Goal: Task Accomplishment & Management: Manage account settings

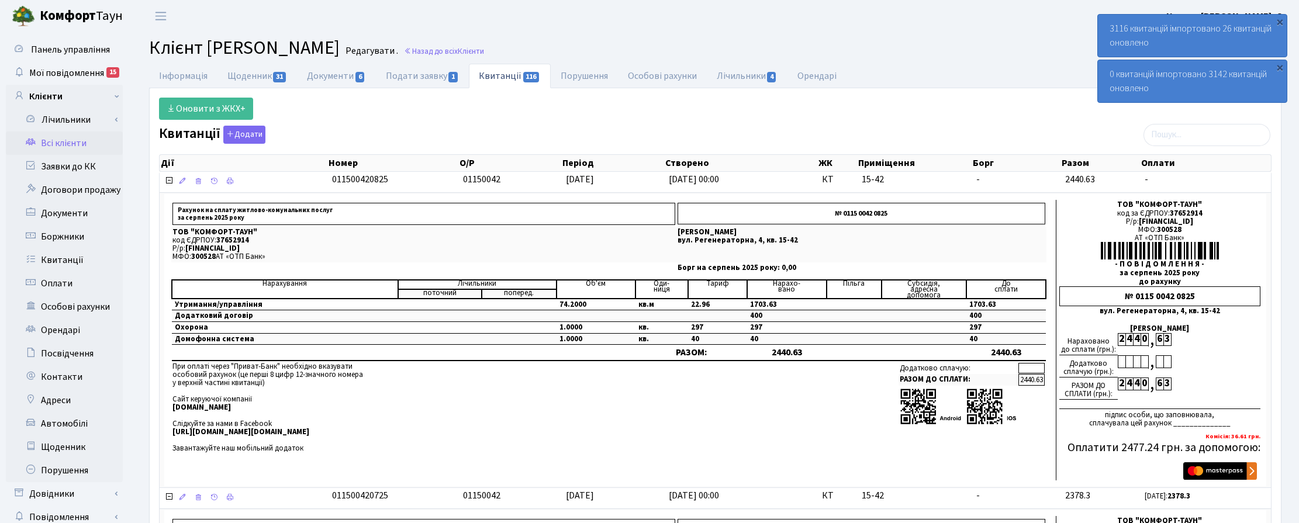
select select "25"
click at [484, 51] on span "Клієнти" at bounding box center [471, 51] width 26 height 11
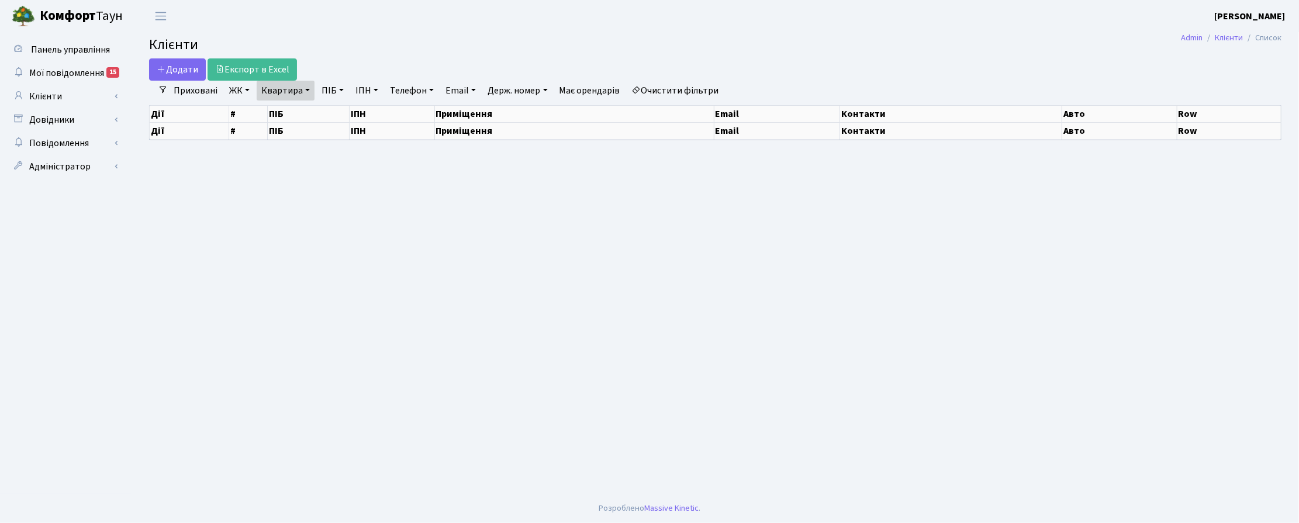
select select "25"
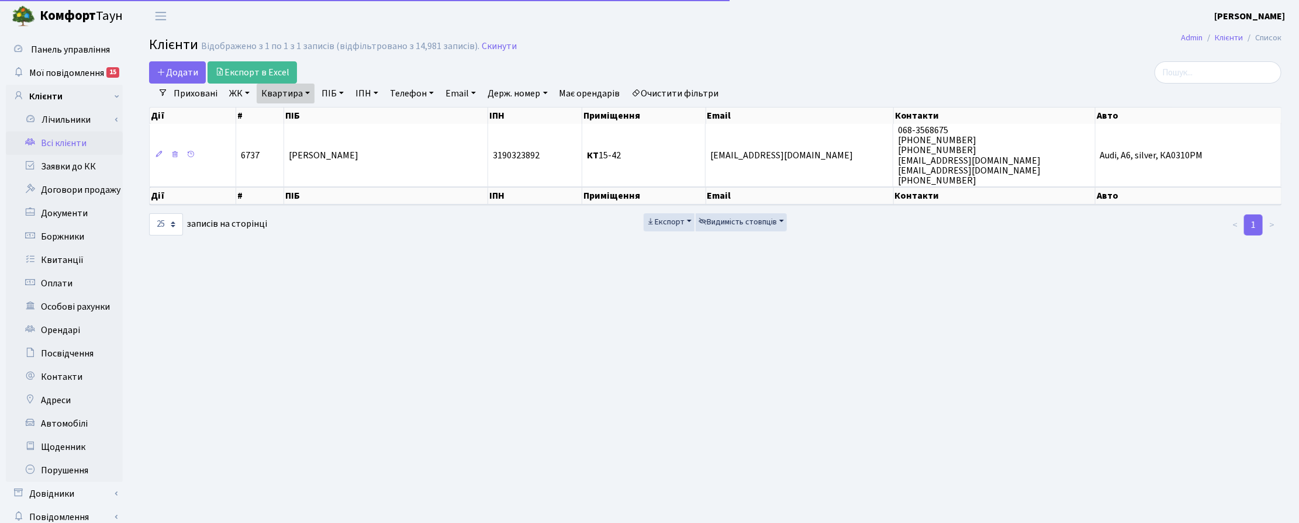
click at [304, 82] on div "Додати Експорт в Excel" at bounding box center [523, 72] width 749 height 22
click at [309, 92] on link "Квартира" at bounding box center [286, 94] width 58 height 20
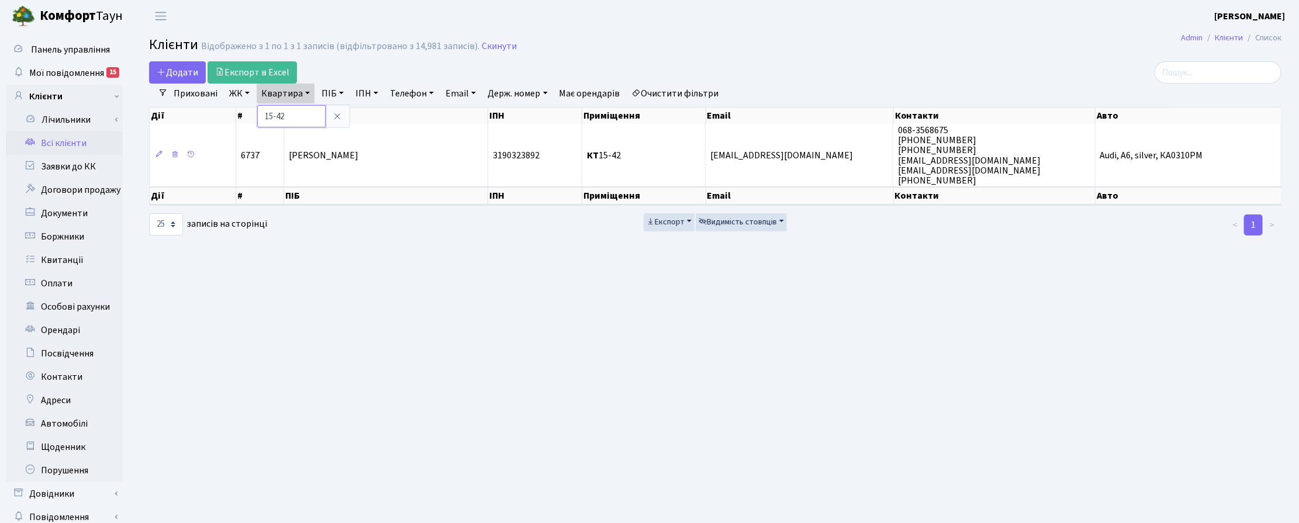
click at [299, 110] on input "15-42" at bounding box center [291, 116] width 68 height 22
type input "1"
type input "2-5"
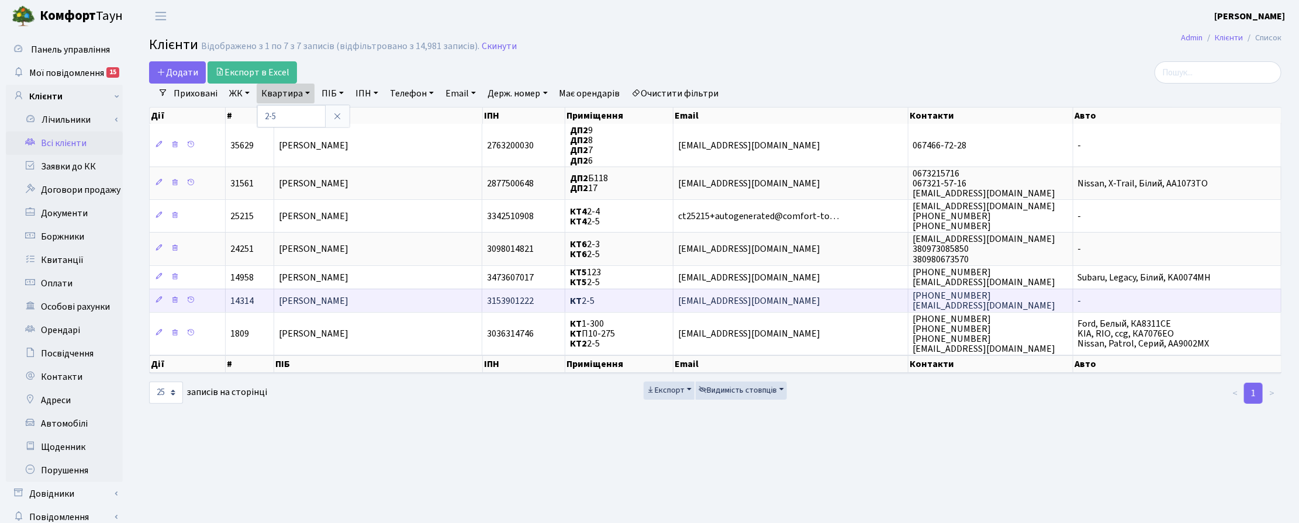
click at [316, 295] on span "[PERSON_NAME]" at bounding box center [314, 301] width 70 height 13
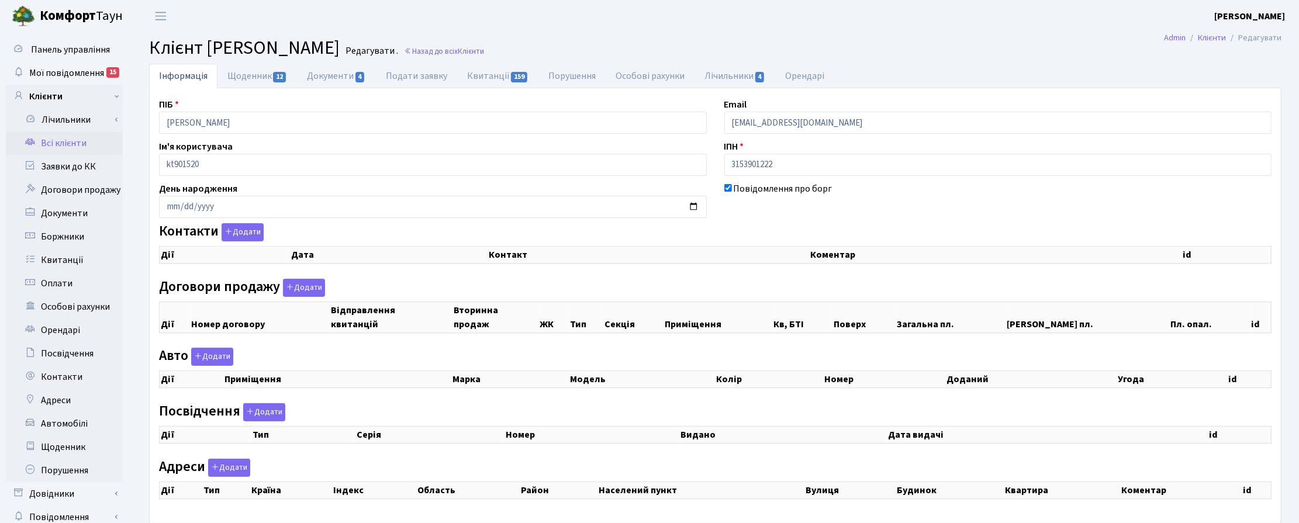
select select "25"
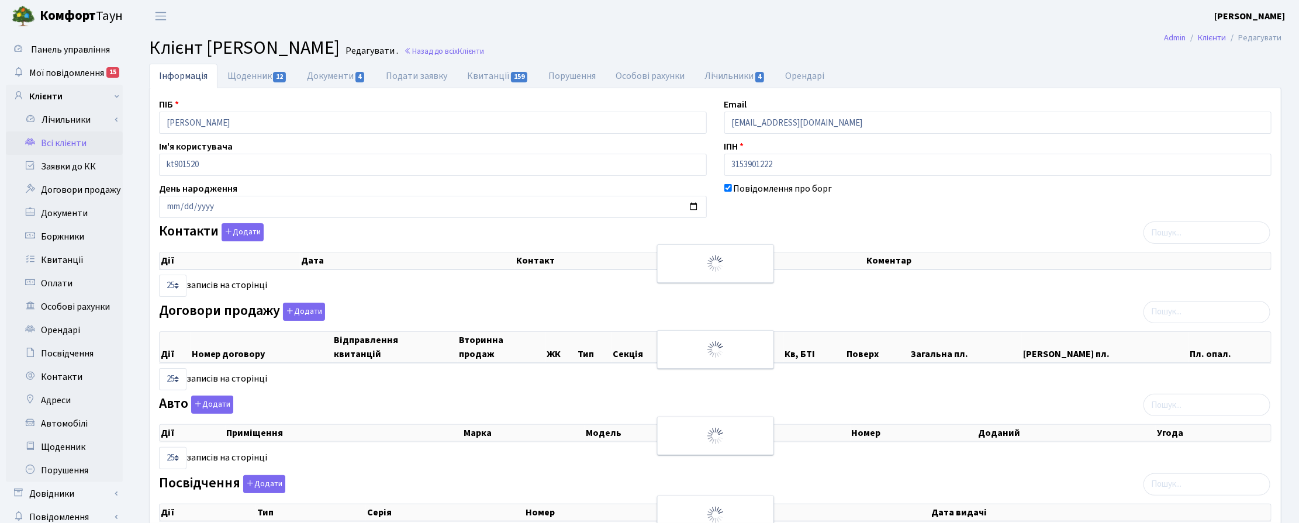
checkbox input "true"
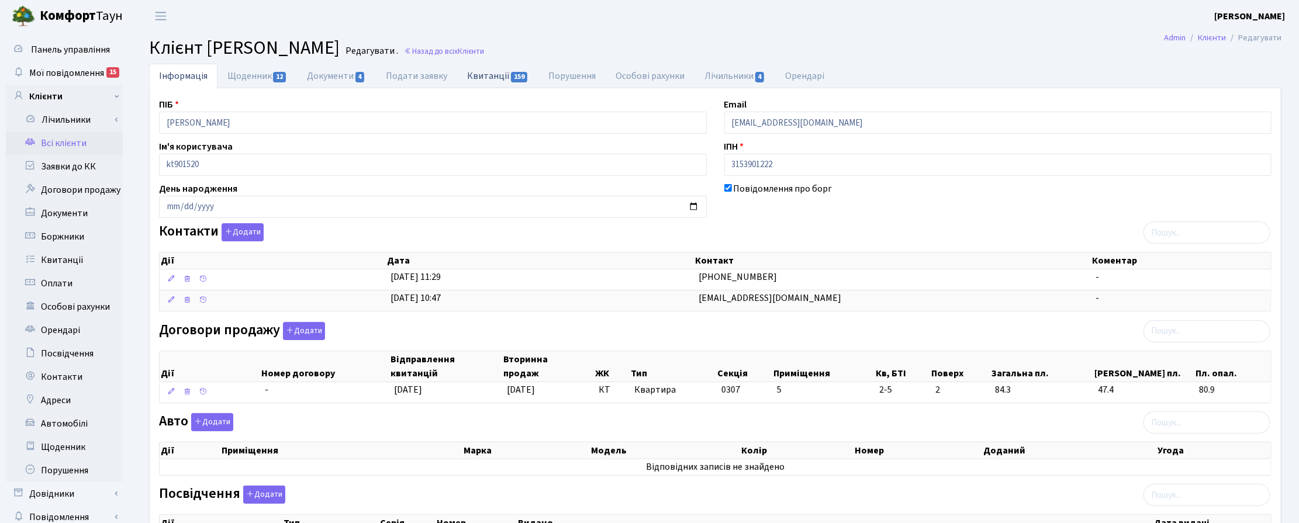
click at [507, 77] on link "Квитанції 159" at bounding box center [497, 76] width 81 height 24
select select "25"
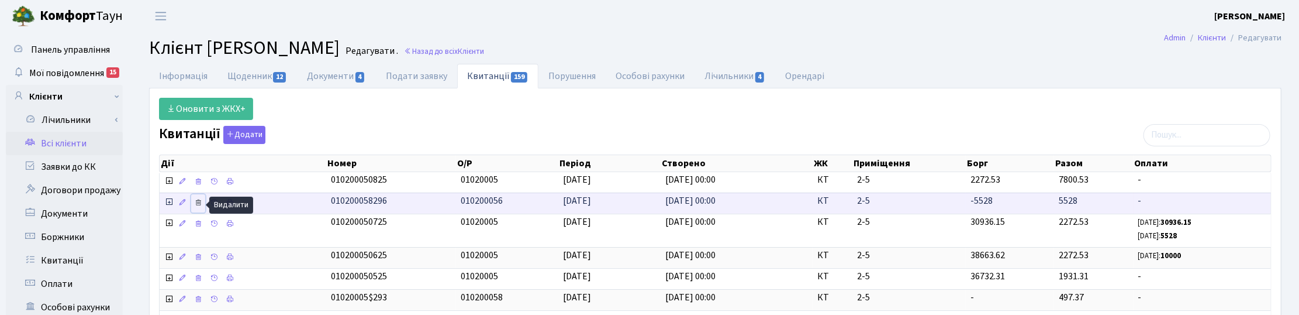
click at [199, 208] on link at bounding box center [198, 203] width 14 height 18
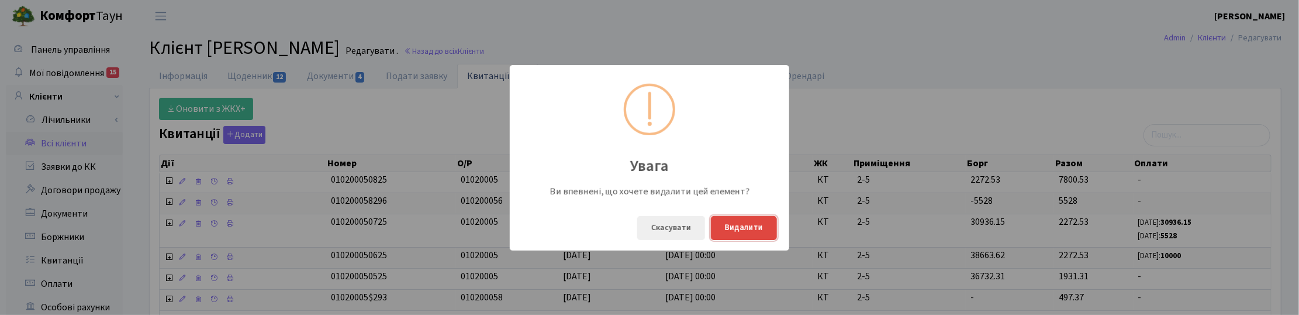
click at [756, 231] on button "Видалити" at bounding box center [744, 228] width 66 height 24
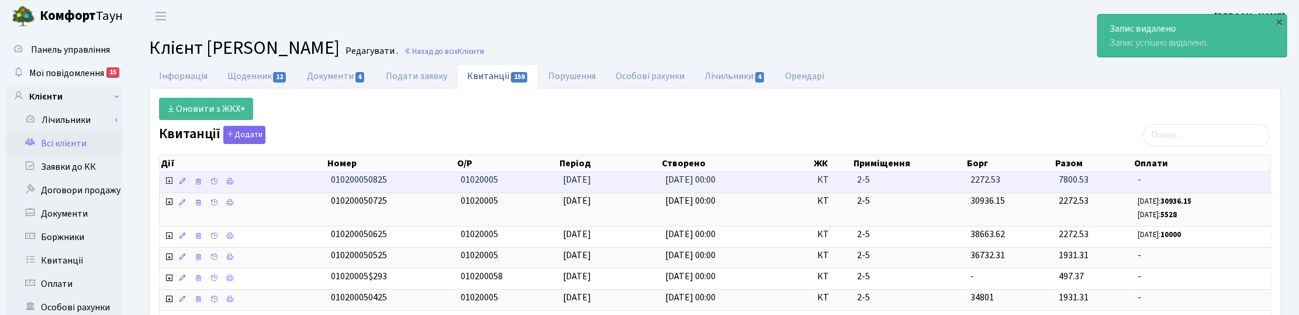
click at [168, 180] on icon at bounding box center [168, 180] width 9 height 9
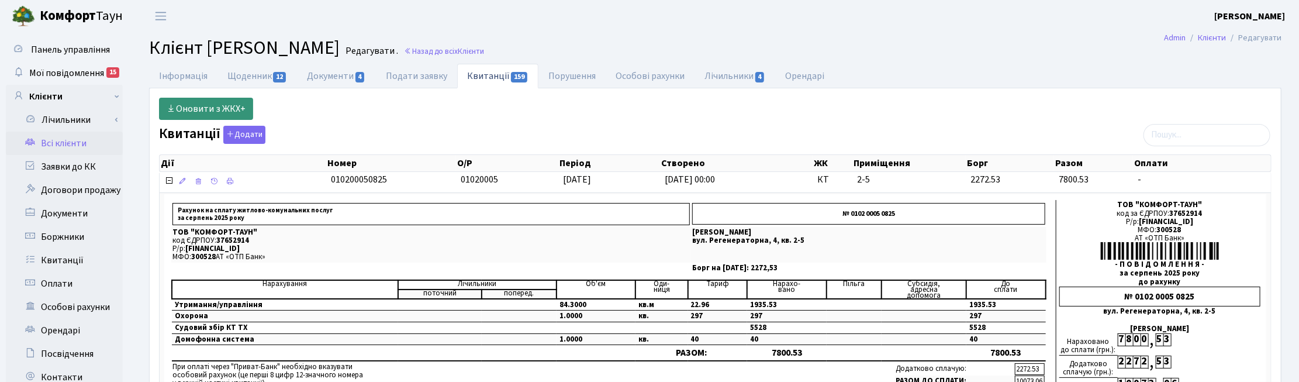
click at [213, 107] on link "Оновити з ЖКХ+" at bounding box center [206, 109] width 94 height 22
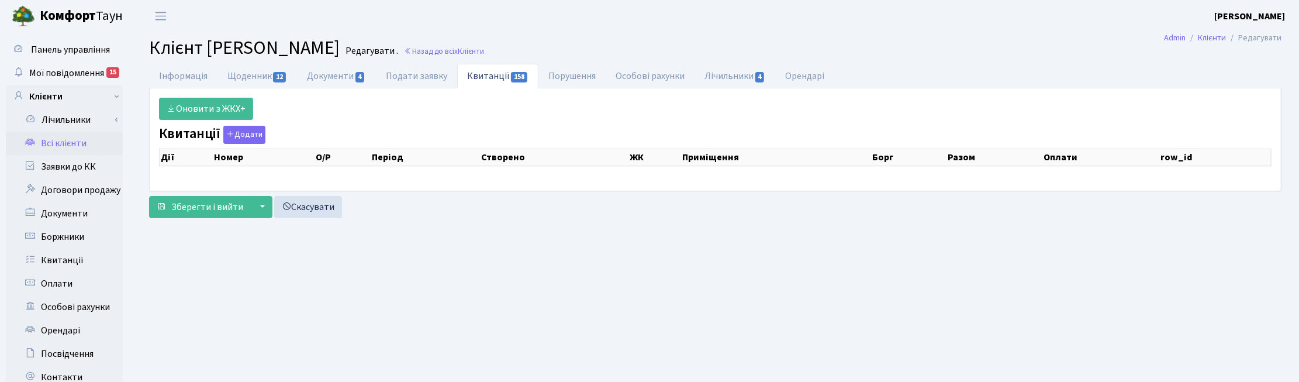
select select "25"
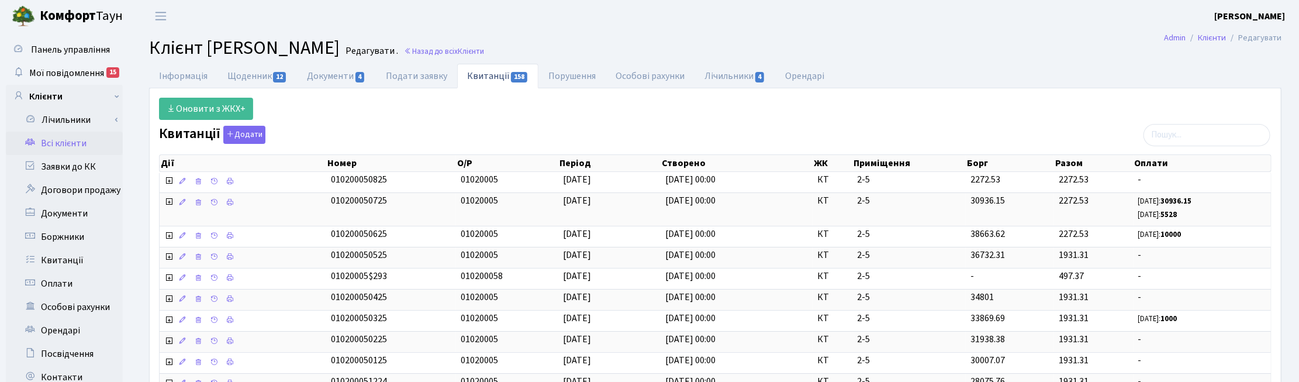
click at [484, 54] on link "Назад до всіх Клієнти" at bounding box center [444, 51] width 80 height 11
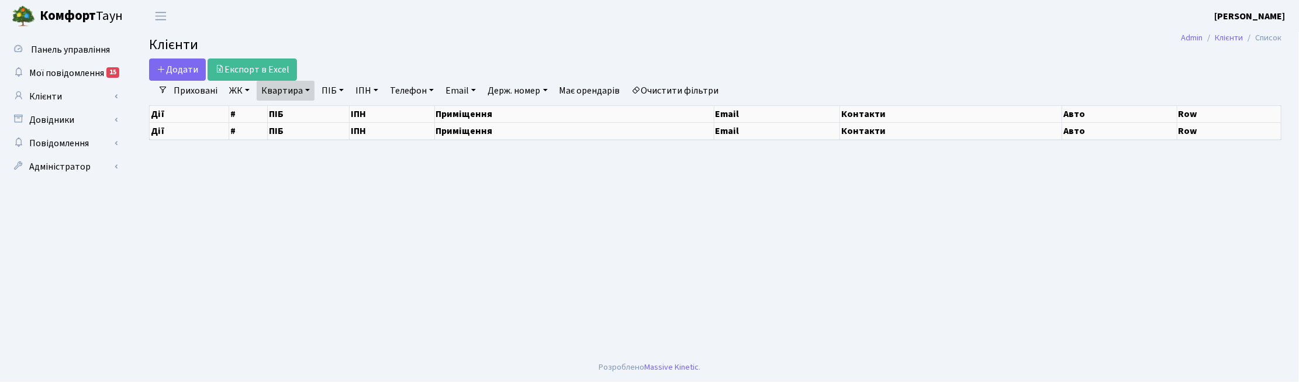
select select "25"
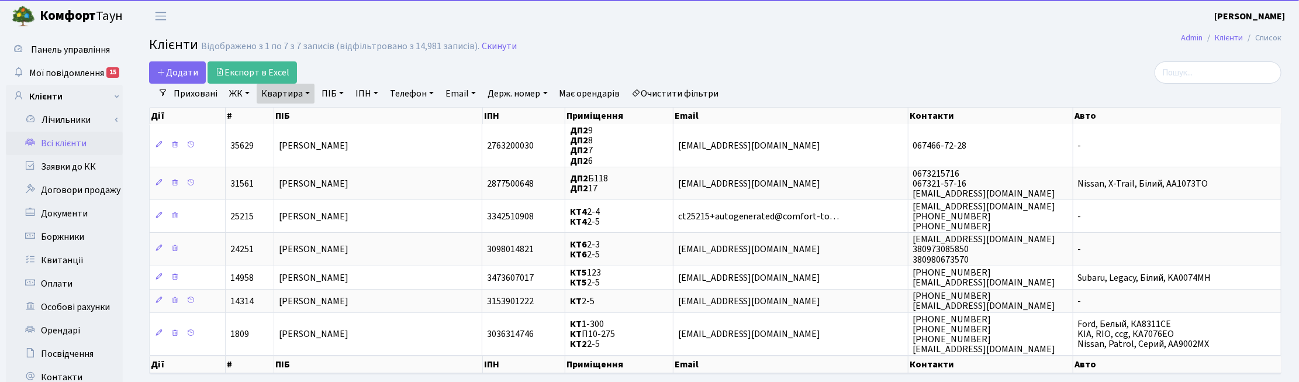
click at [301, 94] on link "Квартира" at bounding box center [286, 94] width 58 height 20
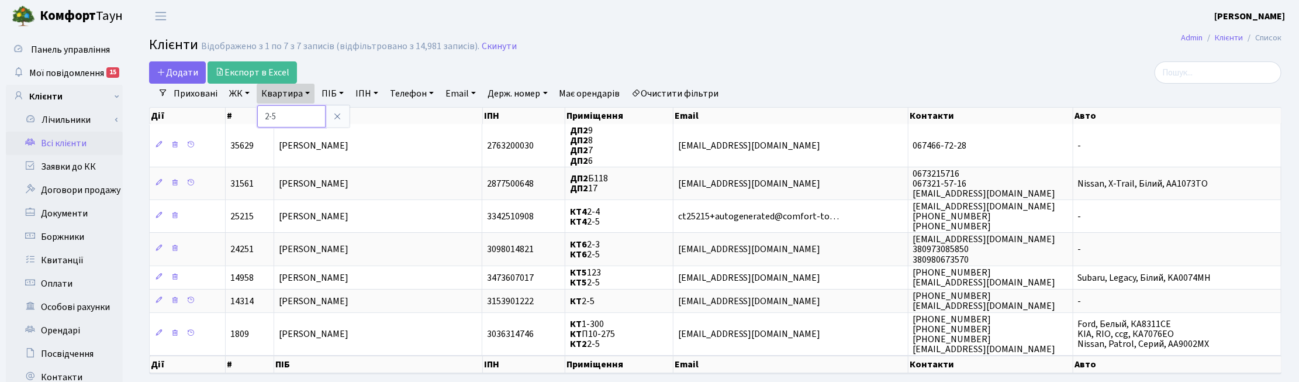
click at [293, 115] on input "2-5" at bounding box center [291, 116] width 68 height 22
type input "2"
type input "3-400"
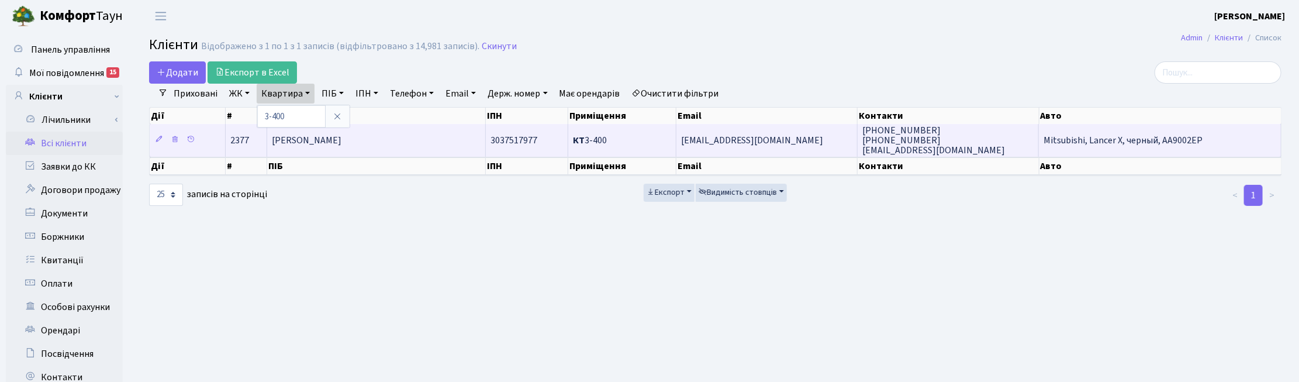
click at [308, 149] on td "[PERSON_NAME]" at bounding box center [376, 140] width 218 height 32
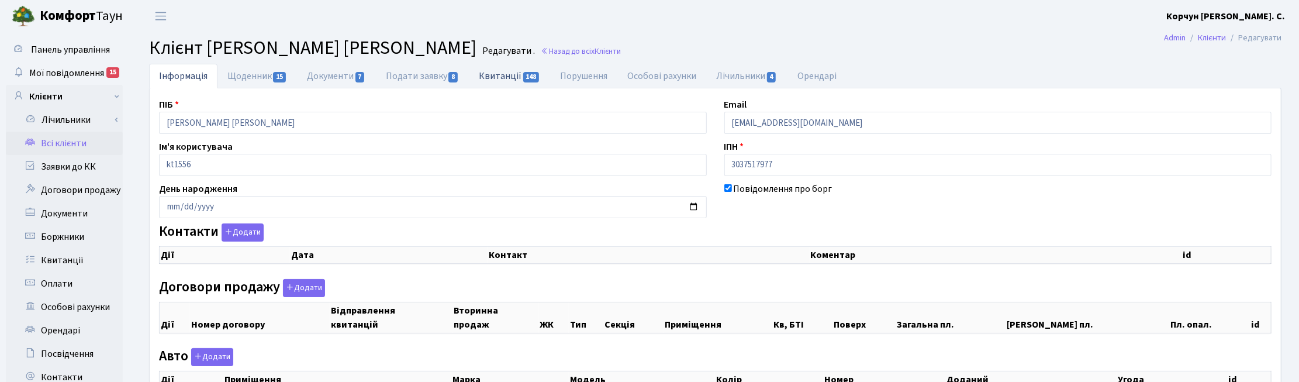
checkbox input "true"
select select "25"
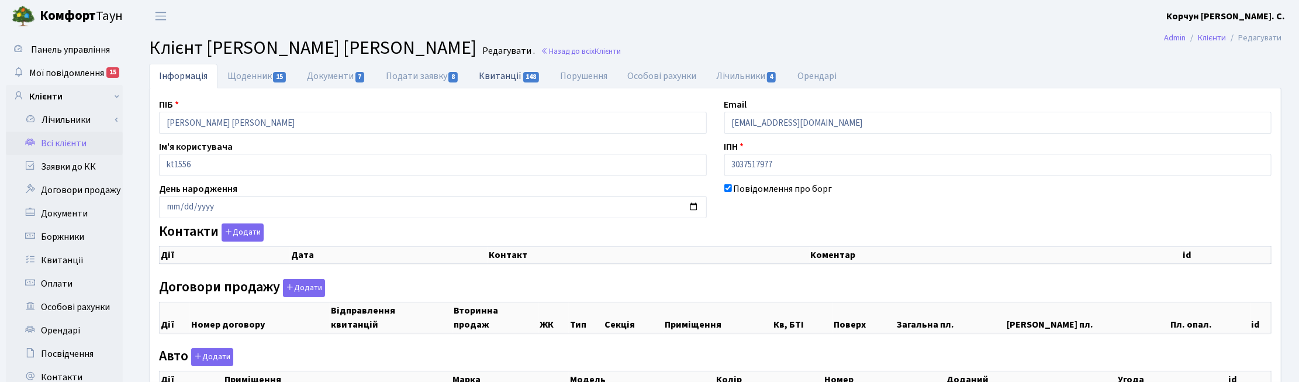
select select "25"
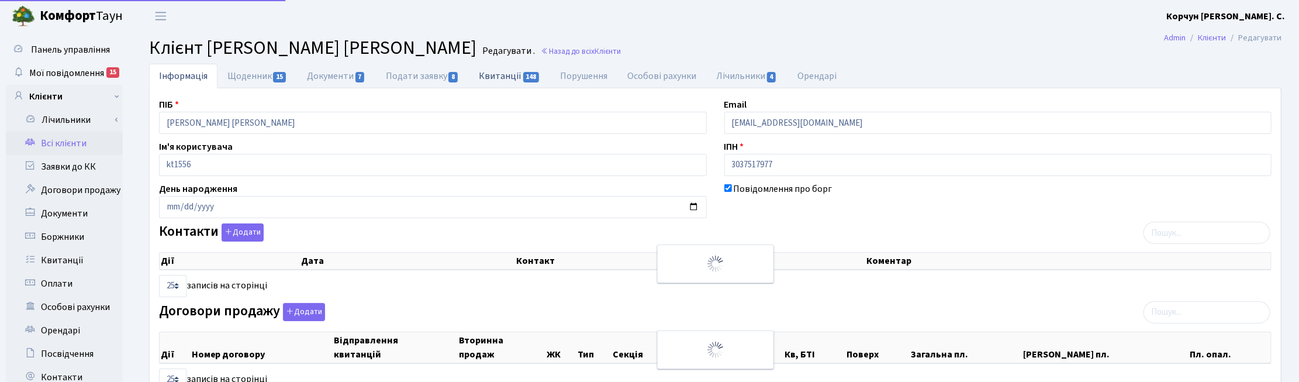
click at [509, 77] on link "Квитанції 148" at bounding box center [509, 76] width 81 height 24
select select "25"
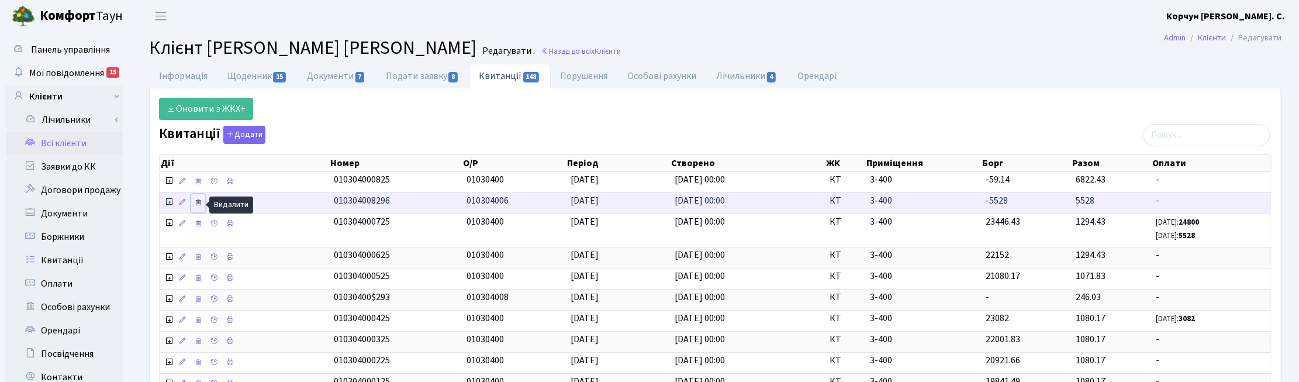
click at [198, 205] on icon at bounding box center [198, 202] width 8 height 8
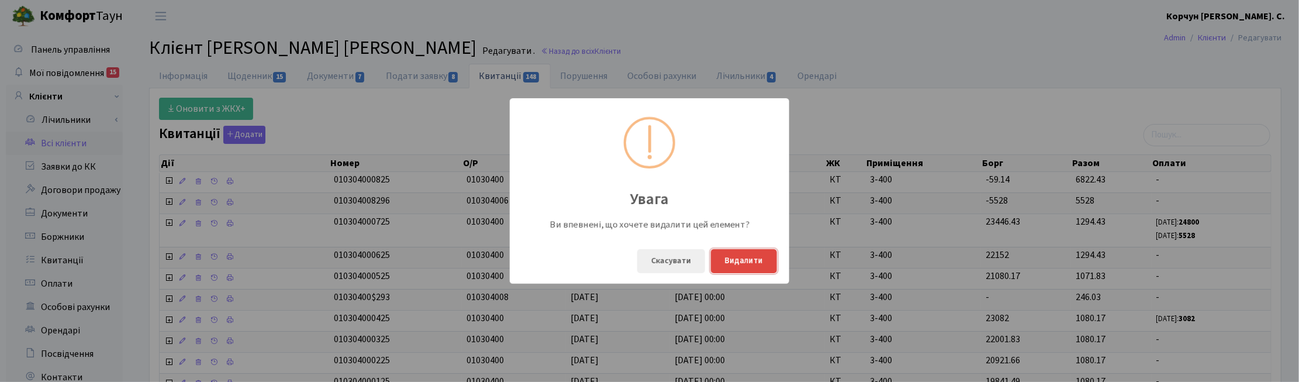
click at [734, 261] on button "Видалити" at bounding box center [744, 261] width 66 height 24
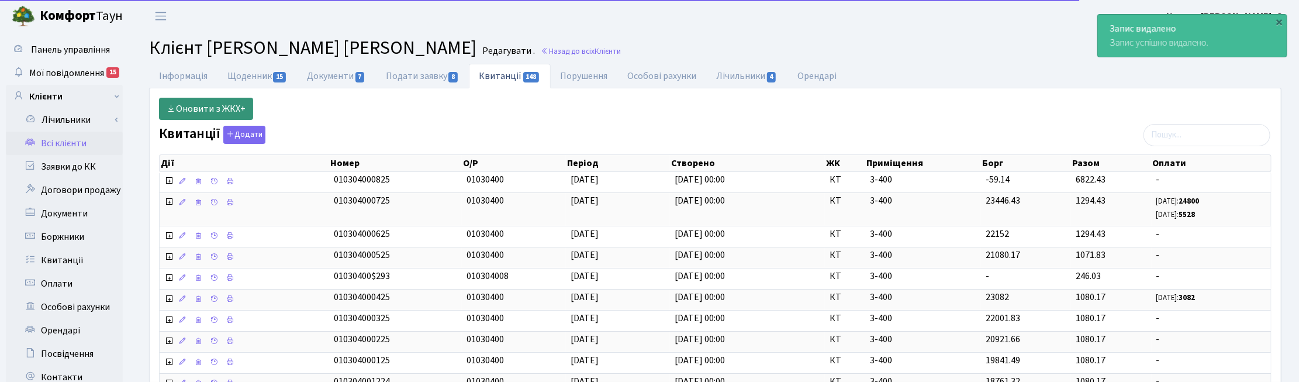
click at [195, 104] on link "Оновити з ЖКХ+" at bounding box center [206, 109] width 94 height 22
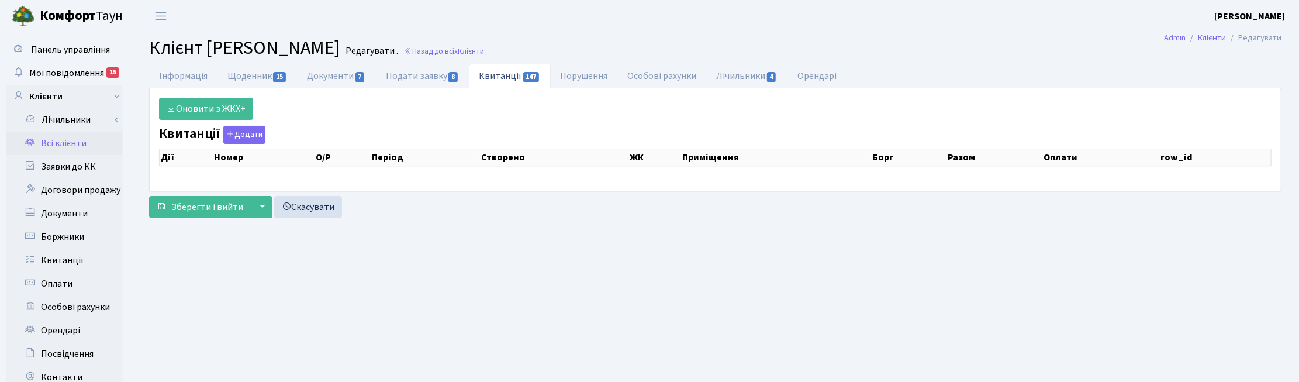
select select "25"
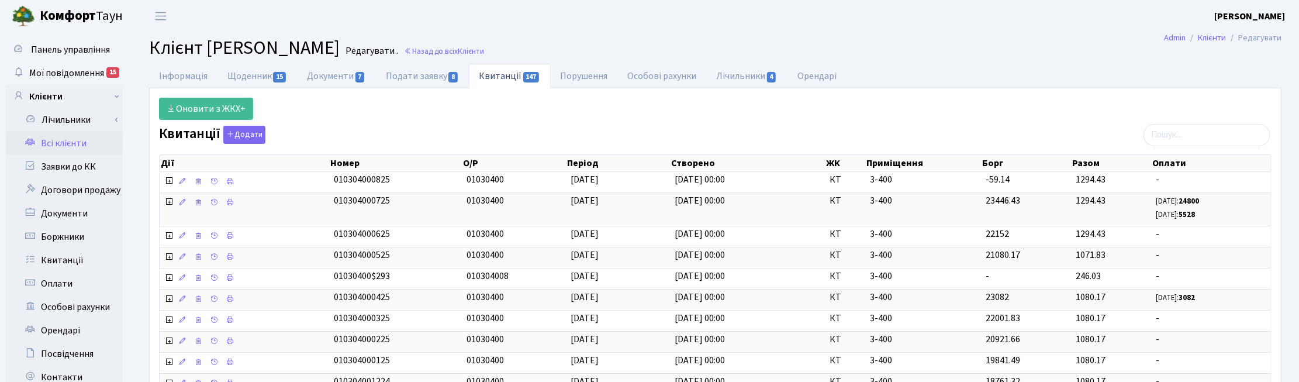
click at [484, 51] on link "Назад до всіх Клієнти" at bounding box center [444, 51] width 80 height 11
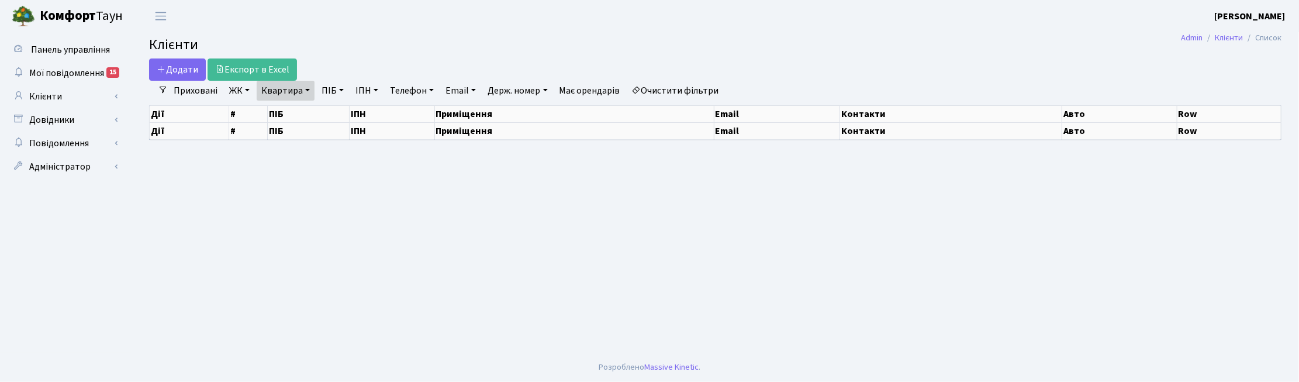
select select "25"
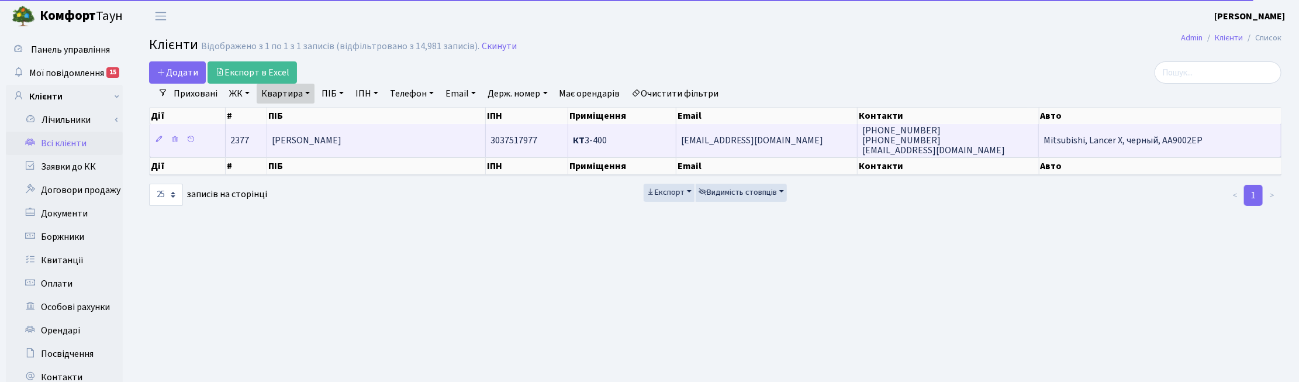
click at [341, 137] on span "[PERSON_NAME]" at bounding box center [307, 140] width 70 height 13
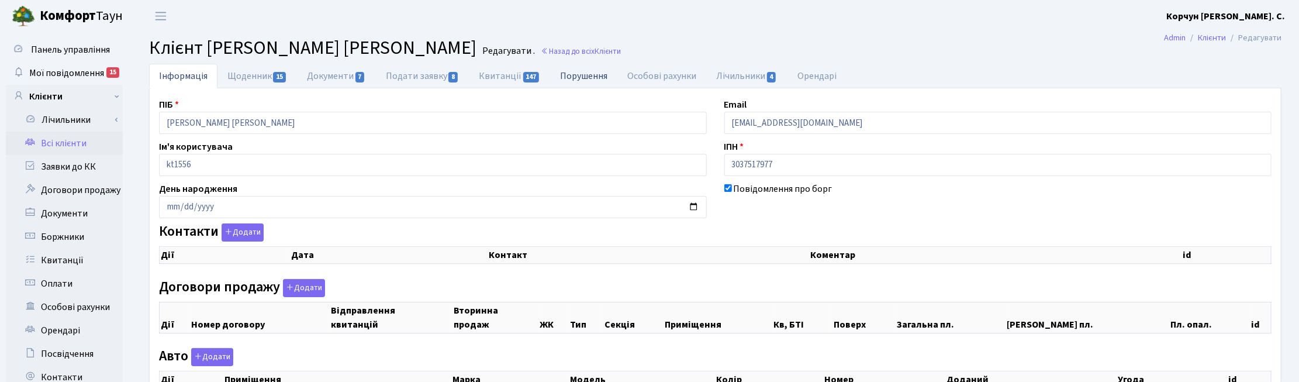
checkbox input "true"
select select "25"
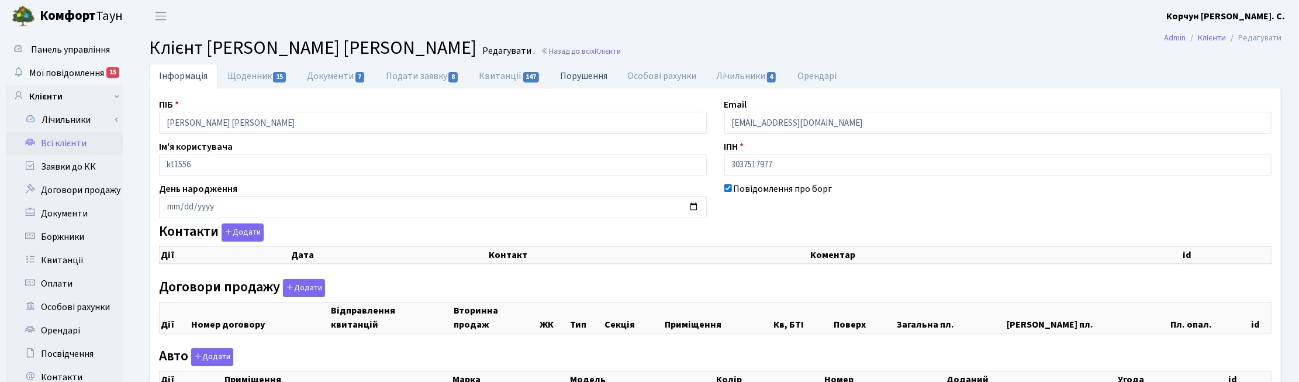
select select "25"
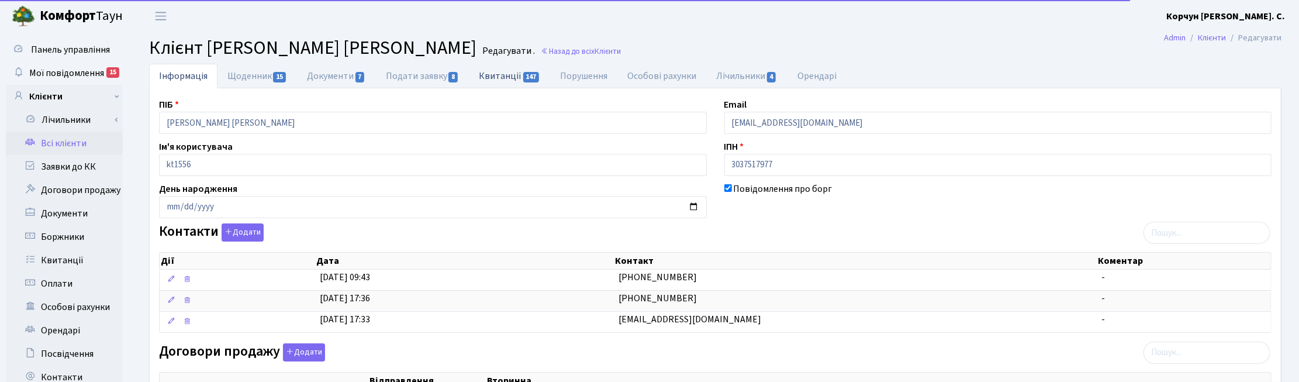
click at [508, 77] on link "Квитанції 147" at bounding box center [509, 76] width 81 height 24
select select "25"
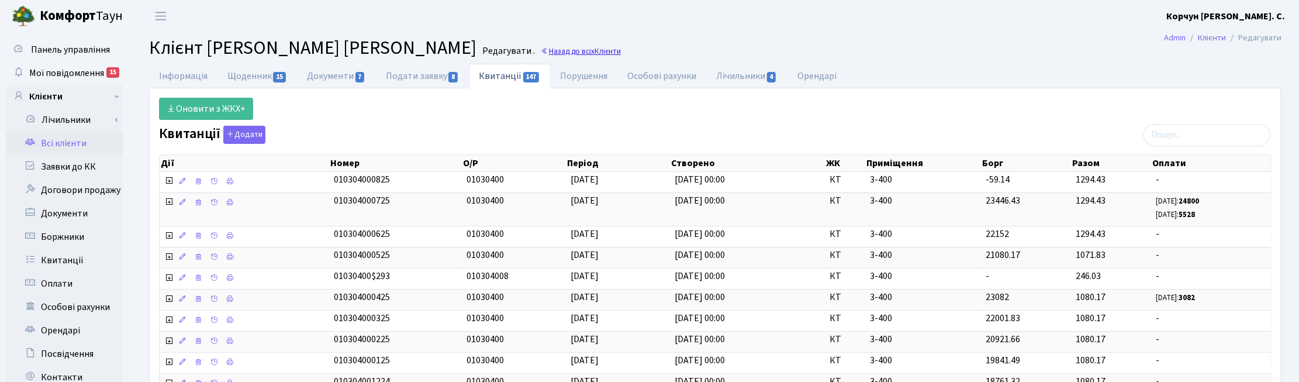
click at [618, 54] on span "Клієнти" at bounding box center [608, 51] width 26 height 11
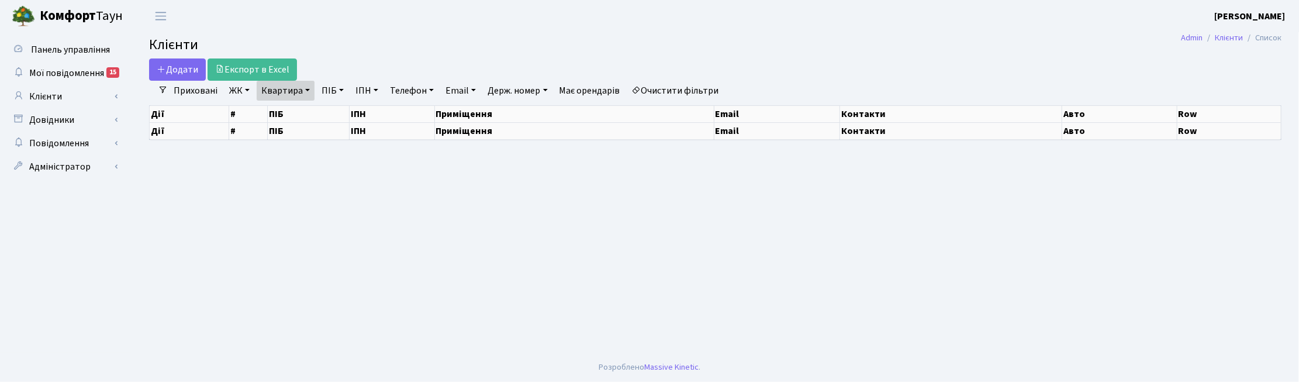
select select "25"
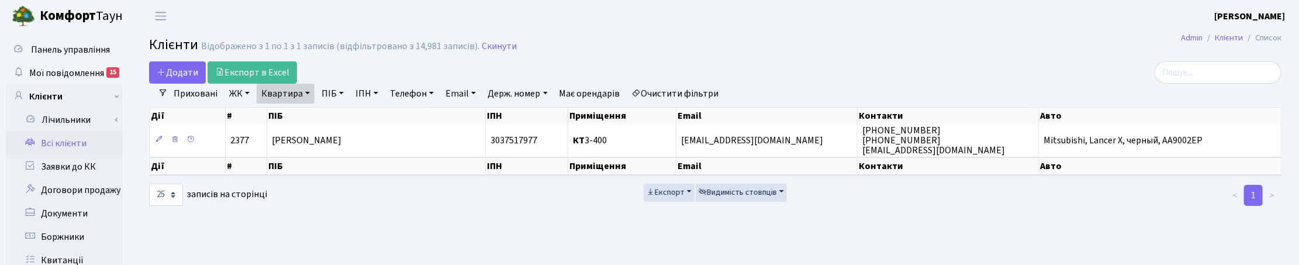
click at [305, 91] on link "Квартира" at bounding box center [286, 94] width 58 height 20
click at [303, 110] on input "3-400" at bounding box center [291, 116] width 68 height 22
type input "3"
type input "2-266"
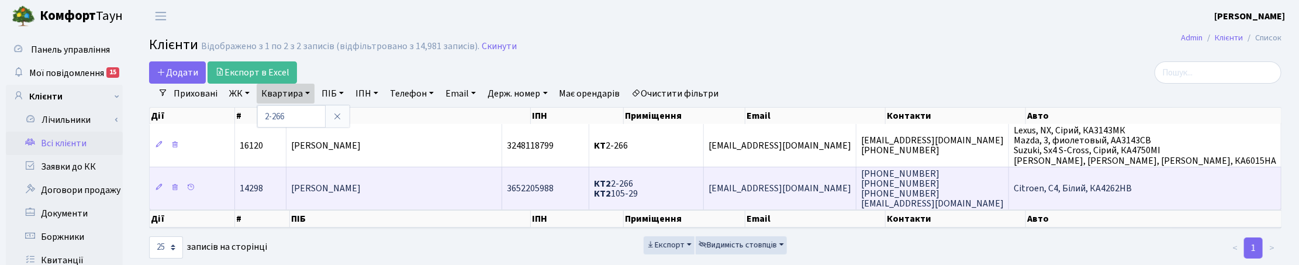
click at [361, 191] on span "[PERSON_NAME]" at bounding box center [326, 188] width 70 height 13
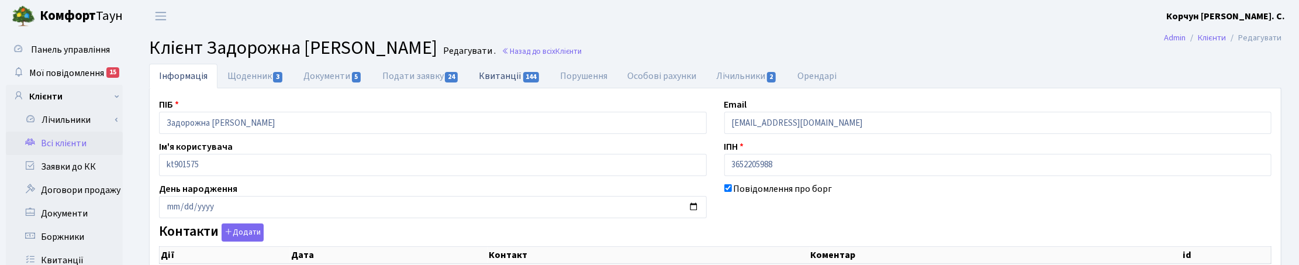
click at [501, 75] on link "Квитанції 144" at bounding box center [509, 76] width 81 height 24
select select "25"
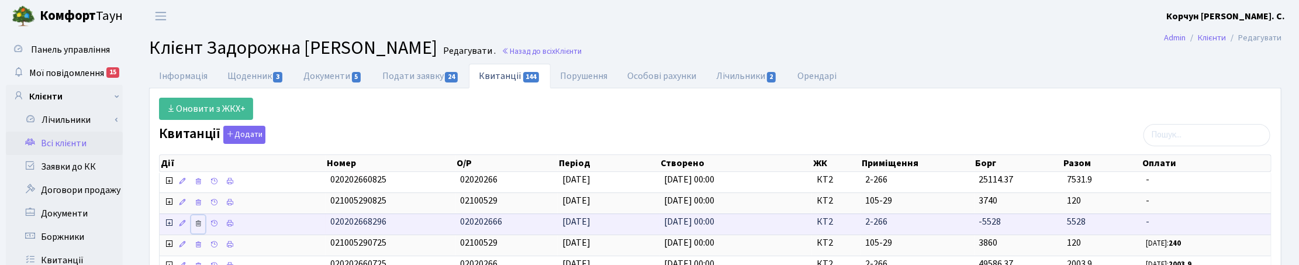
click at [198, 226] on icon at bounding box center [198, 223] width 8 height 8
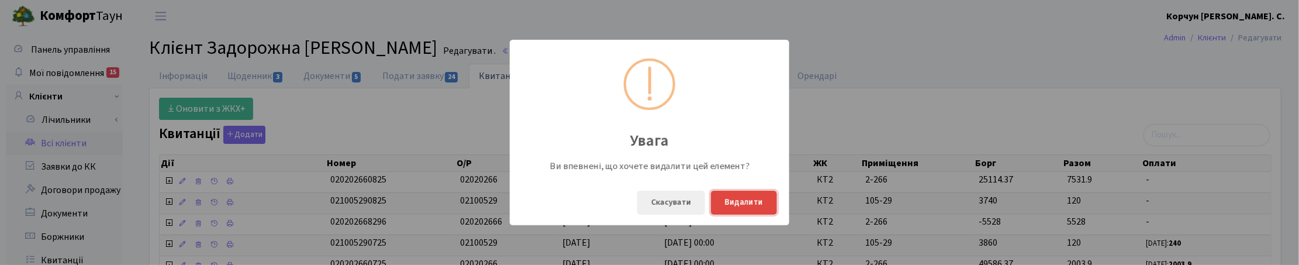
click at [747, 199] on button "Видалити" at bounding box center [744, 203] width 66 height 24
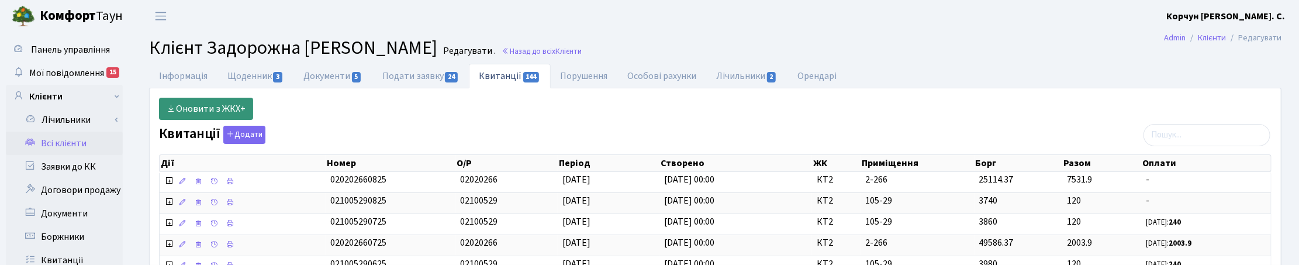
click at [208, 109] on link "Оновити з ЖКХ+" at bounding box center [206, 109] width 94 height 22
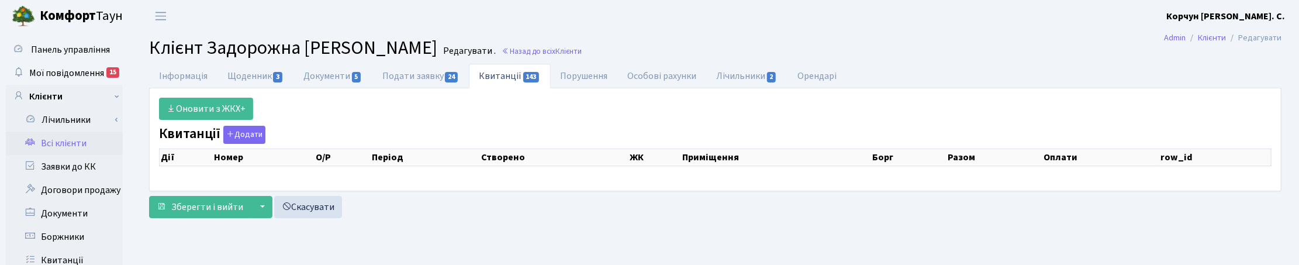
select select "25"
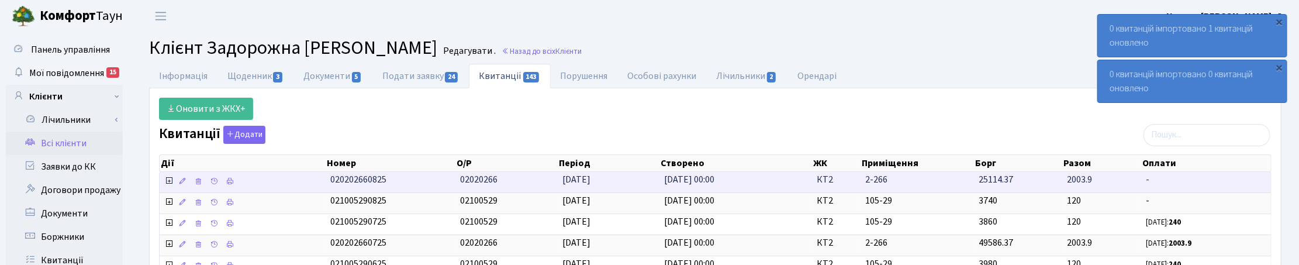
click at [170, 184] on icon at bounding box center [168, 180] width 9 height 9
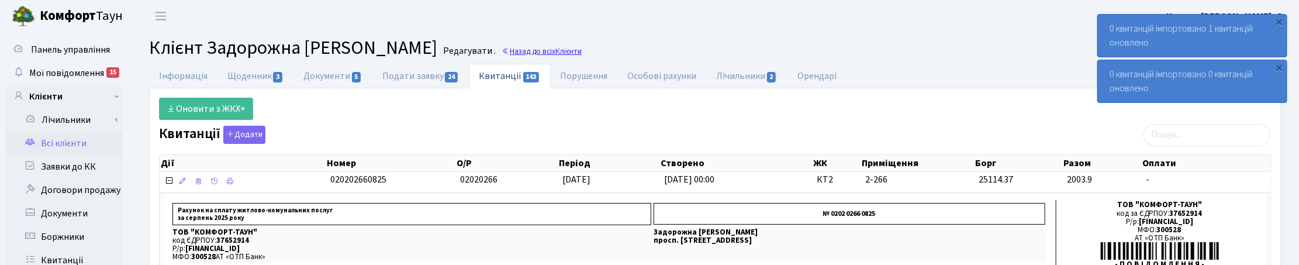
click at [582, 47] on span "Клієнти" at bounding box center [569, 51] width 26 height 11
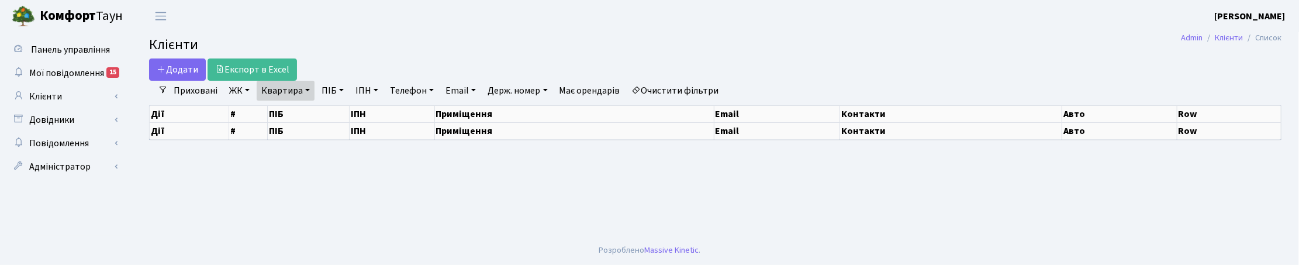
select select "25"
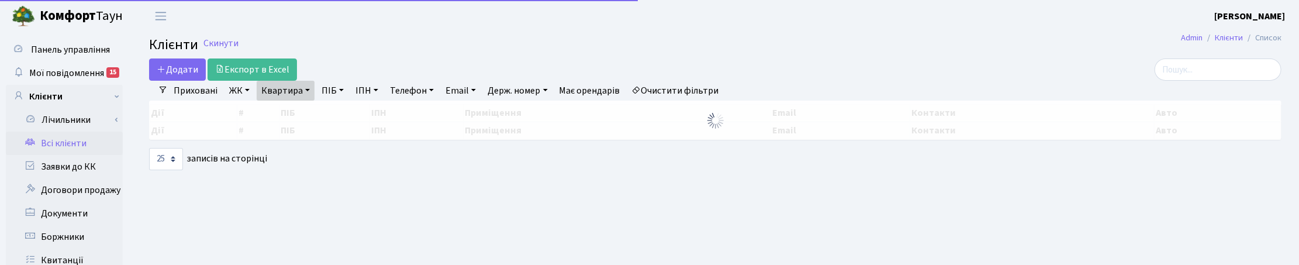
click at [308, 89] on link "Квартира" at bounding box center [286, 91] width 58 height 20
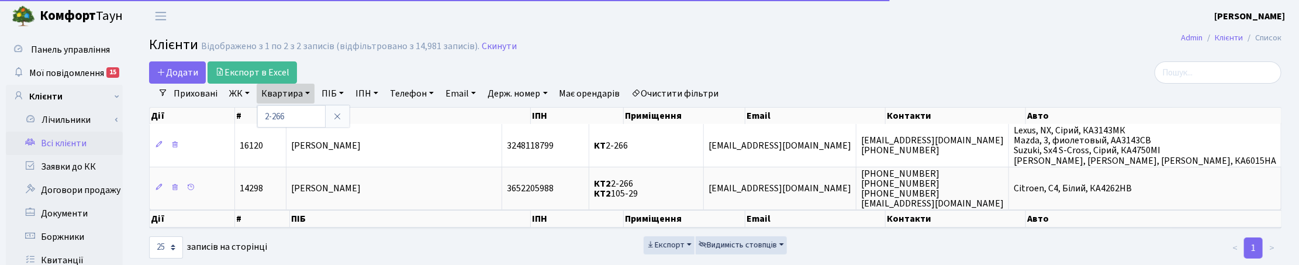
click at [300, 104] on div "Дії # ПІБ ІПН Приміщення Email Контакти Авто" at bounding box center [715, 114] width 1133 height 20
click at [295, 92] on link "Квартира" at bounding box center [286, 94] width 58 height 20
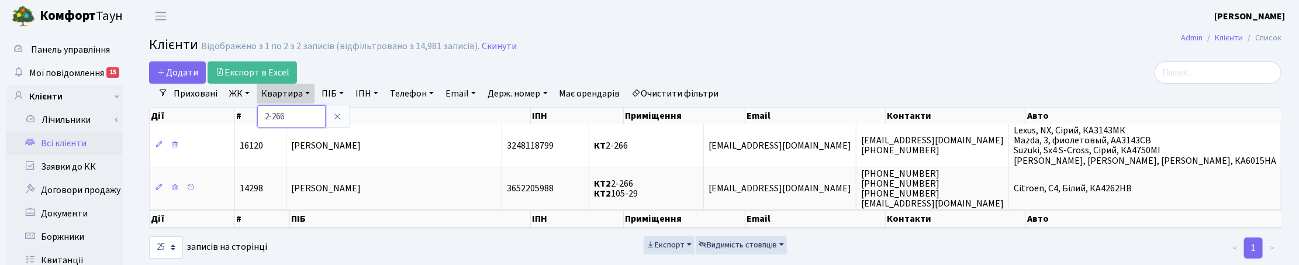
drag, startPoint x: 290, startPoint y: 119, endPoint x: 262, endPoint y: 119, distance: 28.1
click at [262, 119] on input "2-266" at bounding box center [291, 116] width 68 height 22
type input "10-163"
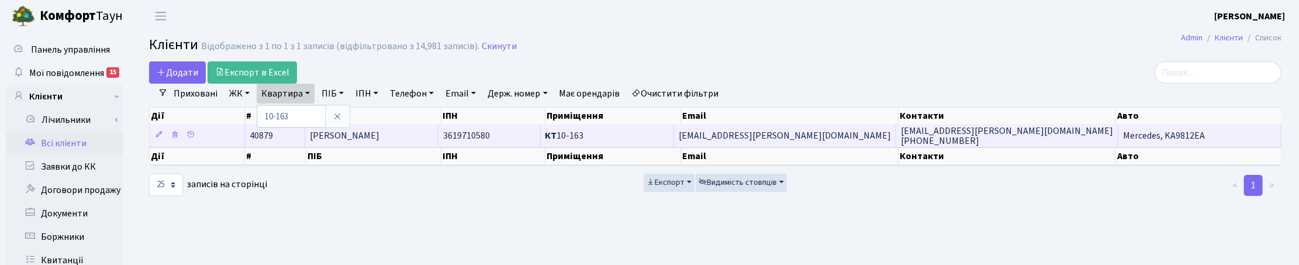
click at [358, 147] on td "[PERSON_NAME]" at bounding box center [371, 135] width 133 height 23
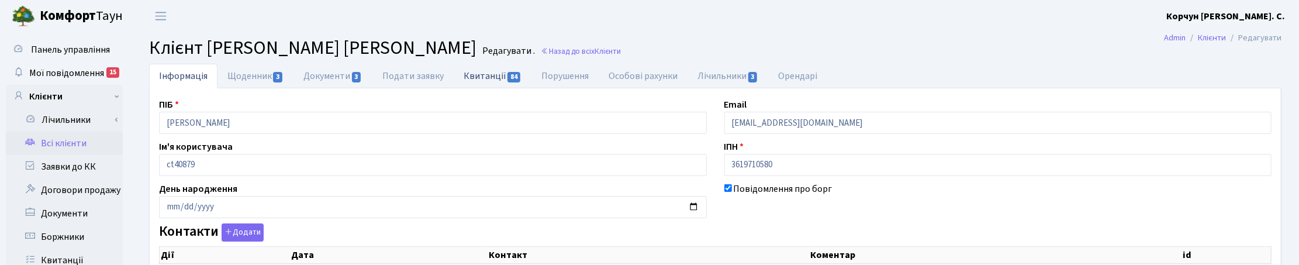
click at [498, 72] on link "Квитанції 84" at bounding box center [493, 76] width 78 height 24
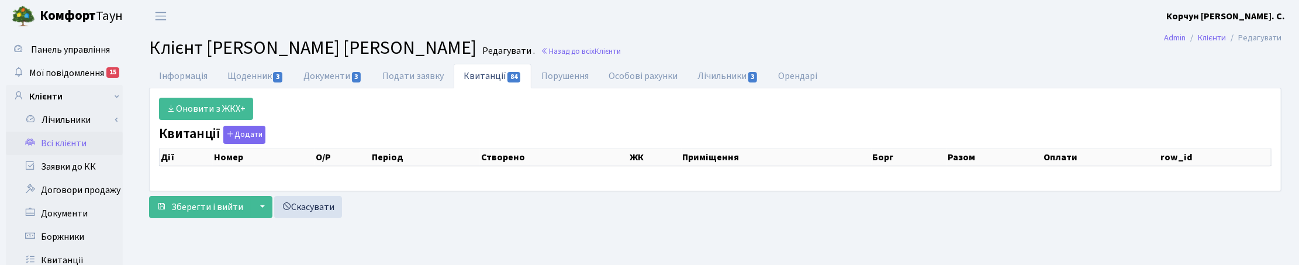
select select "25"
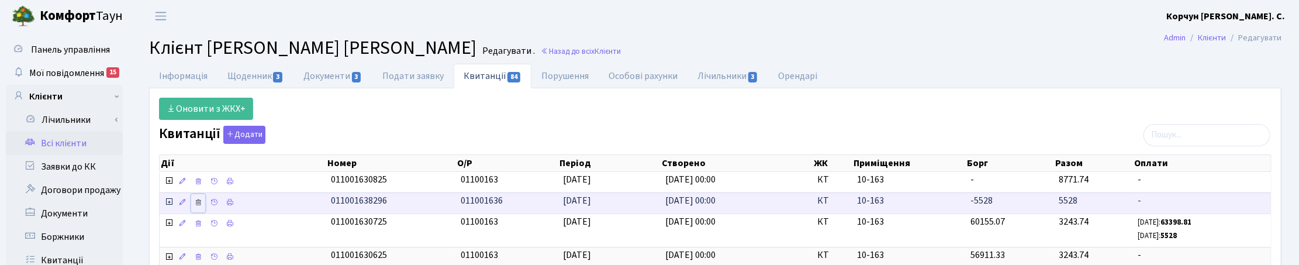
click at [199, 205] on icon at bounding box center [198, 202] width 8 height 8
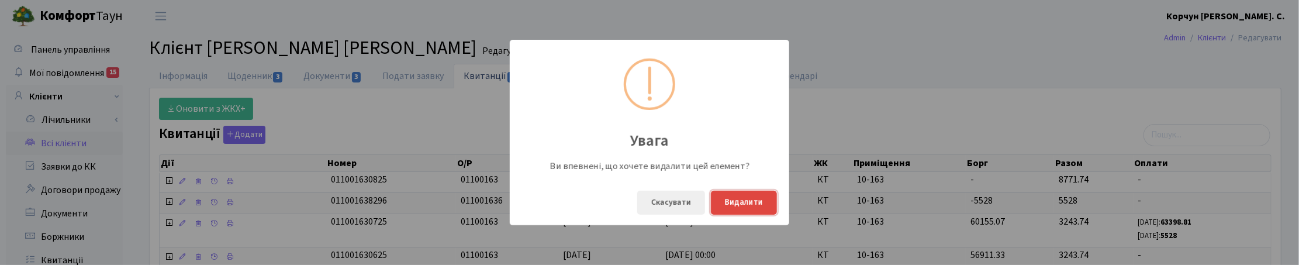
click at [734, 203] on button "Видалити" at bounding box center [744, 203] width 66 height 24
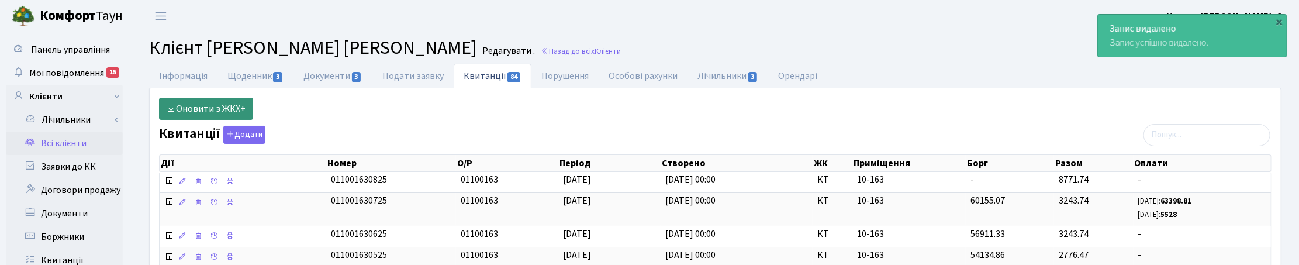
click at [206, 107] on link "Оновити з ЖКХ+" at bounding box center [206, 109] width 94 height 22
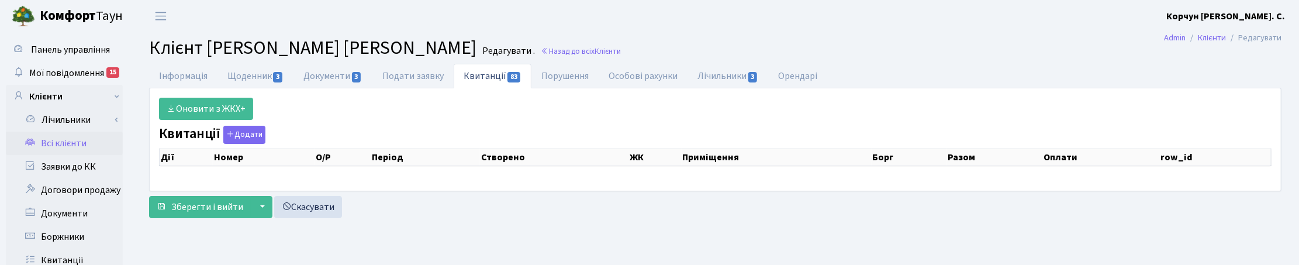
select select "25"
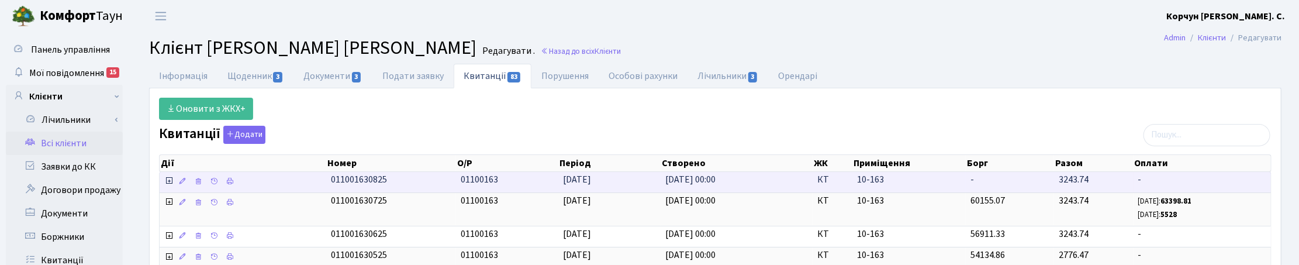
click at [167, 185] on icon at bounding box center [168, 180] width 9 height 9
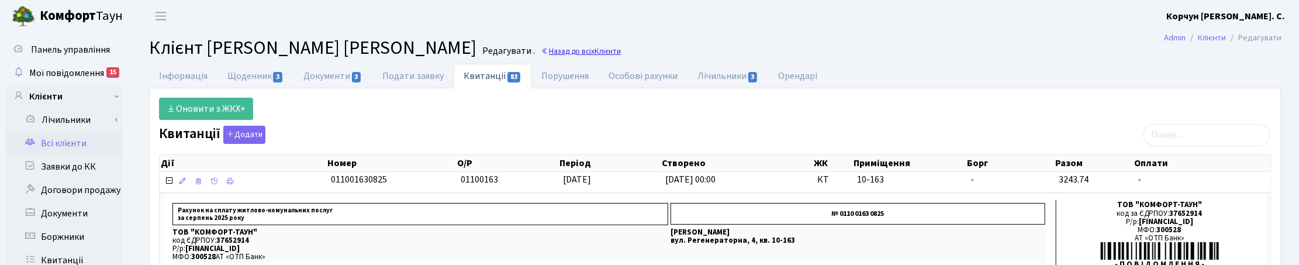
click at [541, 46] on link "Назад до всіх Клієнти" at bounding box center [581, 51] width 80 height 11
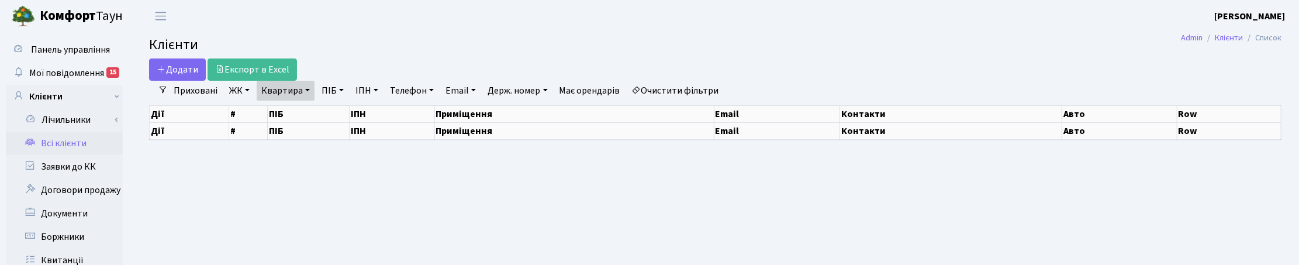
select select "25"
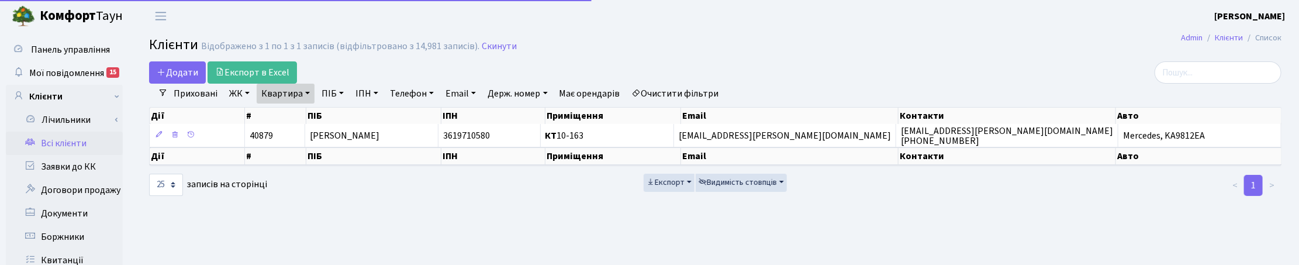
click at [293, 92] on link "Квартира" at bounding box center [286, 94] width 58 height 20
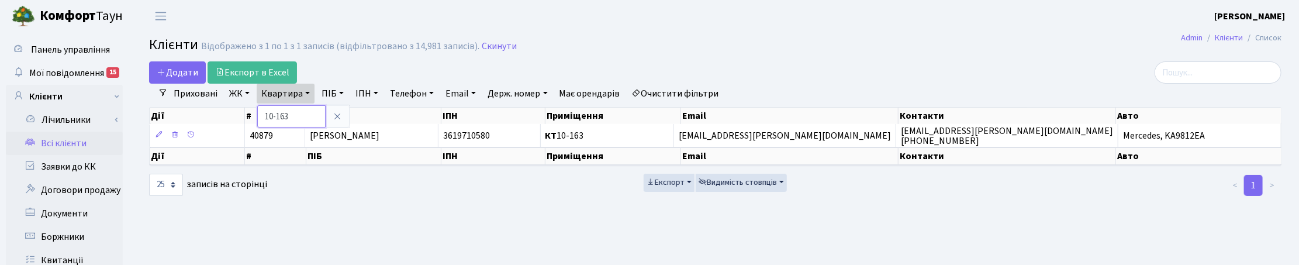
drag, startPoint x: 292, startPoint y: 115, endPoint x: 264, endPoint y: 115, distance: 28.7
click at [264, 115] on input "10-163" at bounding box center [291, 116] width 68 height 22
type input "238"
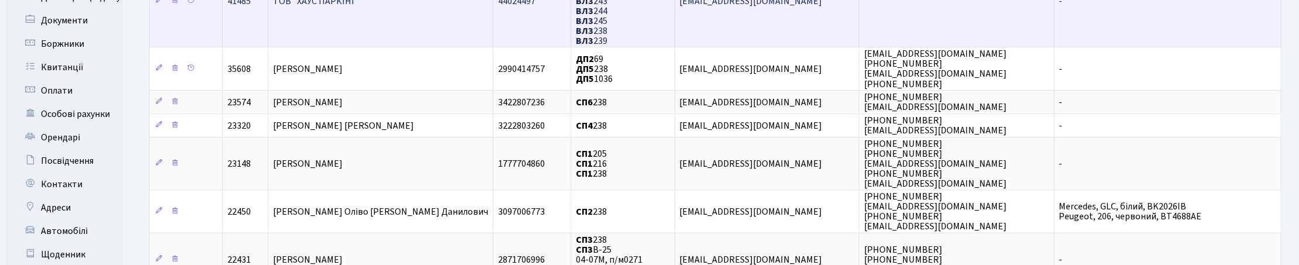
scroll to position [219, 0]
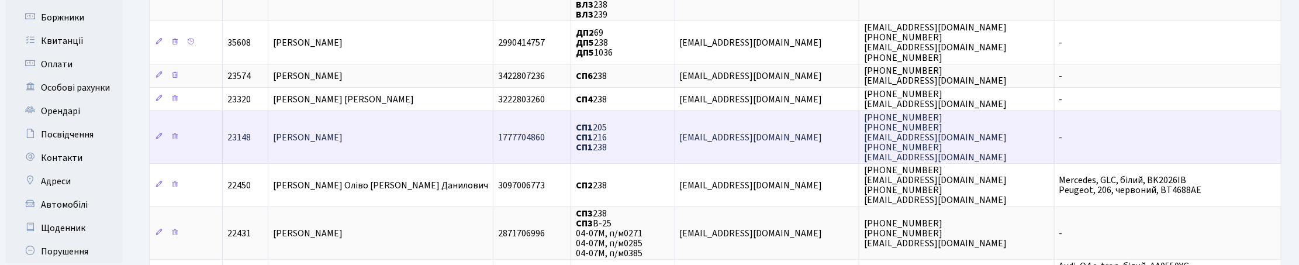
click at [343, 136] on span "Власенко Алла Іванівна" at bounding box center [308, 137] width 70 height 13
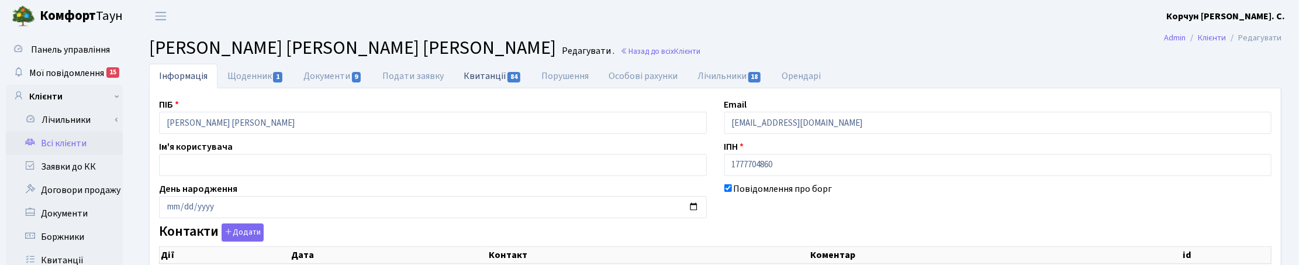
checkbox input "true"
click at [474, 79] on link "Квитанції 84" at bounding box center [493, 76] width 78 height 24
select select "25"
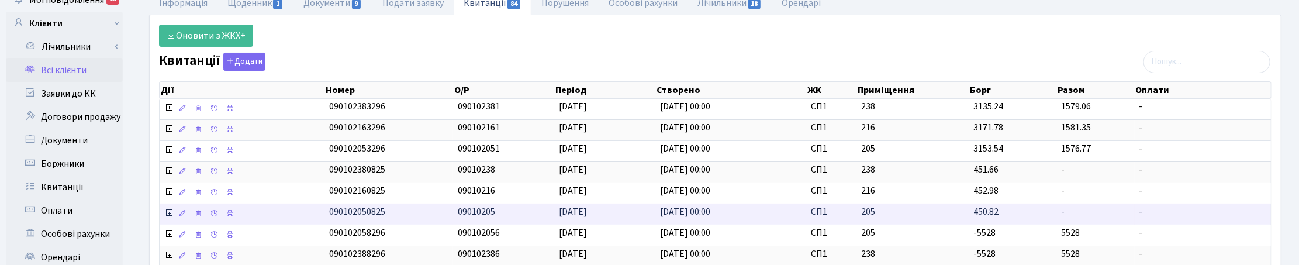
scroll to position [146, 0]
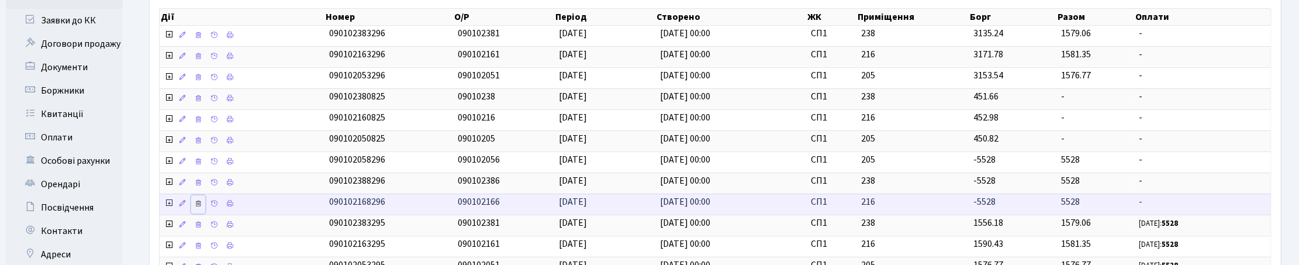
click at [199, 208] on icon at bounding box center [198, 203] width 8 height 8
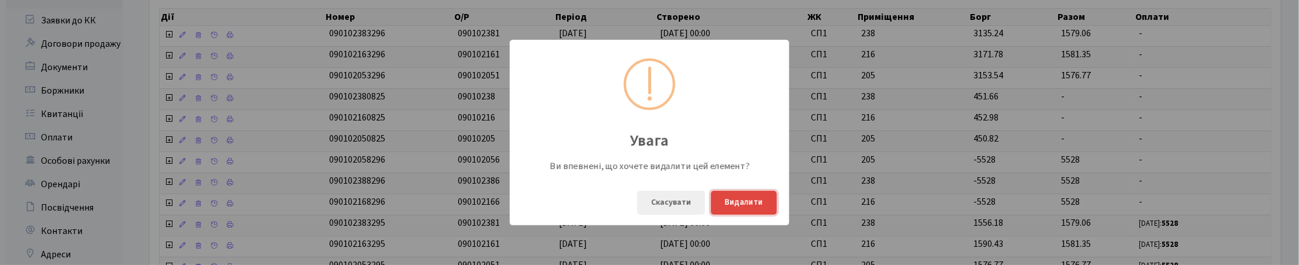
click at [738, 202] on button "Видалити" at bounding box center [744, 203] width 66 height 24
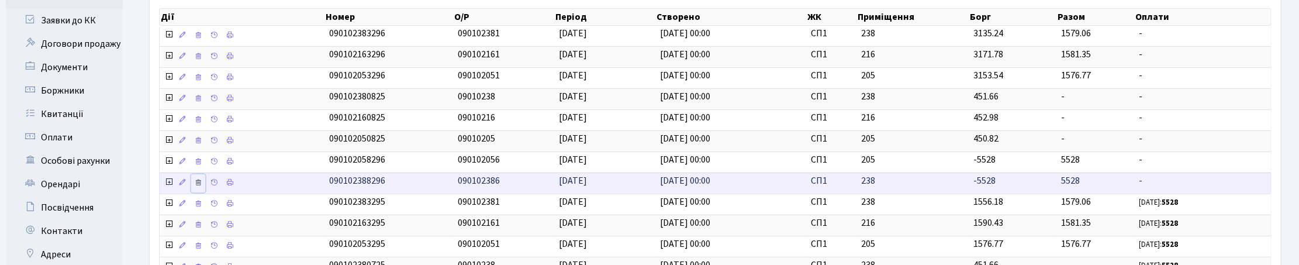
click at [202, 185] on icon at bounding box center [198, 182] width 8 height 8
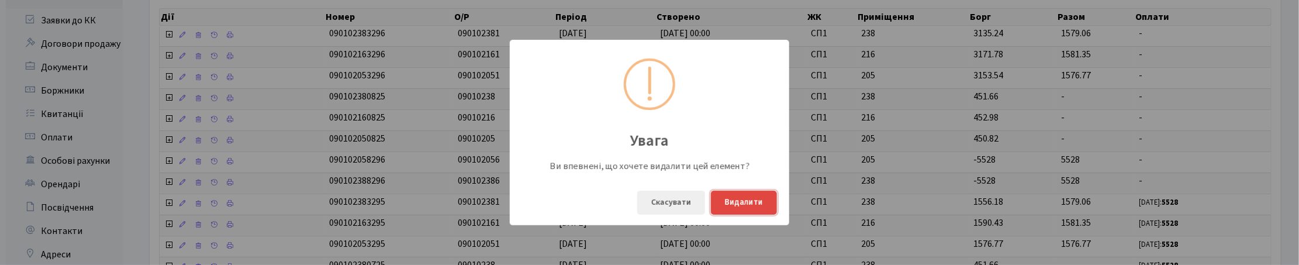
click at [761, 202] on button "Видалити" at bounding box center [744, 203] width 66 height 24
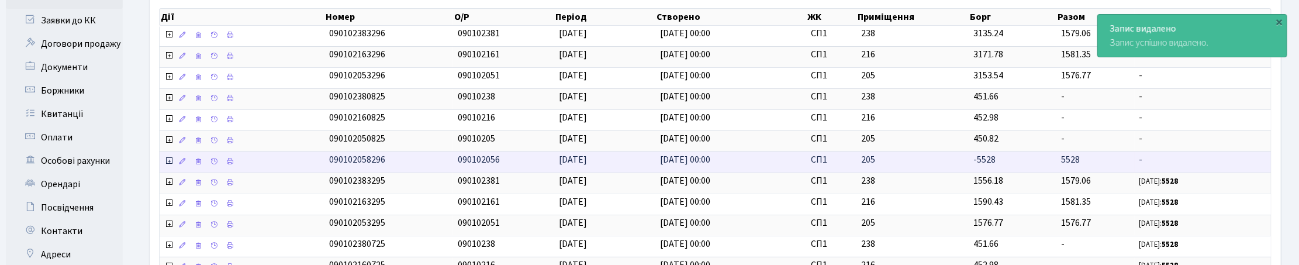
click at [966, 161] on td "205" at bounding box center [913, 161] width 113 height 21
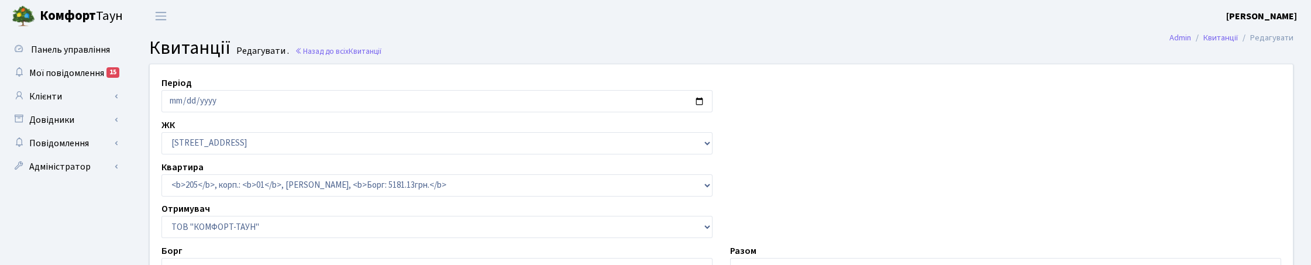
select select "20130"
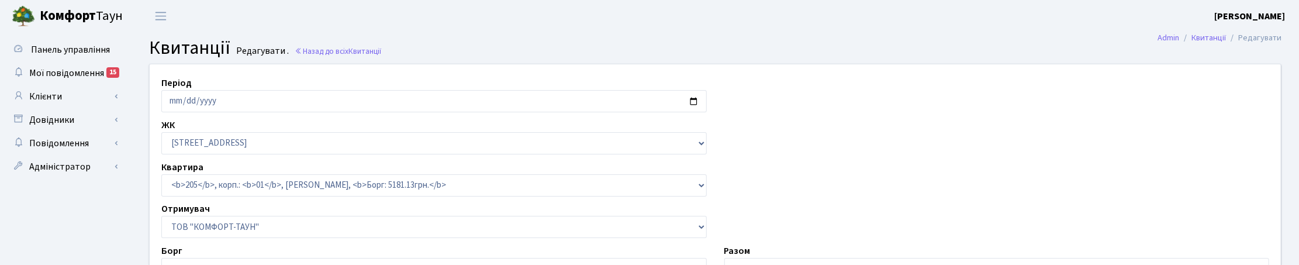
select select "25"
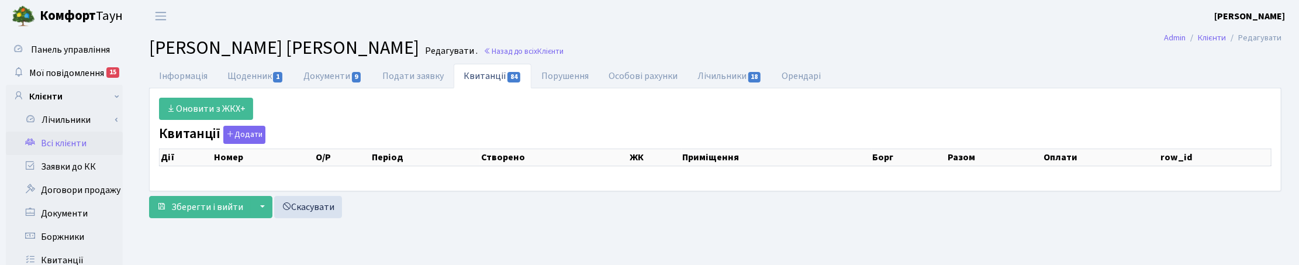
select select "25"
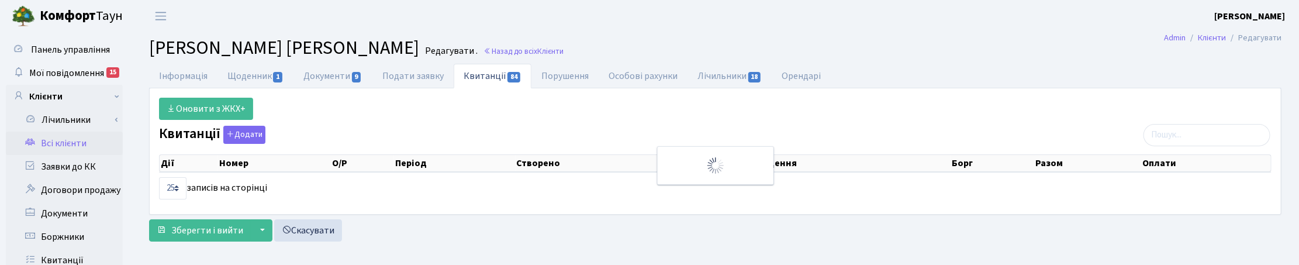
scroll to position [146, 0]
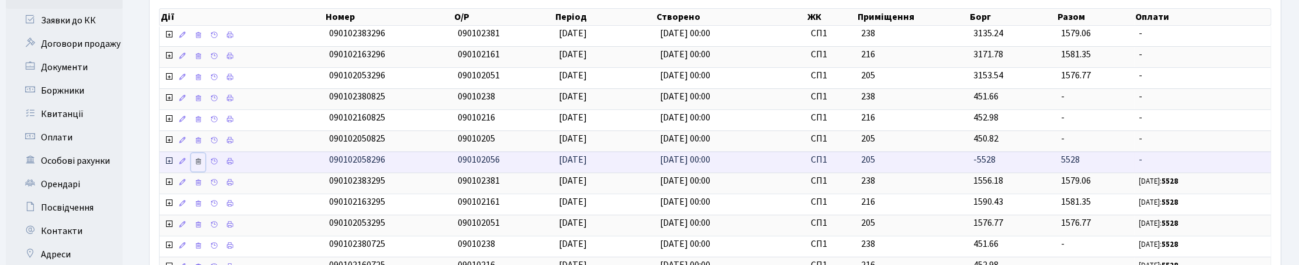
click at [198, 165] on icon at bounding box center [198, 161] width 8 height 8
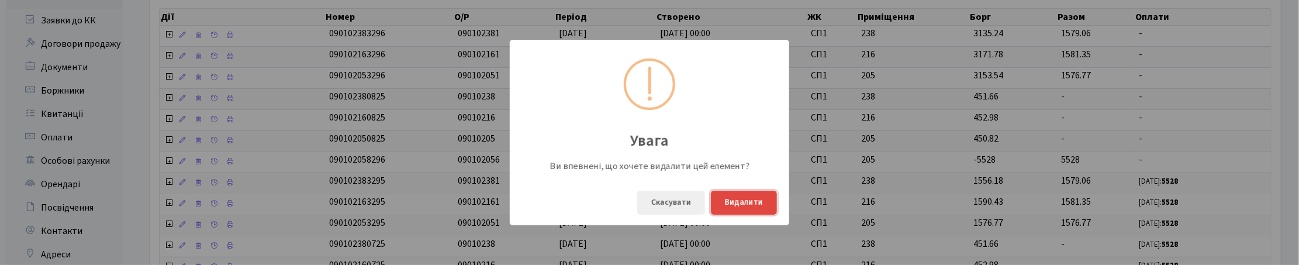
click at [747, 204] on button "Видалити" at bounding box center [744, 203] width 66 height 24
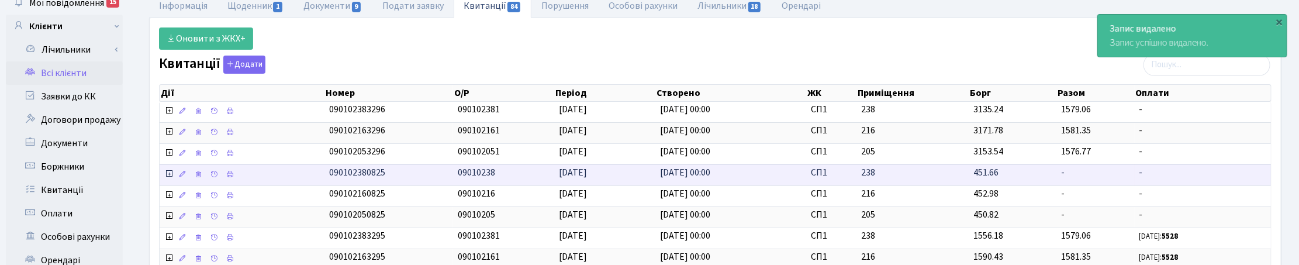
scroll to position [0, 0]
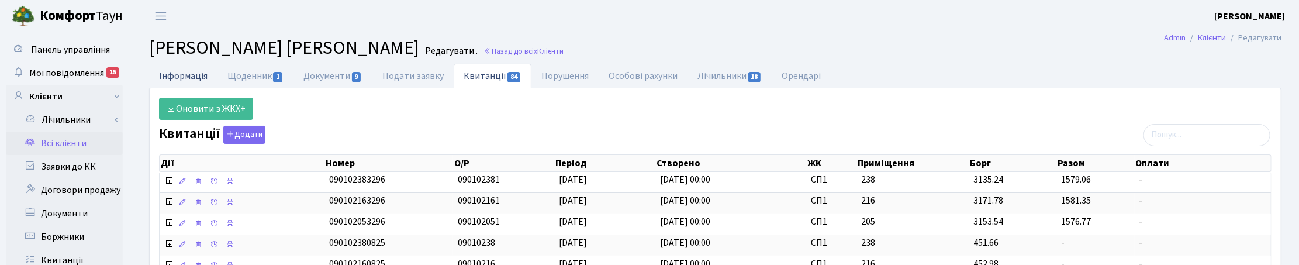
click at [187, 73] on link "Інформація" at bounding box center [183, 76] width 68 height 24
select select "25"
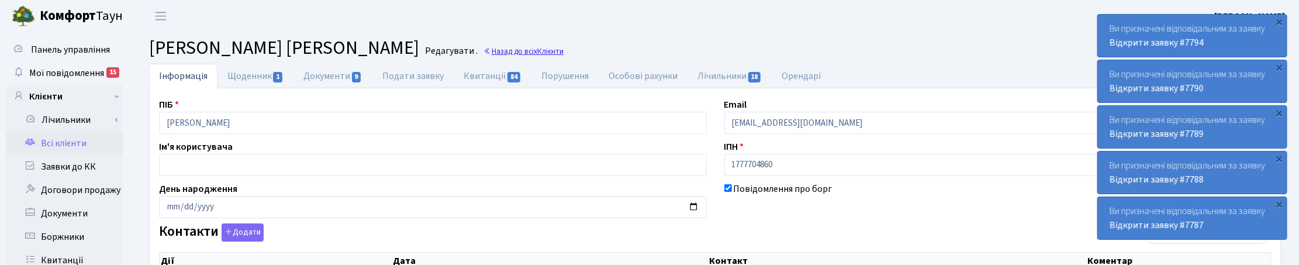
click at [537, 48] on span "Клієнти" at bounding box center [550, 51] width 26 height 11
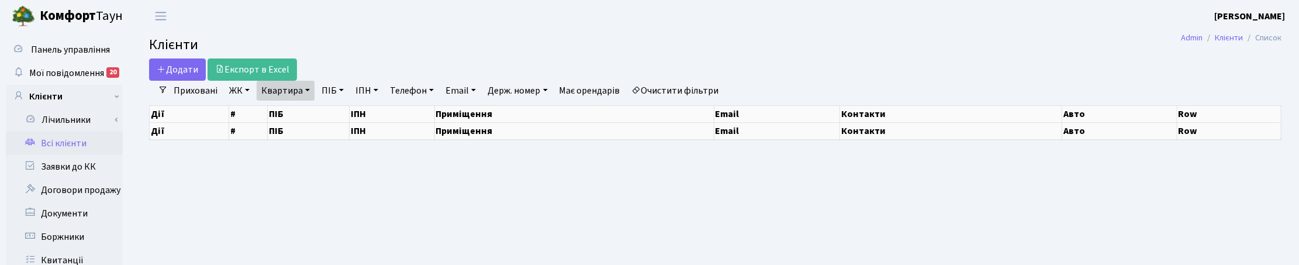
select select "25"
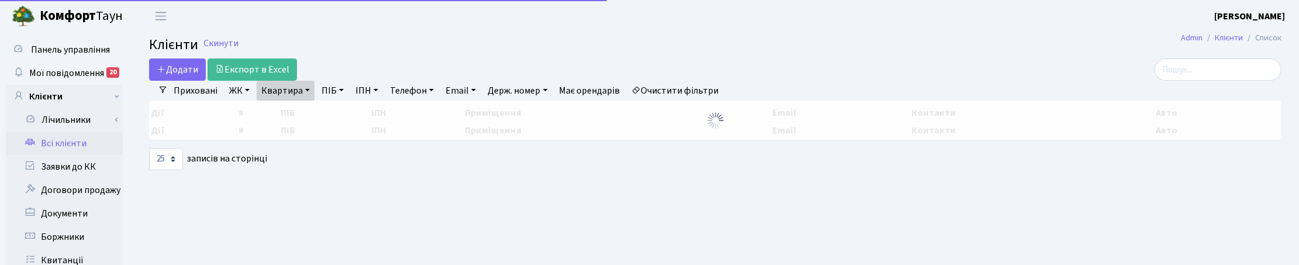
click at [305, 85] on link "Квартира" at bounding box center [286, 91] width 58 height 20
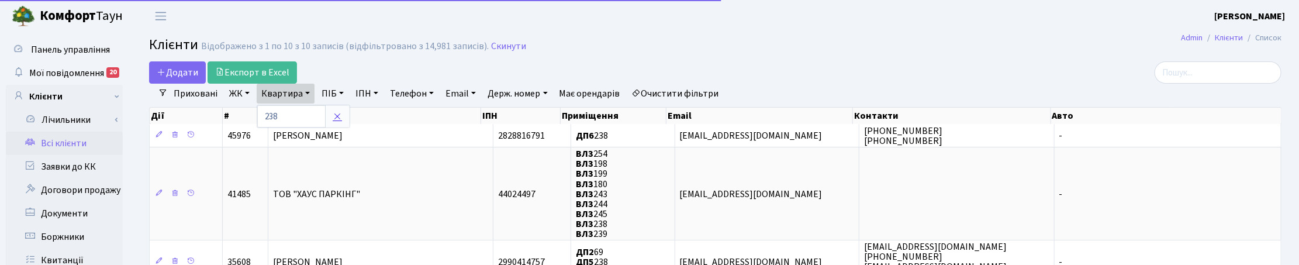
click at [341, 110] on link at bounding box center [337, 116] width 25 height 22
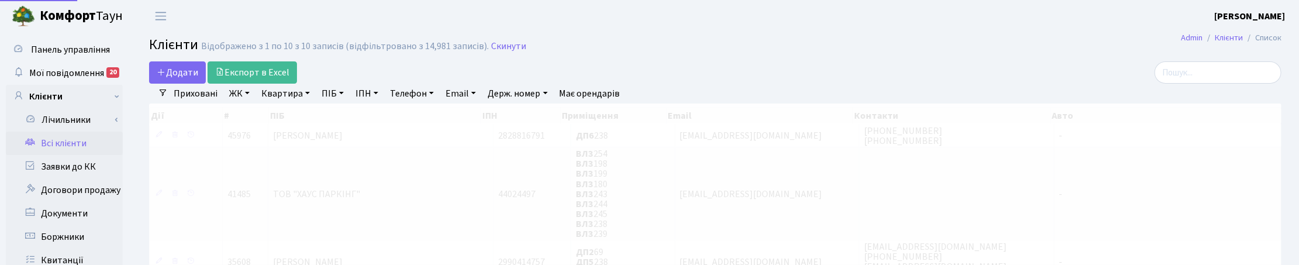
click at [337, 91] on link "ПІБ" at bounding box center [333, 94] width 32 height 20
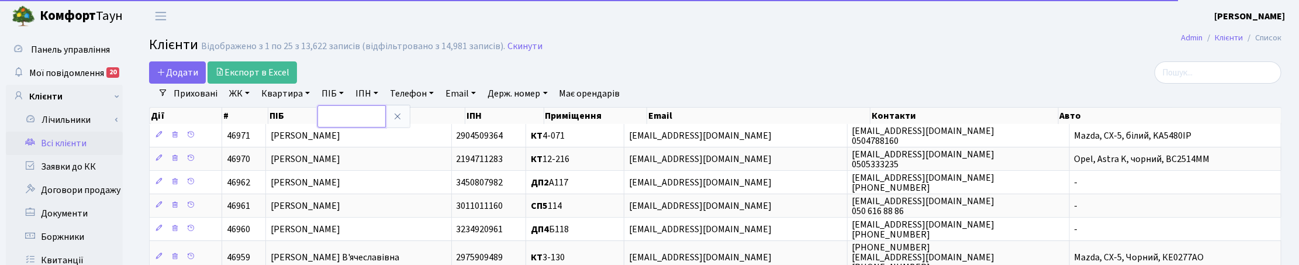
click at [339, 115] on input "text" at bounding box center [352, 116] width 68 height 22
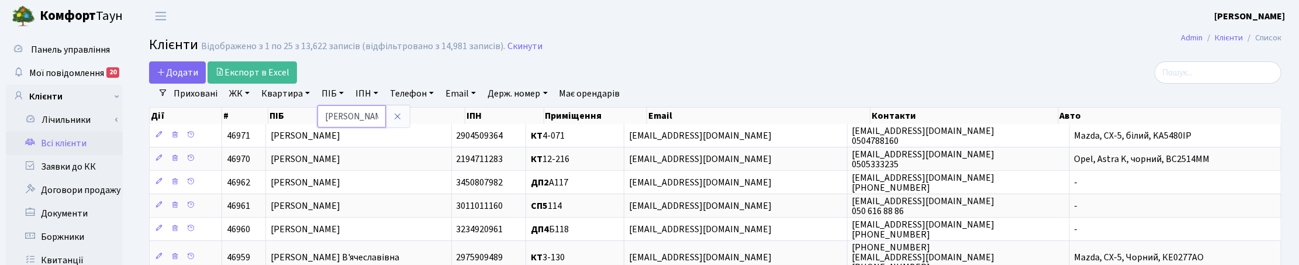
type input "войцех"
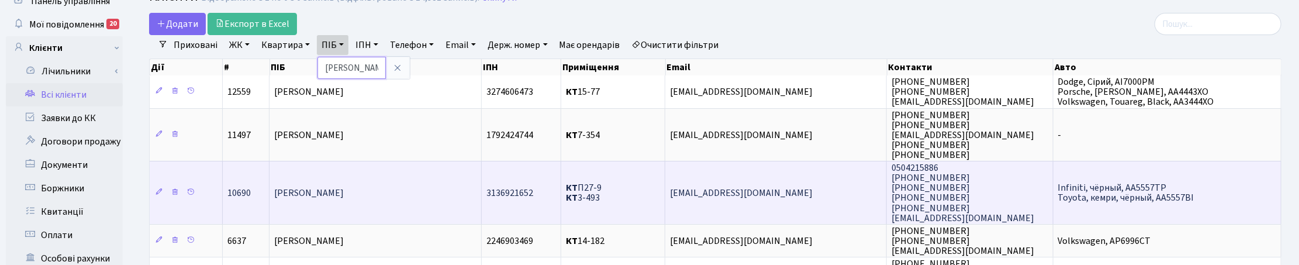
scroll to position [73, 0]
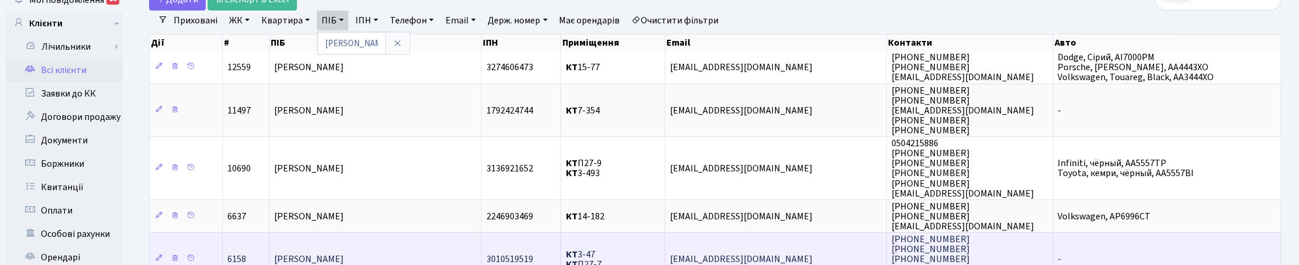
click at [1104, 256] on td "-" at bounding box center [1168, 258] width 228 height 53
click at [421, 256] on td "[PERSON_NAME]" at bounding box center [376, 258] width 212 height 53
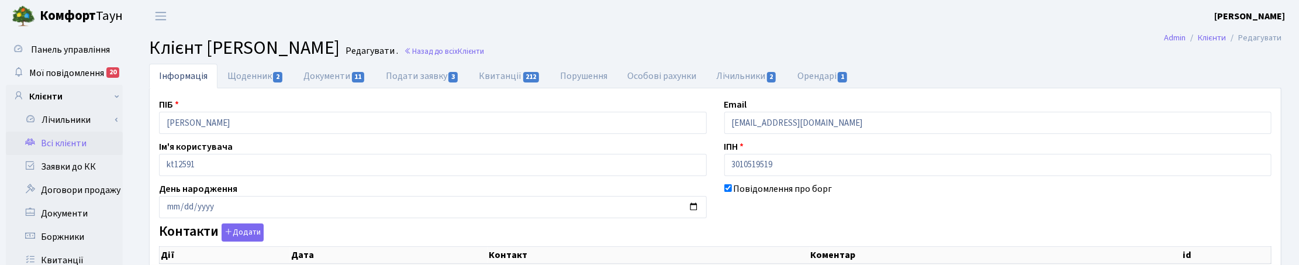
checkbox input "true"
select select "25"
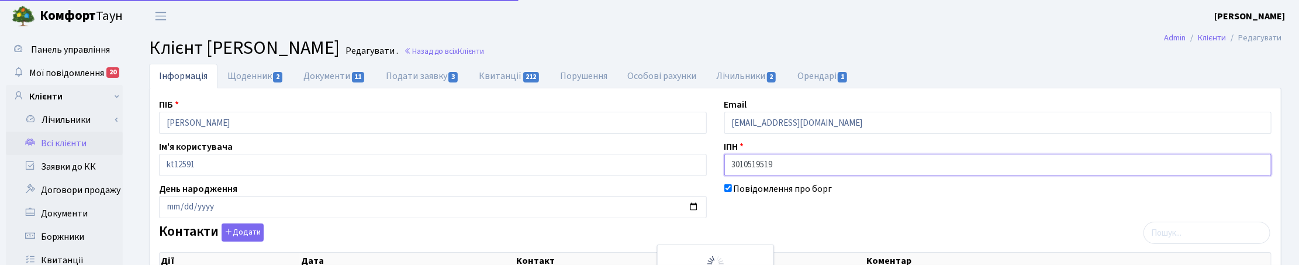
drag, startPoint x: 724, startPoint y: 165, endPoint x: 696, endPoint y: 165, distance: 27.5
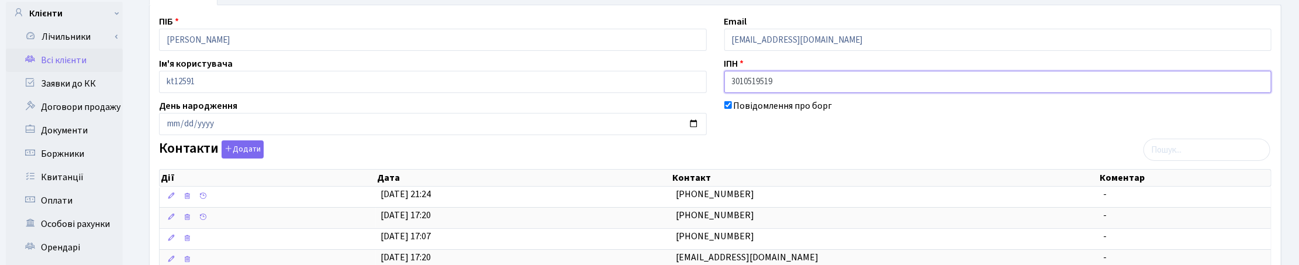
scroll to position [146, 0]
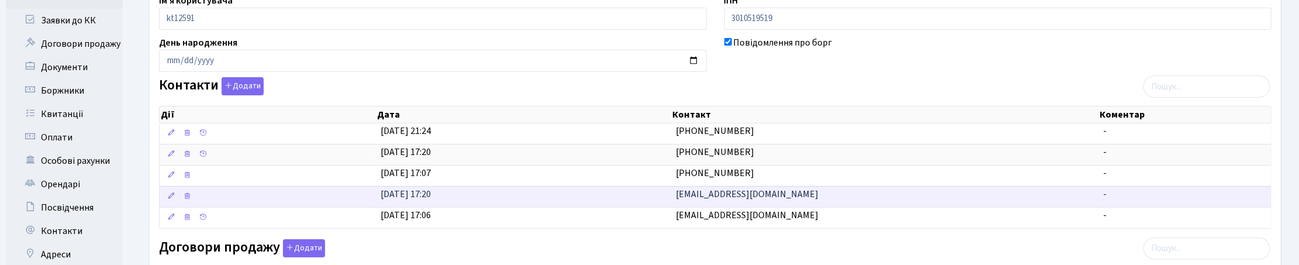
click at [795, 199] on td "[EMAIL_ADDRESS][DOMAIN_NAME]" at bounding box center [885, 196] width 428 height 21
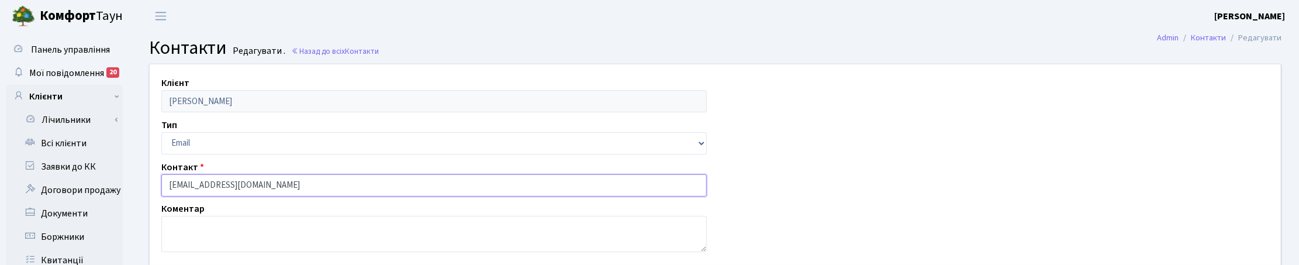
drag, startPoint x: 270, startPoint y: 181, endPoint x: 143, endPoint y: 174, distance: 127.1
click at [148, 180] on div "Клієнт Войцеховський Сергій Сергійович Тип Email Телефон Контакт regionatb17@gm…" at bounding box center [715, 166] width 1149 height 205
click at [338, 47] on link "Назад до всіх Контакти" at bounding box center [335, 51] width 88 height 11
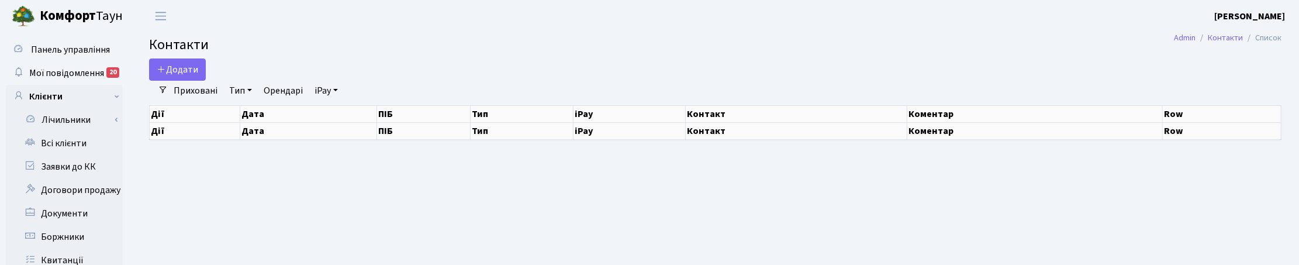
select select "25"
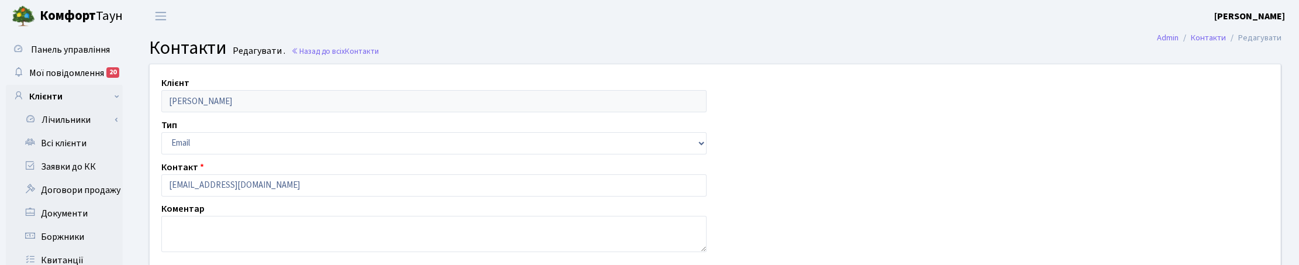
click at [311, 44] on h2 "Контакти Редагувати . Назад до всіх Контакти" at bounding box center [715, 48] width 1133 height 22
click at [348, 50] on span "Контакти" at bounding box center [362, 51] width 34 height 11
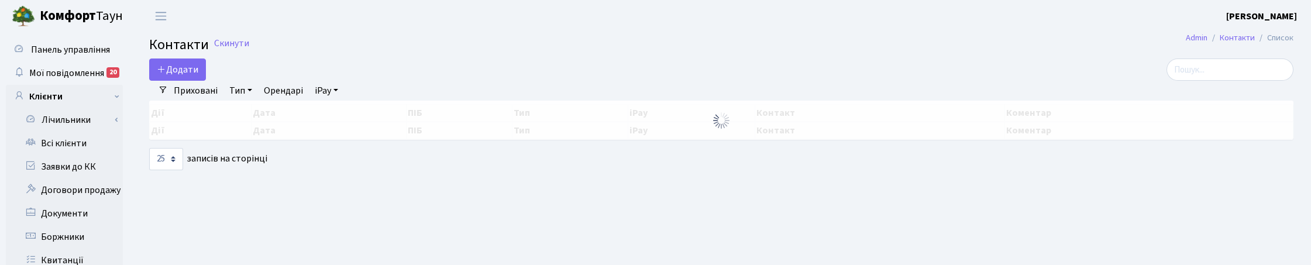
select select "25"
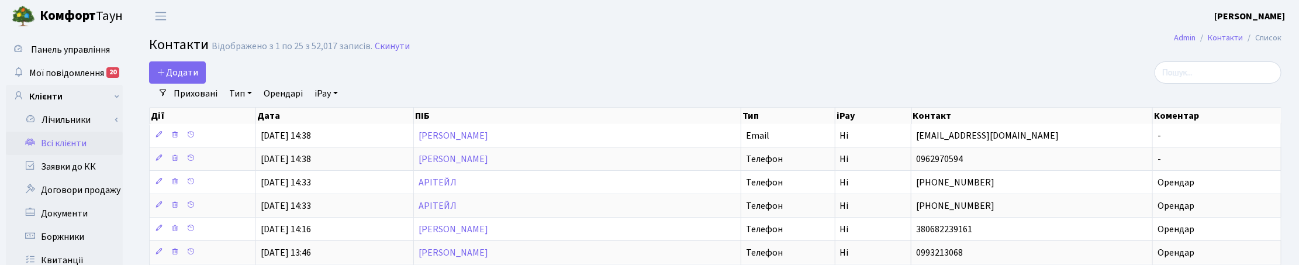
click at [66, 144] on link "Всі клієнти" at bounding box center [64, 143] width 117 height 23
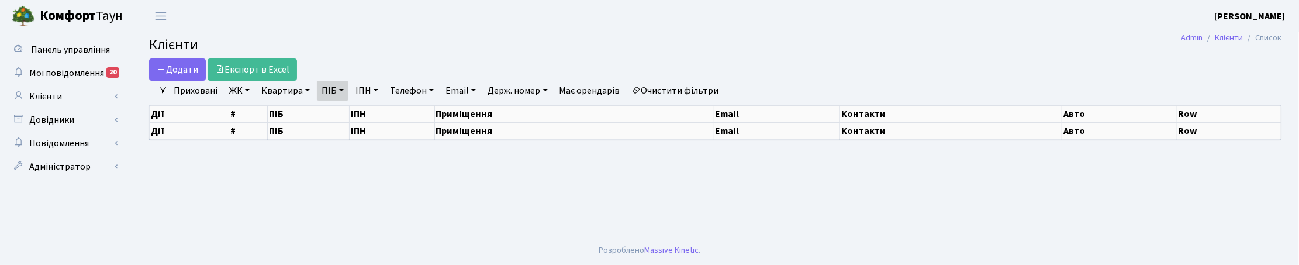
select select "25"
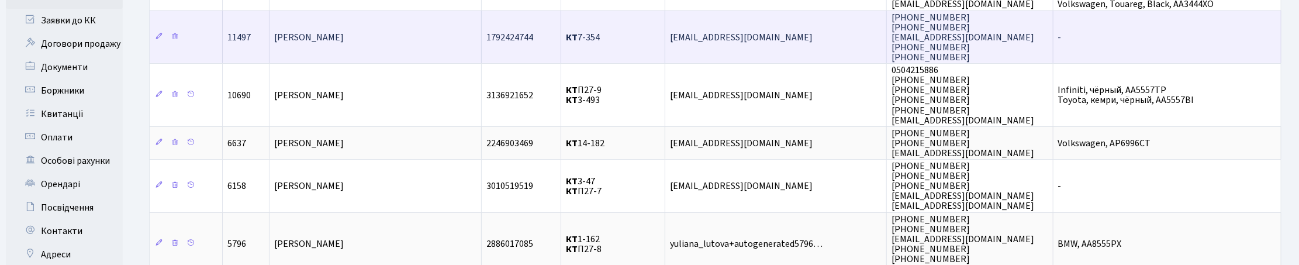
scroll to position [219, 0]
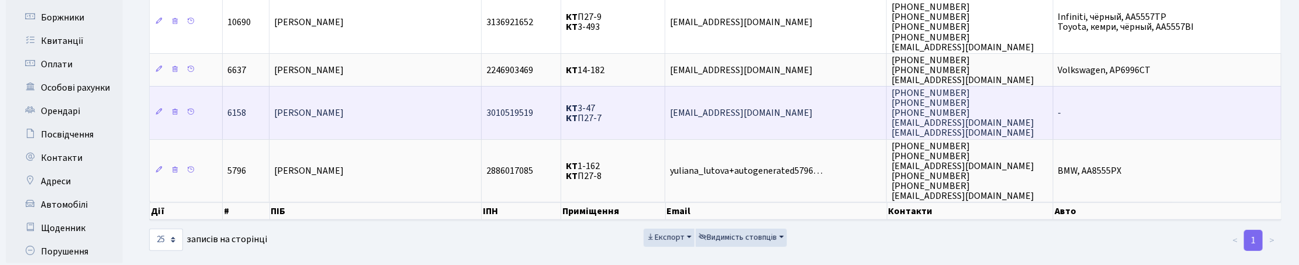
click at [344, 111] on span "[PERSON_NAME]" at bounding box center [309, 112] width 70 height 13
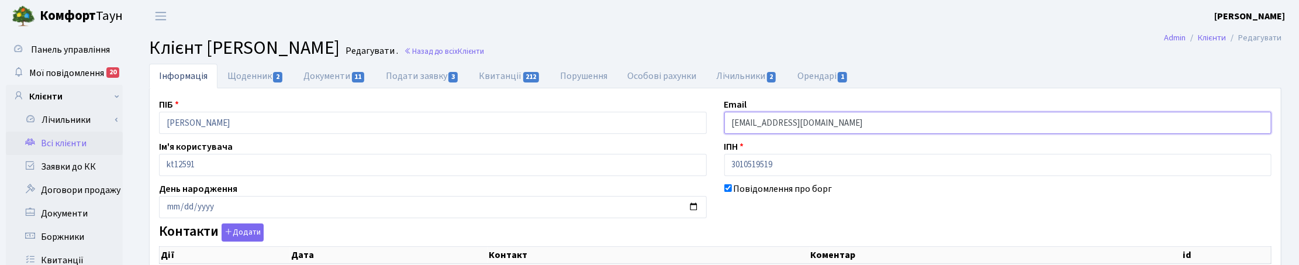
drag, startPoint x: 805, startPoint y: 126, endPoint x: 691, endPoint y: 130, distance: 114.7
checkbox input "true"
select select "25"
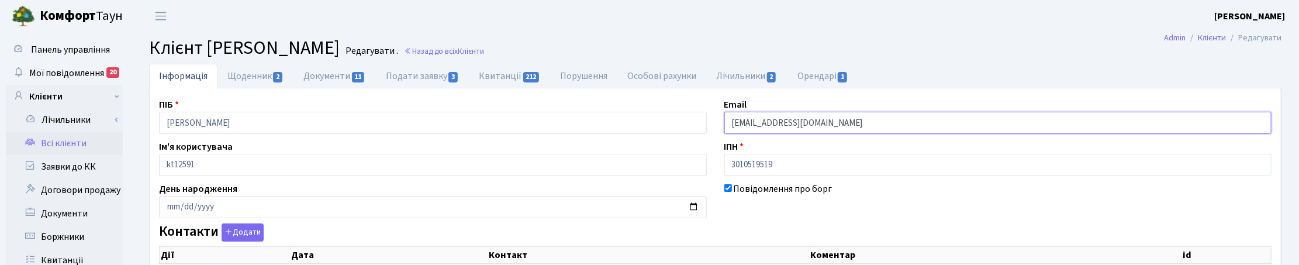
select select "25"
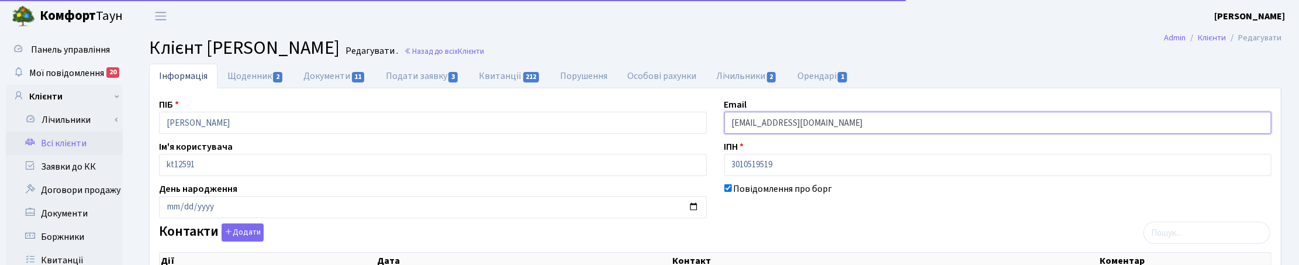
paste input "[EMAIL_ADDRESS][DOMAIN_NAME]"
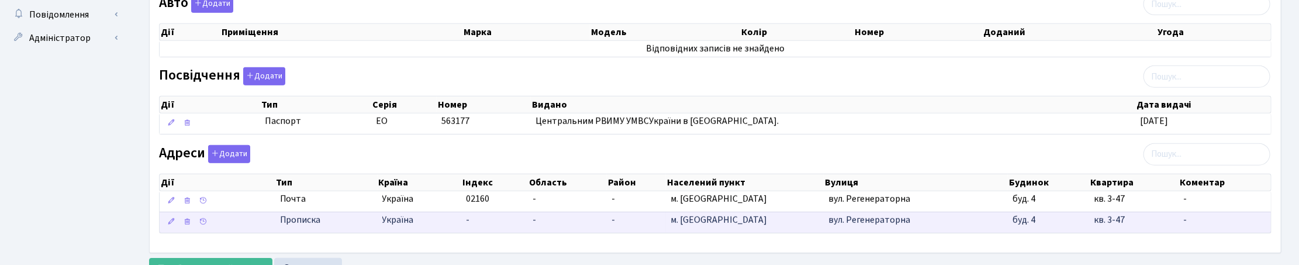
scroll to position [560, 0]
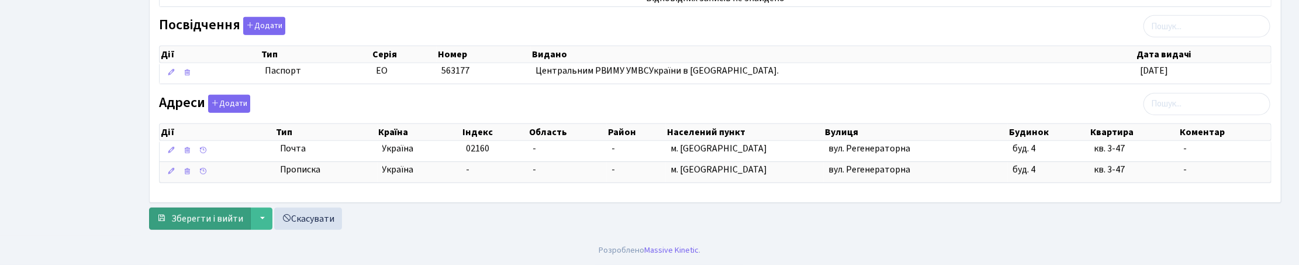
type input "[EMAIL_ADDRESS][DOMAIN_NAME]"
click at [220, 223] on span "Зберегти і вийти" at bounding box center [207, 218] width 72 height 13
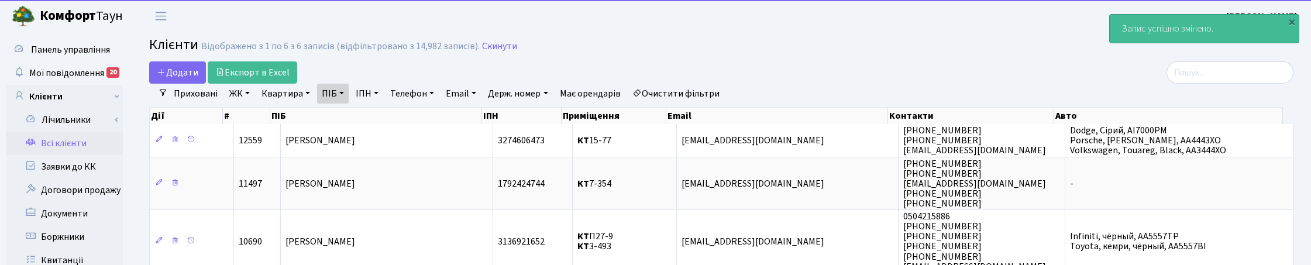
select select "25"
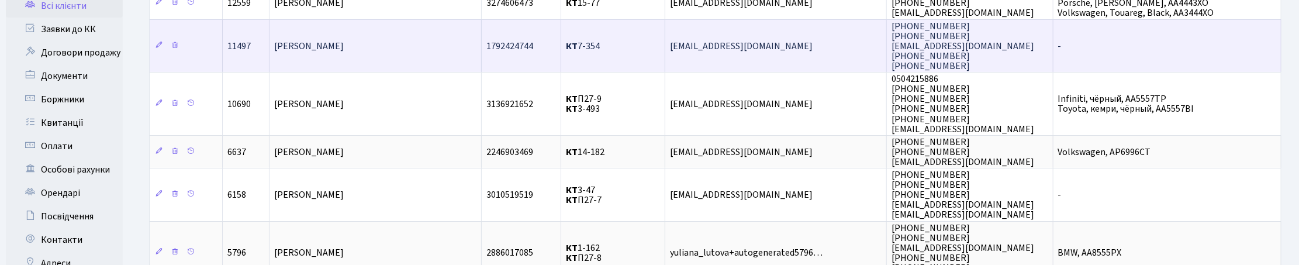
scroll to position [146, 0]
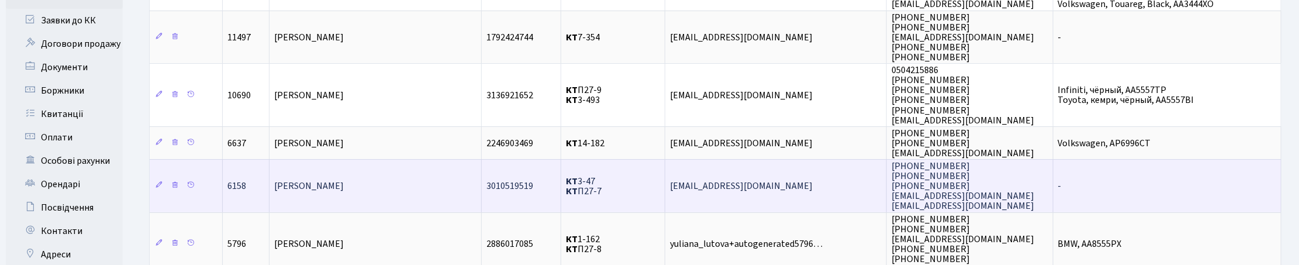
click at [343, 188] on td "[PERSON_NAME]" at bounding box center [376, 185] width 212 height 53
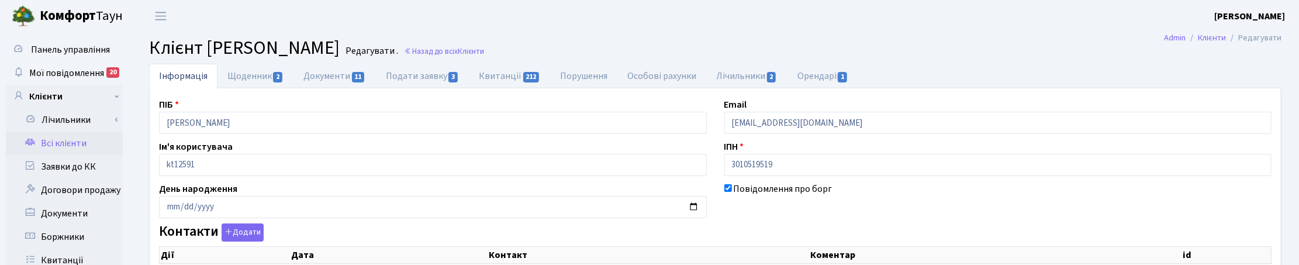
checkbox input "true"
select select "25"
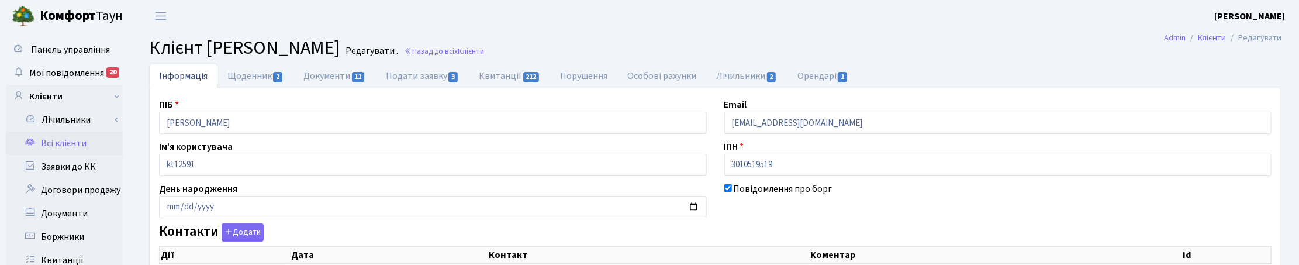
select select "25"
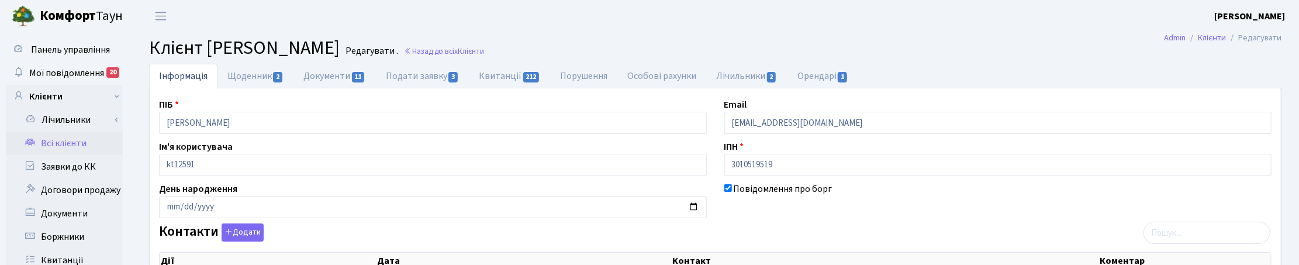
click at [966, 68] on ul "Інформація Щоденник 2 Документи 11 Подати заявку 3 Квитанції 212 Порушення Особ…" at bounding box center [715, 76] width 1133 height 25
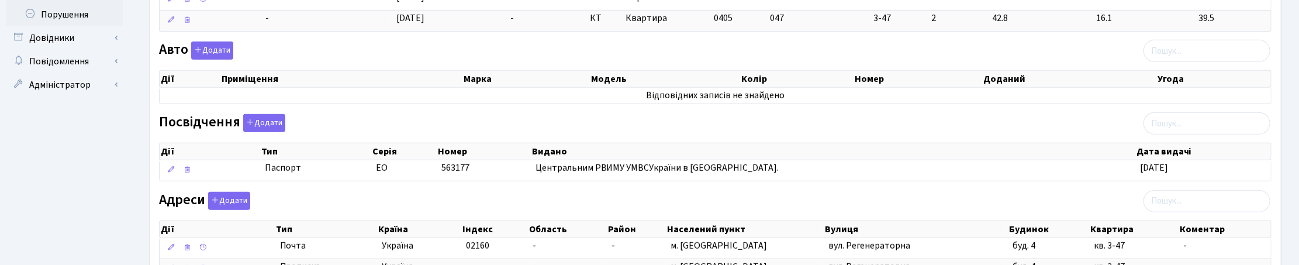
scroll to position [560, 0]
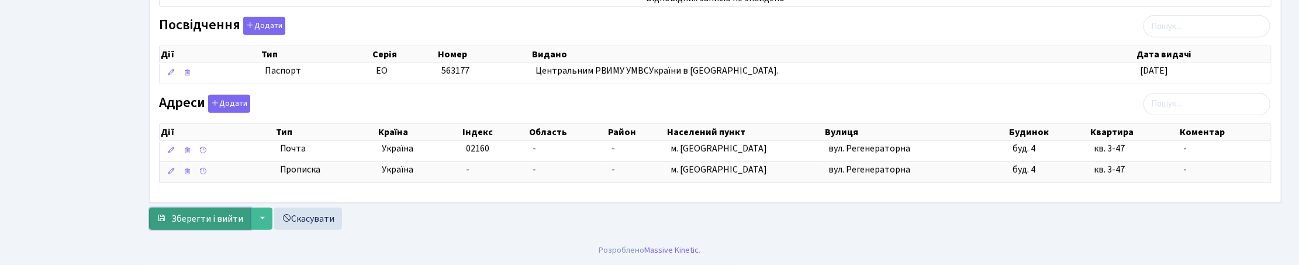
click at [214, 220] on span "Зберегти і вийти" at bounding box center [207, 218] width 72 height 13
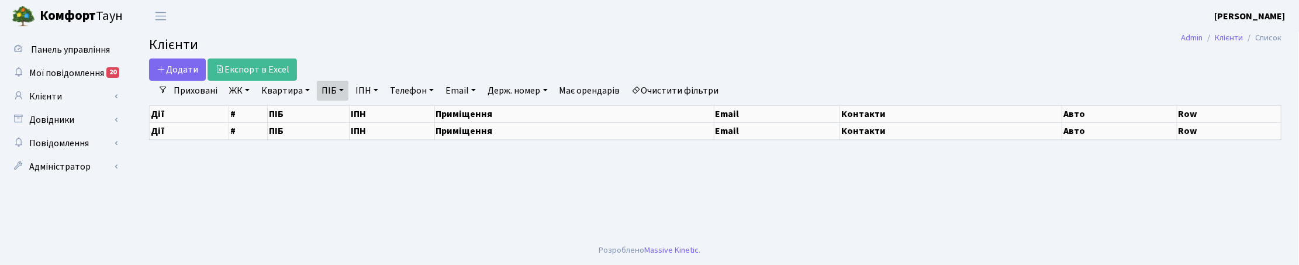
select select "25"
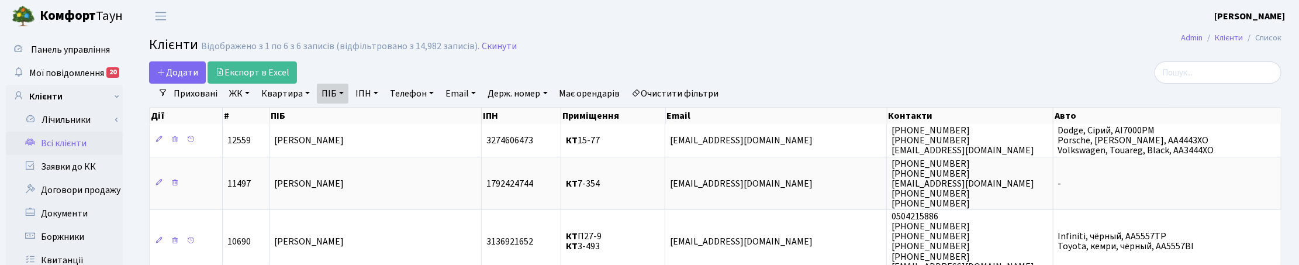
drag, startPoint x: 969, startPoint y: 71, endPoint x: 927, endPoint y: 56, distance: 44.8
click at [969, 71] on div at bounding box center [1099, 72] width 366 height 22
click at [339, 94] on link "ПІБ" at bounding box center [333, 94] width 32 height 20
click at [395, 120] on icon at bounding box center [397, 116] width 9 height 9
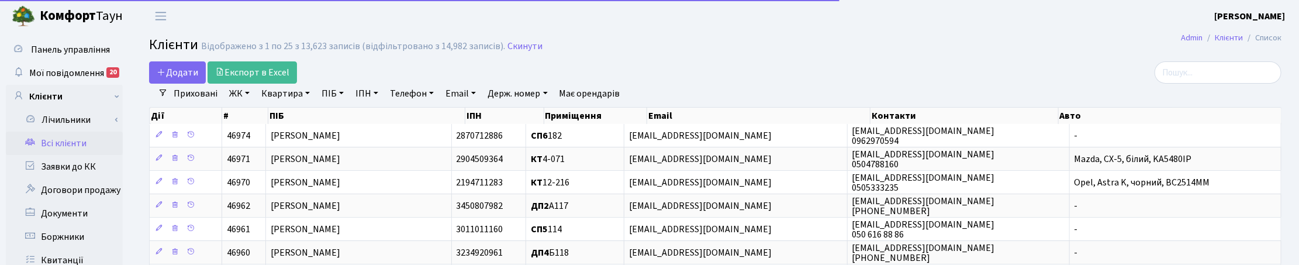
click at [295, 96] on link "Квартира" at bounding box center [286, 94] width 58 height 20
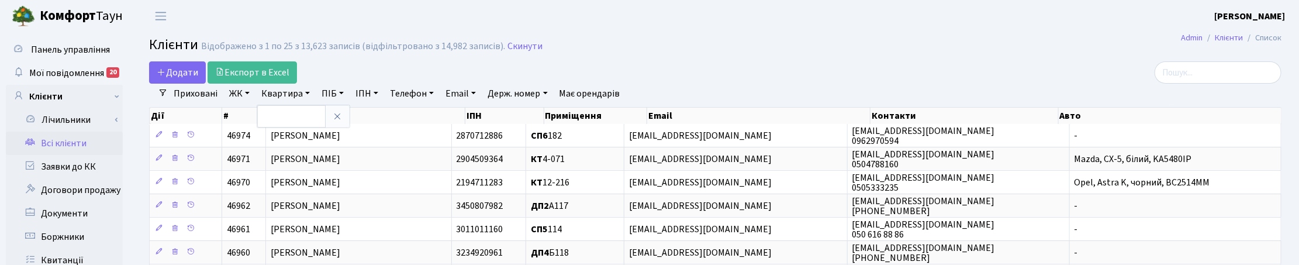
click at [297, 95] on link "Квартира" at bounding box center [286, 94] width 58 height 20
click at [298, 92] on link "Квартира" at bounding box center [286, 94] width 58 height 20
click at [297, 112] on input "text" at bounding box center [291, 116] width 68 height 22
type input "17-109"
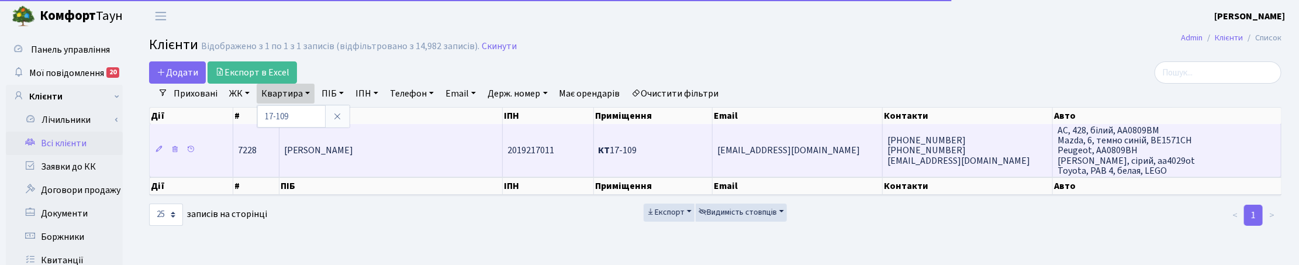
click at [354, 156] on span "Шведов Анатолій Миколайович" at bounding box center [319, 150] width 70 height 13
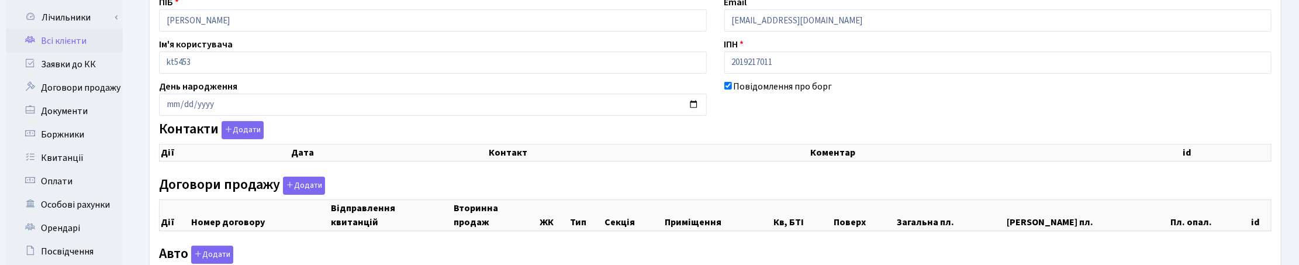
scroll to position [146, 0]
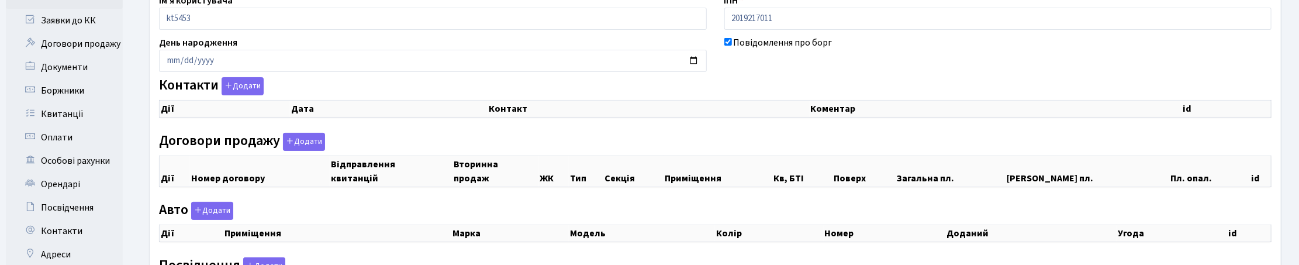
checkbox input "true"
select select "25"
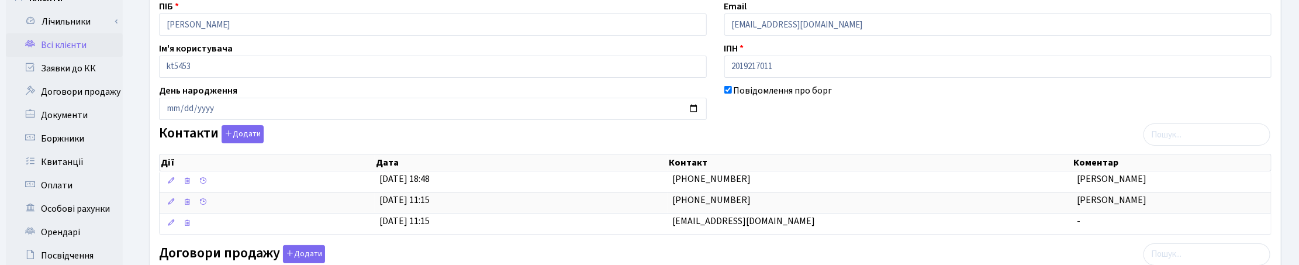
scroll to position [73, 0]
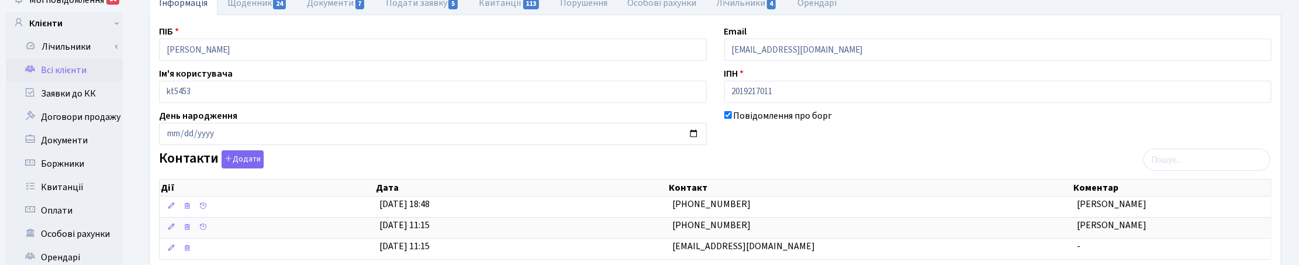
click at [889, 144] on div "Повідомлення про борг" at bounding box center [998, 127] width 565 height 36
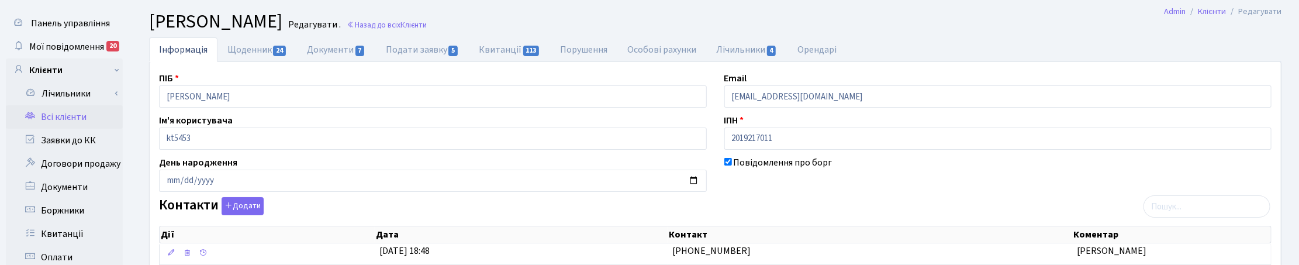
scroll to position [0, 0]
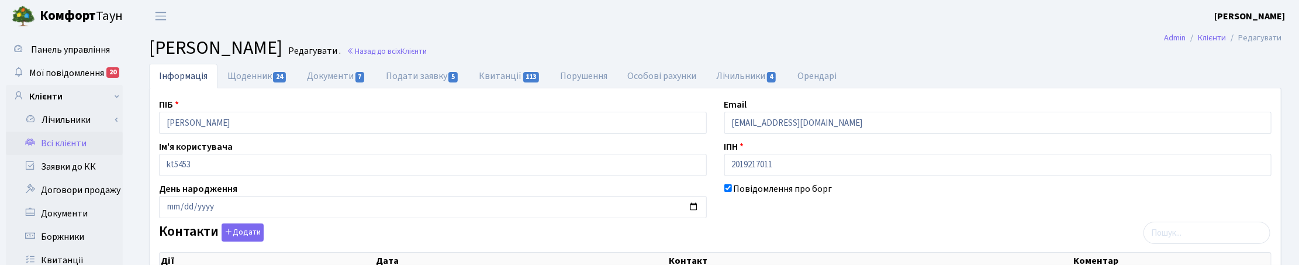
click at [945, 58] on h2 "Клієнт Шведов Анатолій Миколайович Редагувати . Назад до всіх Клієнти" at bounding box center [715, 48] width 1133 height 22
click at [1244, 74] on ul "Інформація Щоденник 24 Документи 7 Подати заявку 5 Квитанції 113 Порушення Особ…" at bounding box center [715, 76] width 1133 height 25
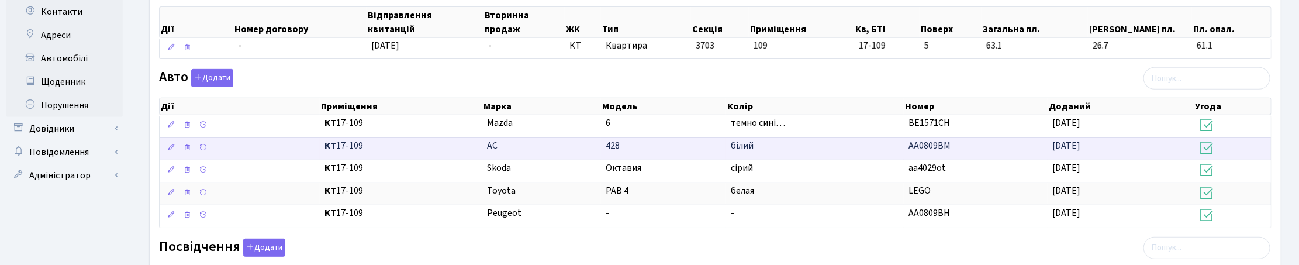
scroll to position [146, 0]
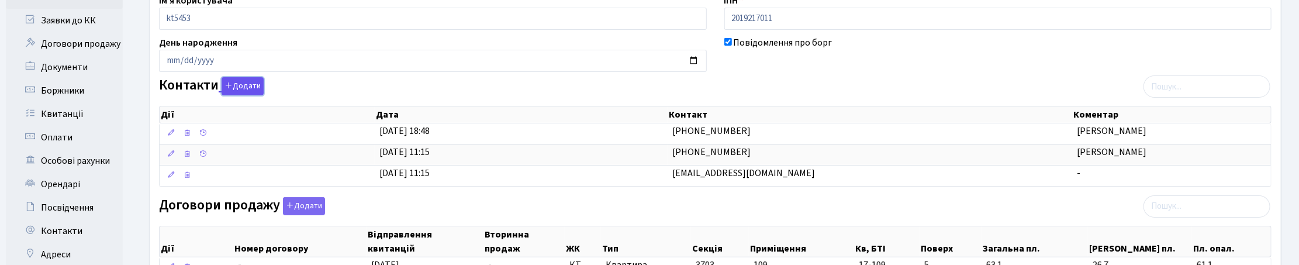
click at [249, 82] on button "Додати" at bounding box center [243, 86] width 42 height 18
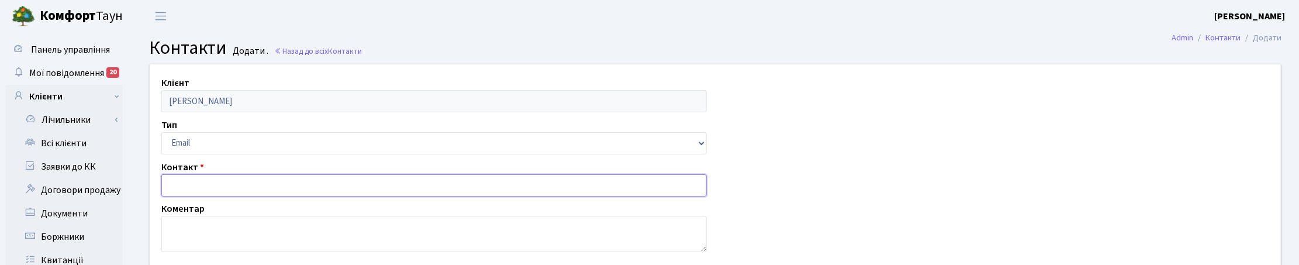
click at [188, 177] on input "text" at bounding box center [434, 185] width 546 height 22
paste input "[EMAIL_ADDRESS][DOMAIN_NAME]"
type input "[EMAIL_ADDRESS][DOMAIN_NAME]"
click at [209, 235] on textarea at bounding box center [434, 234] width 546 height 36
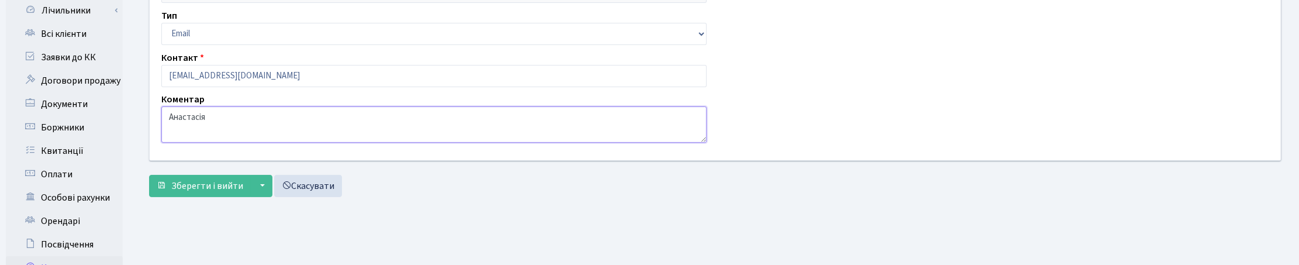
scroll to position [146, 0]
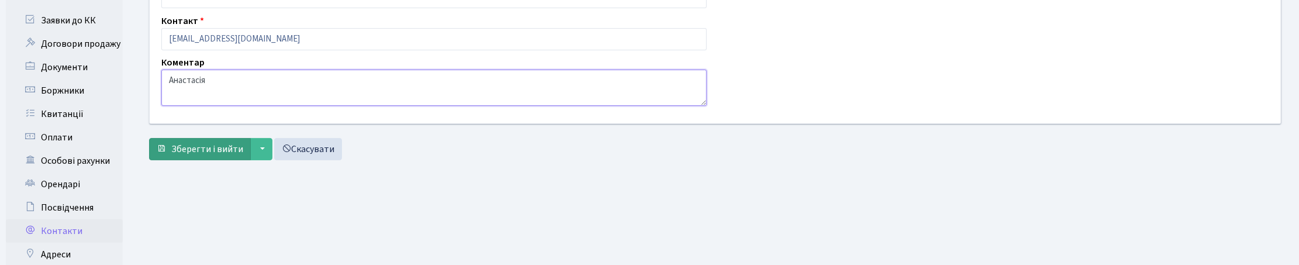
type textarea "Анастасія"
click at [195, 147] on span "Зберегти і вийти" at bounding box center [207, 149] width 72 height 13
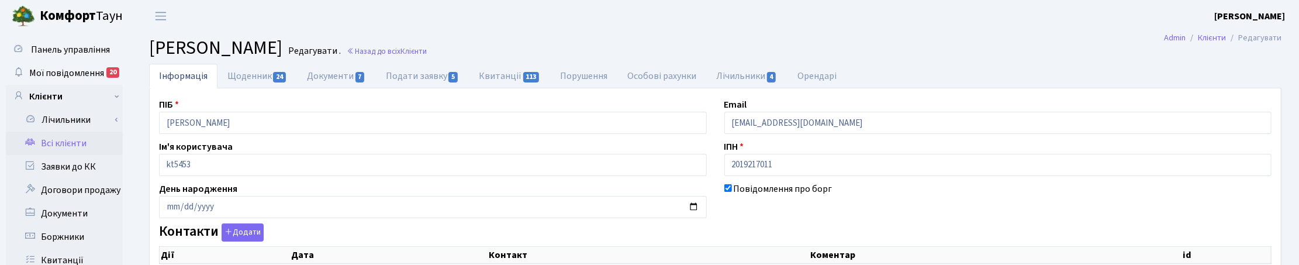
checkbox input "true"
select select "25"
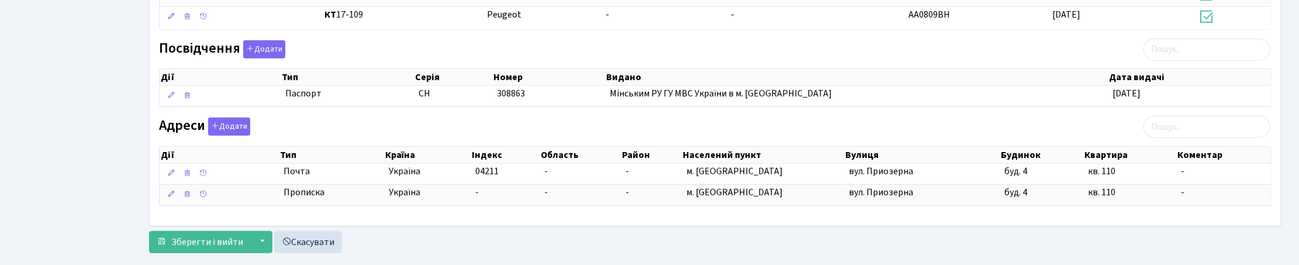
scroll to position [615, 0]
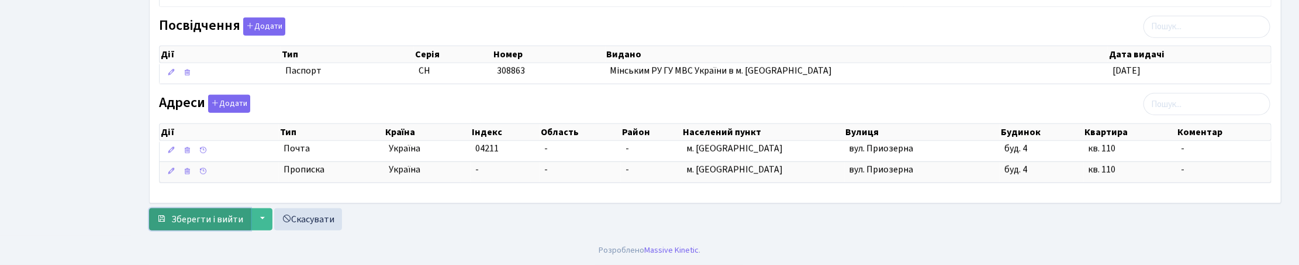
click at [205, 218] on span "Зберегти і вийти" at bounding box center [207, 219] width 72 height 13
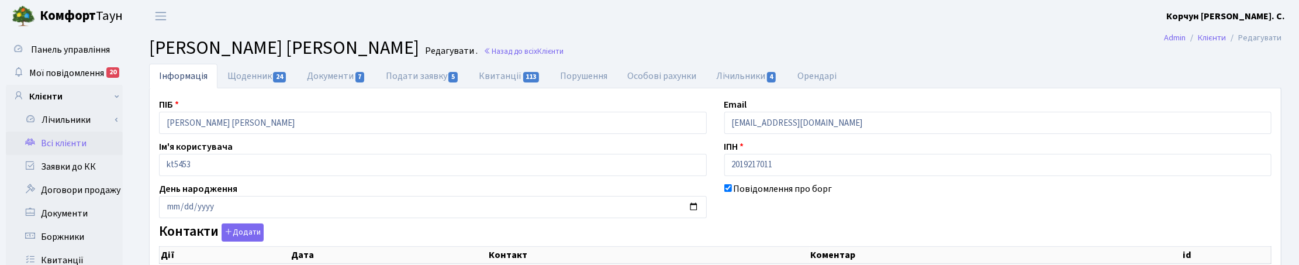
scroll to position [323, 0]
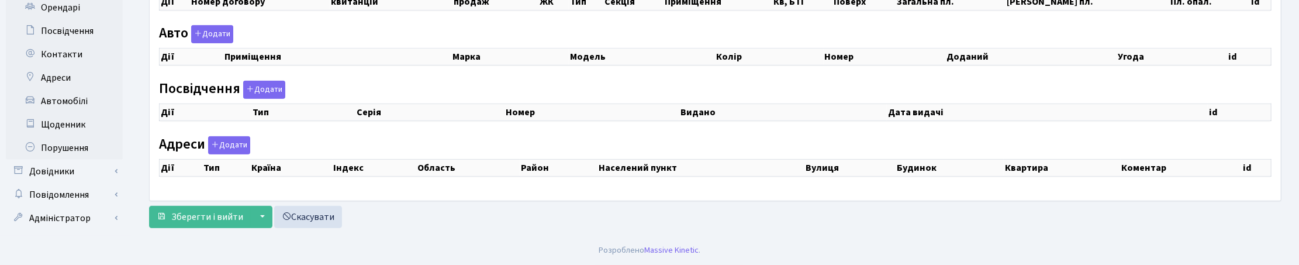
checkbox input "true"
select select "25"
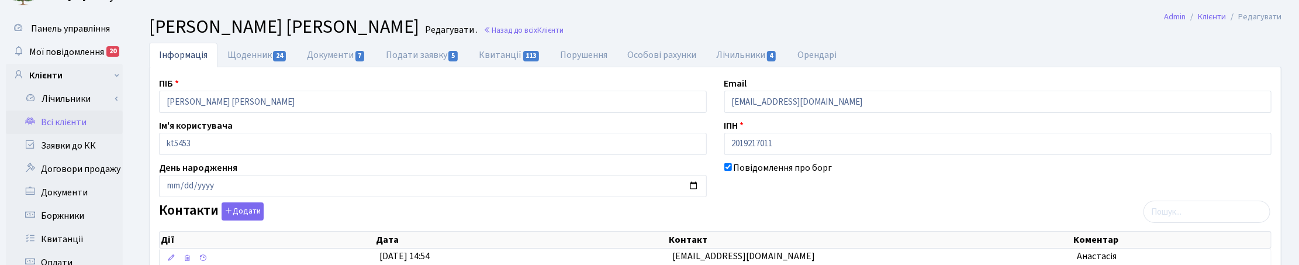
scroll to position [0, 0]
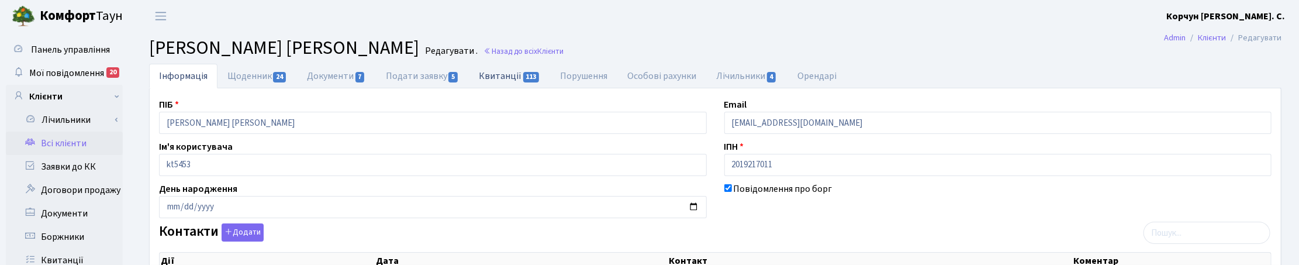
click at [506, 77] on link "Квитанції 113" at bounding box center [509, 76] width 81 height 24
select select "25"
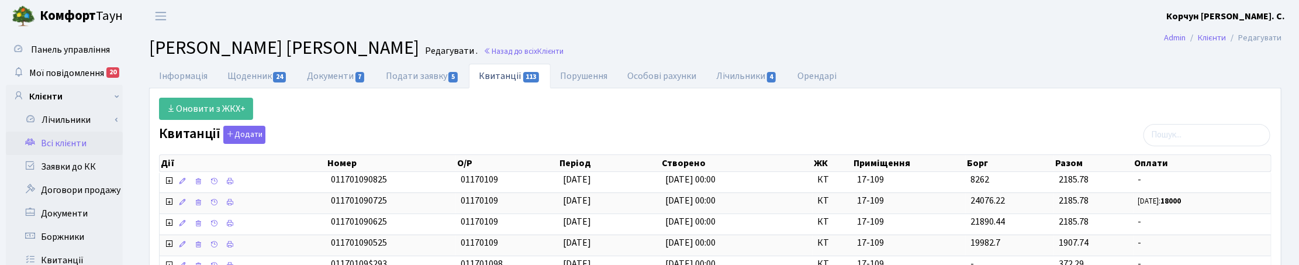
click at [987, 42] on h2 "Клієнт Шведов Анатолій Миколайович Редагувати . Назад до всіх Клієнти" at bounding box center [715, 48] width 1133 height 22
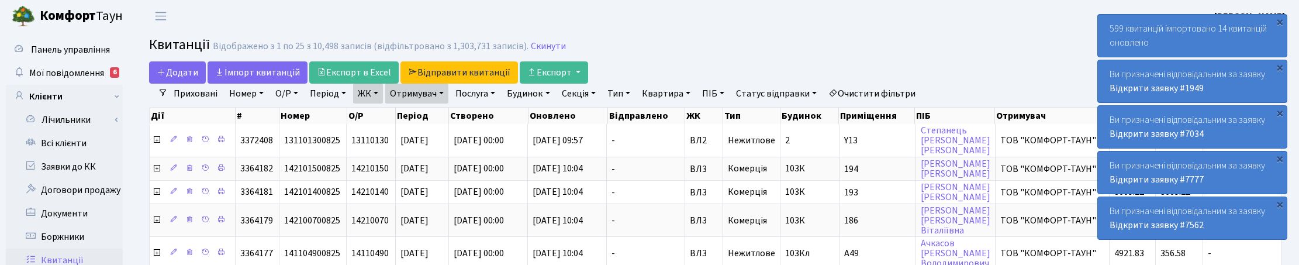
select select "25"
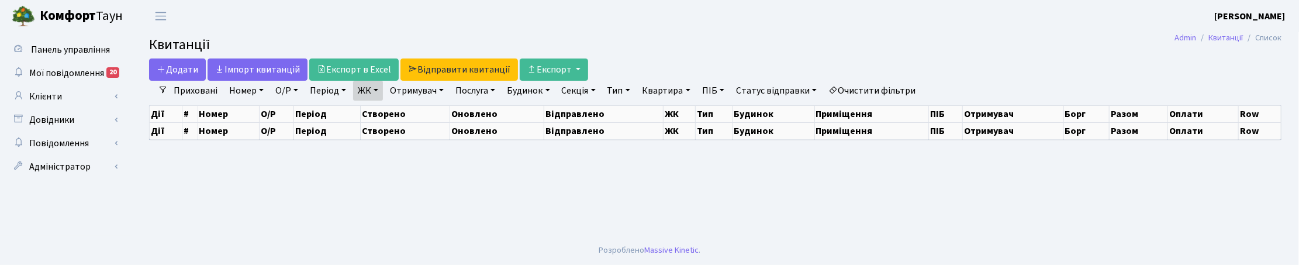
select select "25"
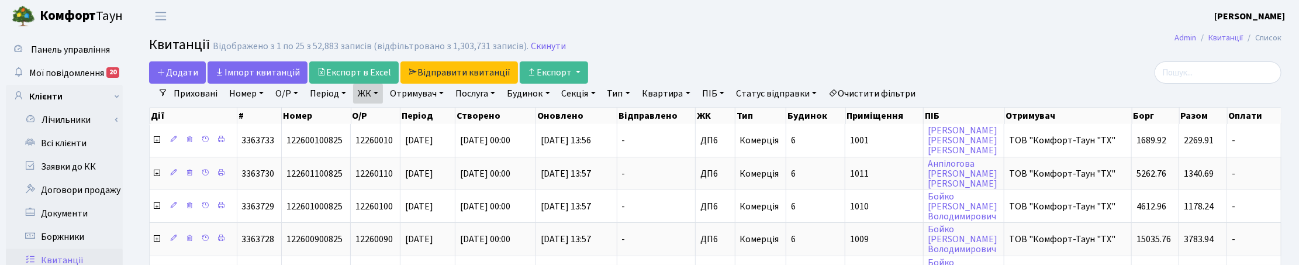
click at [884, 92] on link "Очистити фільтри" at bounding box center [872, 94] width 96 height 20
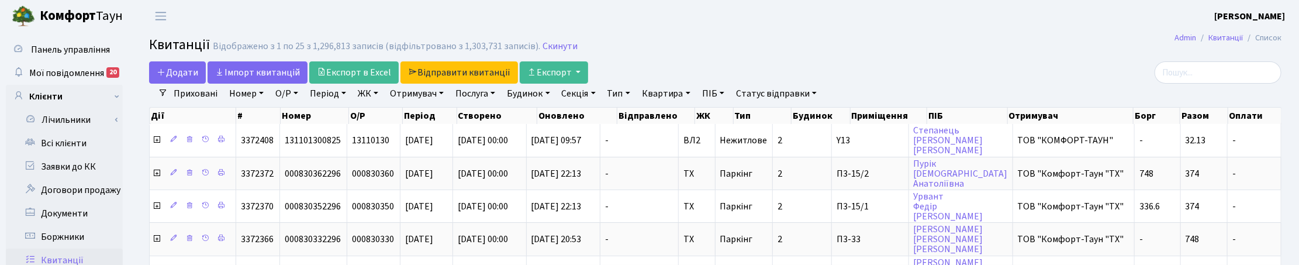
click at [676, 95] on link "Квартира" at bounding box center [666, 94] width 58 height 20
click at [670, 118] on input "text" at bounding box center [672, 116] width 68 height 22
type input "17-109"
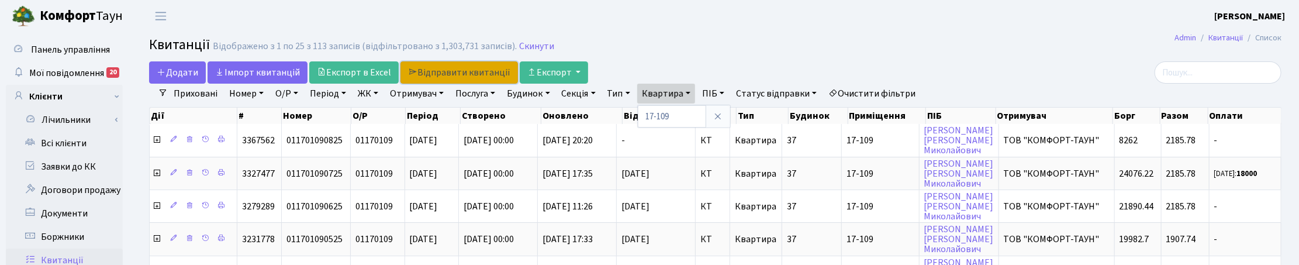
click at [446, 74] on link "Відправити квитанції" at bounding box center [460, 72] width 118 height 22
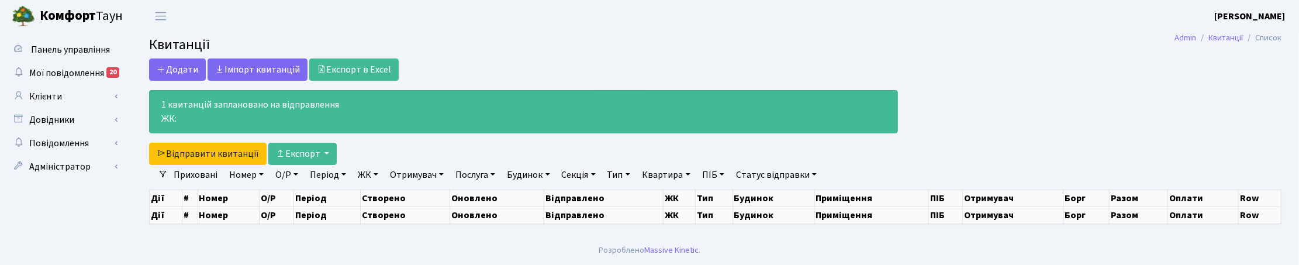
select select "25"
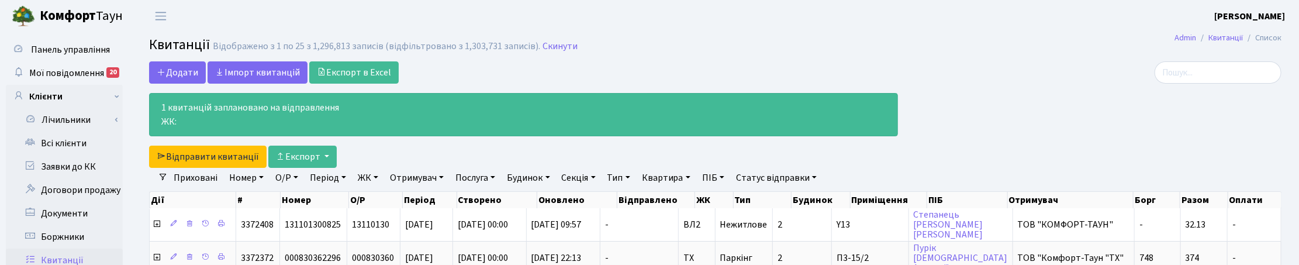
click at [1009, 98] on div at bounding box center [1099, 114] width 384 height 106
drag, startPoint x: 1236, startPoint y: 122, endPoint x: 1129, endPoint y: 92, distance: 110.5
click at [1236, 122] on div at bounding box center [1099, 114] width 384 height 106
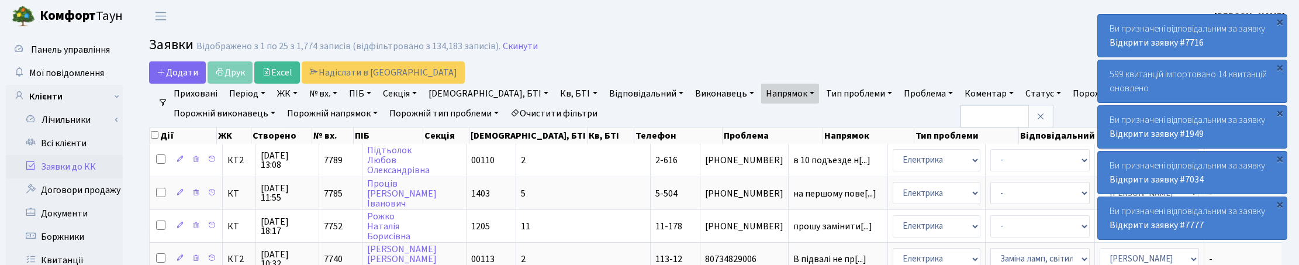
select select "25"
click at [65, 133] on link "Всі клієнти" at bounding box center [64, 143] width 117 height 23
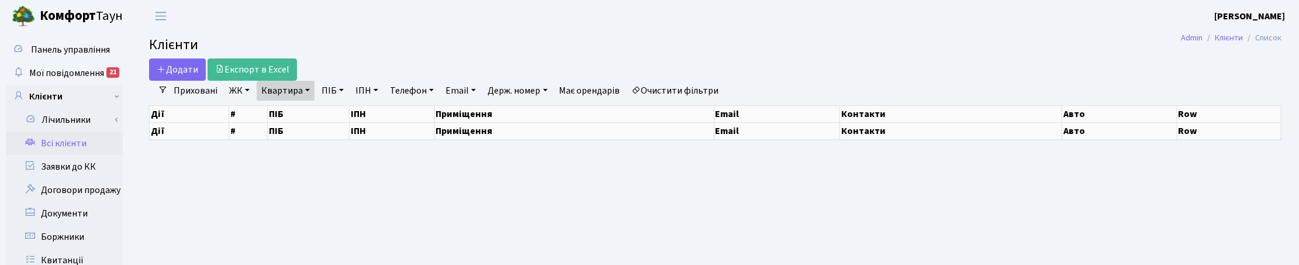
select select "25"
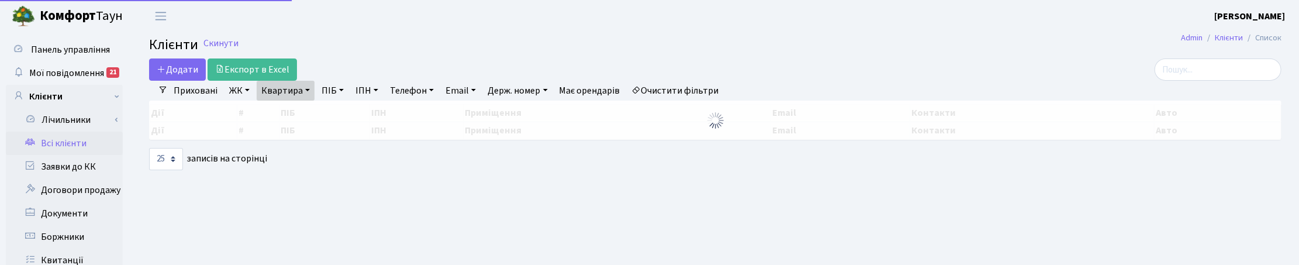
click at [306, 94] on link "Квартира" at bounding box center [286, 91] width 58 height 20
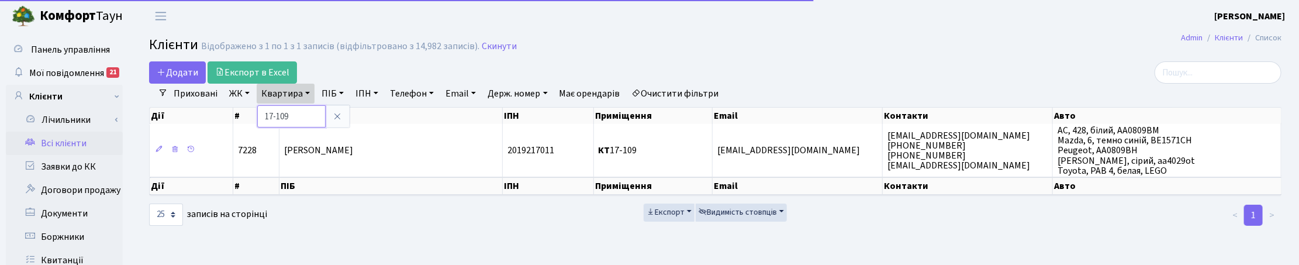
drag, startPoint x: 292, startPoint y: 117, endPoint x: 220, endPoint y: 118, distance: 71.9
click at [220, 118] on div "Додати Експорт в Excel Фільтри Приховані ЖК ТХ, вул. Ділова, 1/2 КТ, вул. Реген…" at bounding box center [715, 143] width 1150 height 165
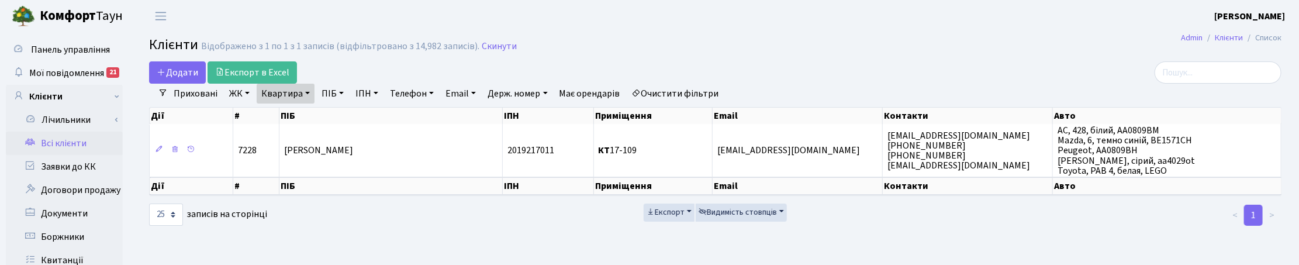
click at [299, 91] on link "Квартира" at bounding box center [286, 94] width 58 height 20
type input "16-173"
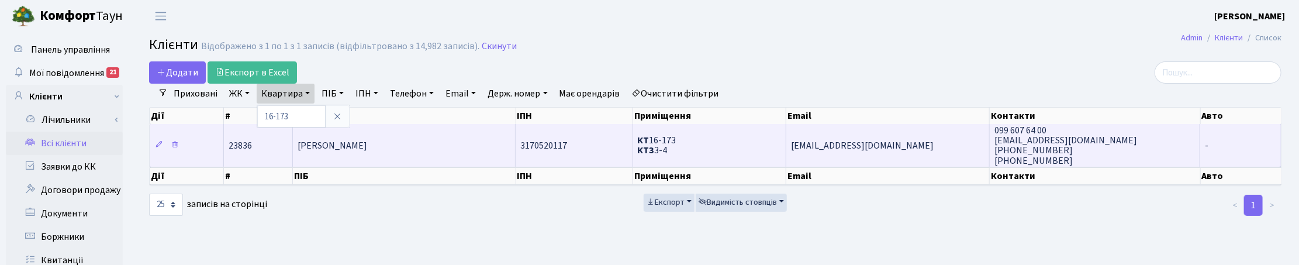
click at [367, 142] on span "[PERSON_NAME]" at bounding box center [333, 145] width 70 height 13
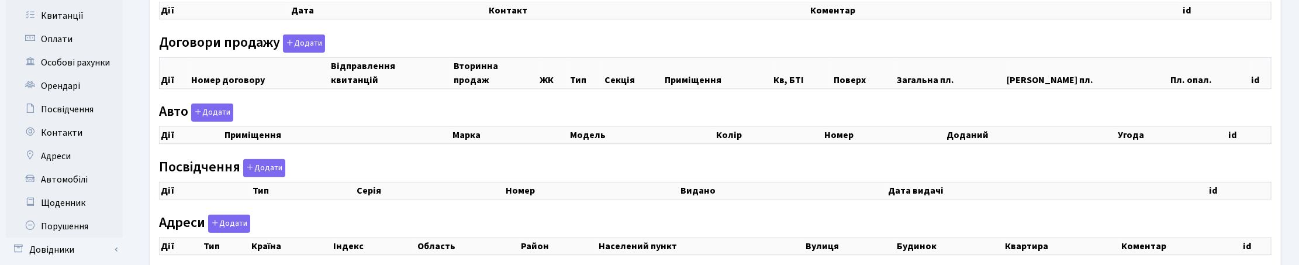
scroll to position [177, 0]
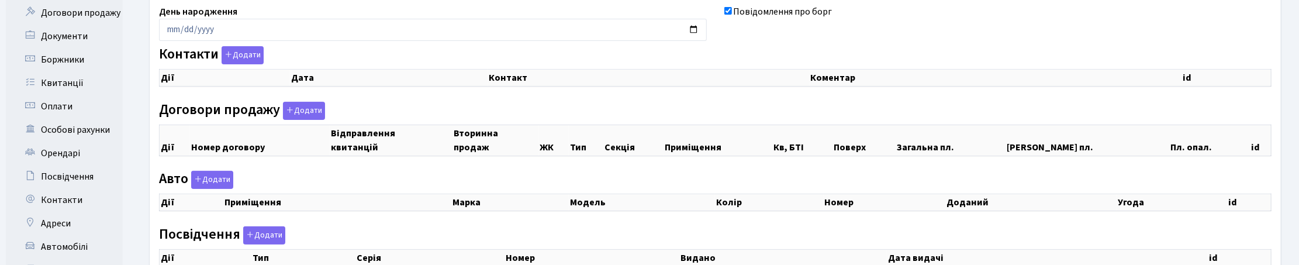
checkbox input "true"
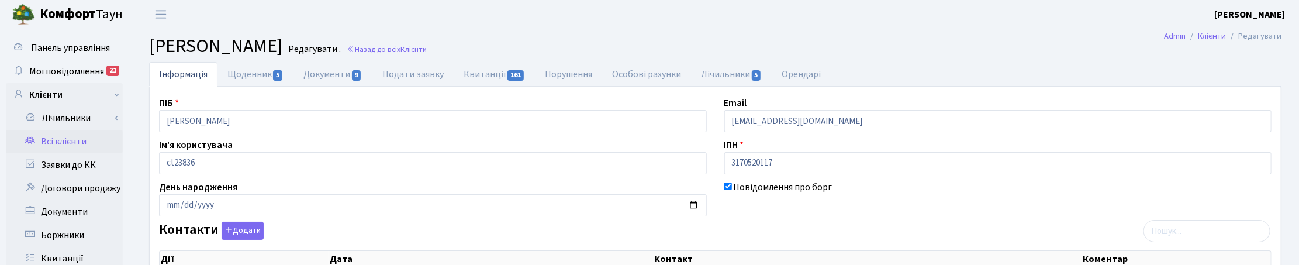
scroll to position [0, 0]
click at [1249, 70] on ul "Інформація Щоденник 5 Документи 9 Подати заявку Квитанції 161 Порушення Особові…" at bounding box center [715, 76] width 1133 height 25
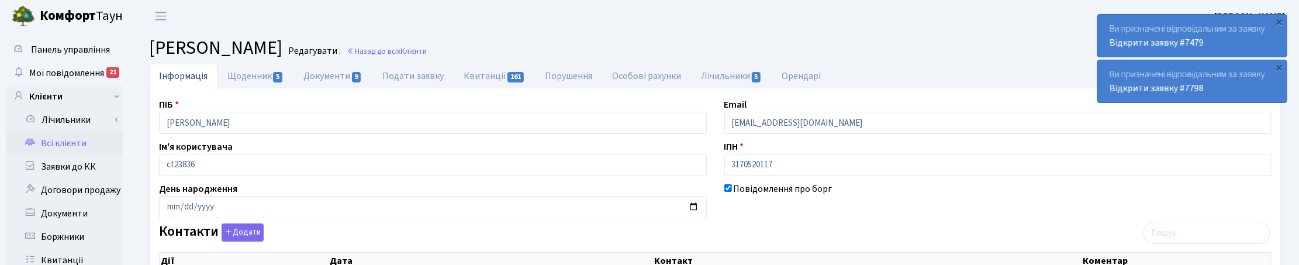
click at [890, 58] on h2 "Клієнт Попов Віктор Юрійович Редагувати . Назад до всіх Клієнти" at bounding box center [715, 48] width 1133 height 22
click at [427, 53] on link "Назад до всіх Клієнти" at bounding box center [387, 51] width 80 height 11
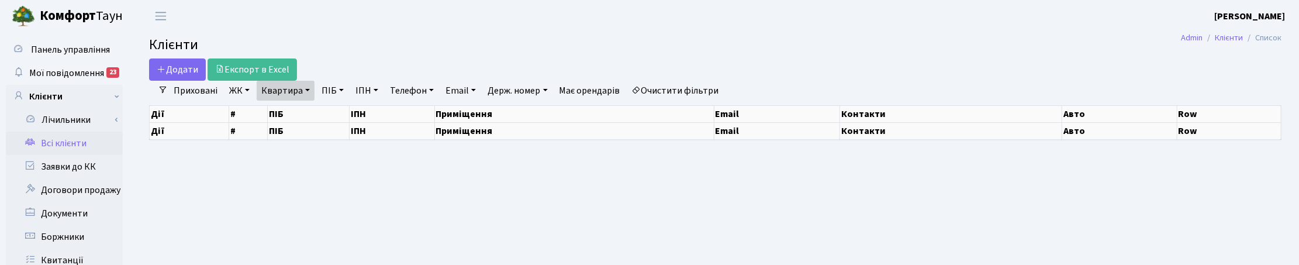
select select "25"
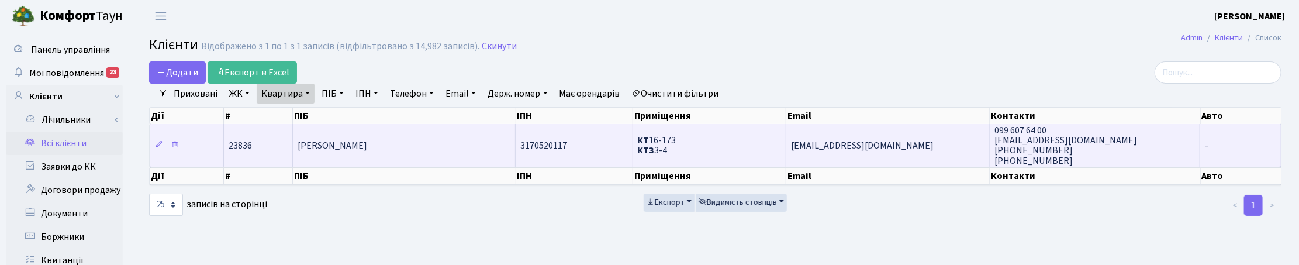
click at [363, 146] on span "[PERSON_NAME]" at bounding box center [333, 145] width 70 height 13
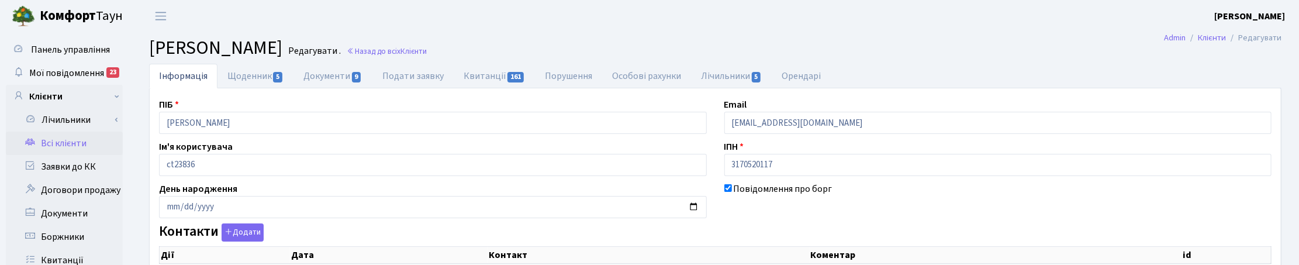
checkbox input "true"
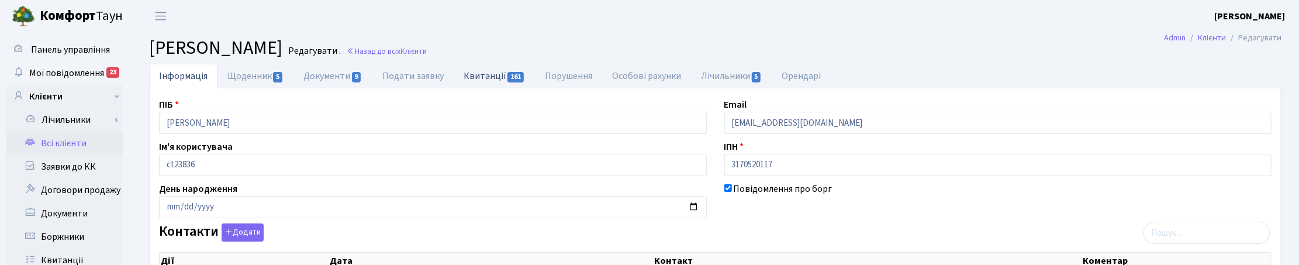
click at [486, 76] on link "Квитанції 161" at bounding box center [494, 76] width 81 height 24
select select "25"
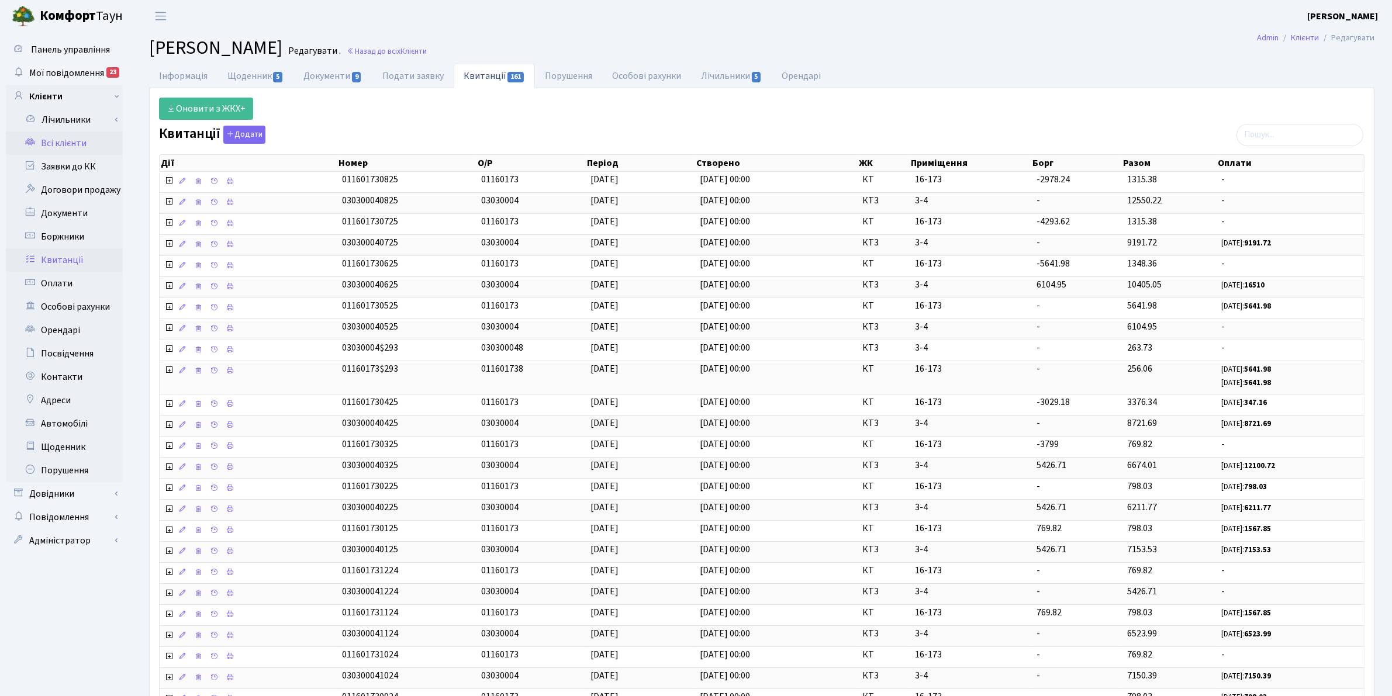
click at [59, 264] on link "Квитанції" at bounding box center [64, 260] width 117 height 23
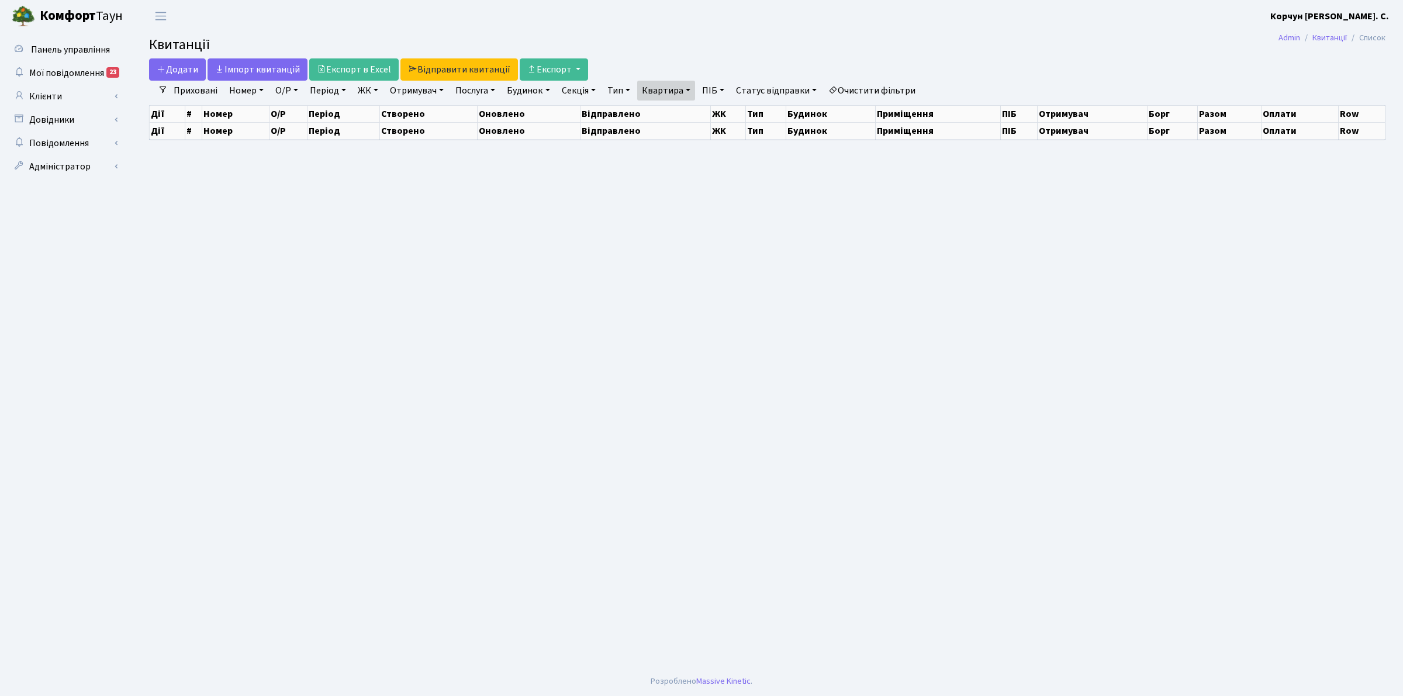
select select "25"
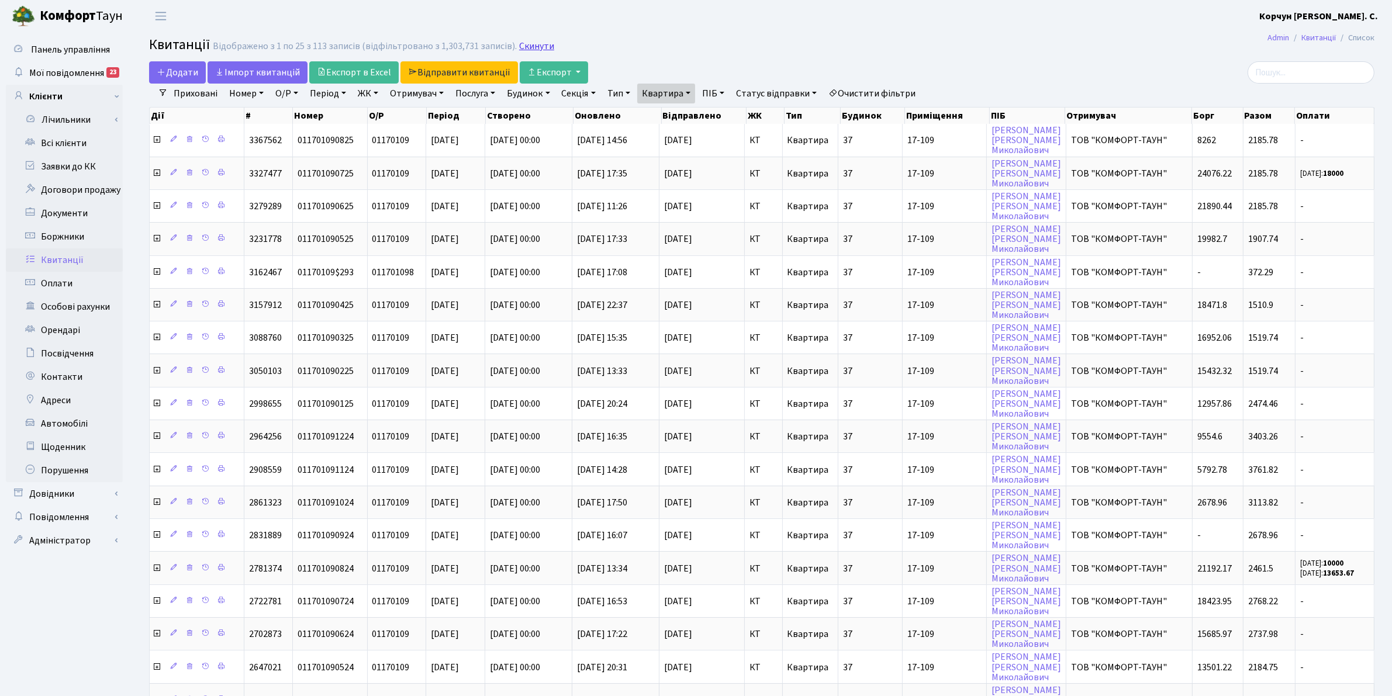
click at [519, 44] on link "Скинути" at bounding box center [536, 46] width 35 height 11
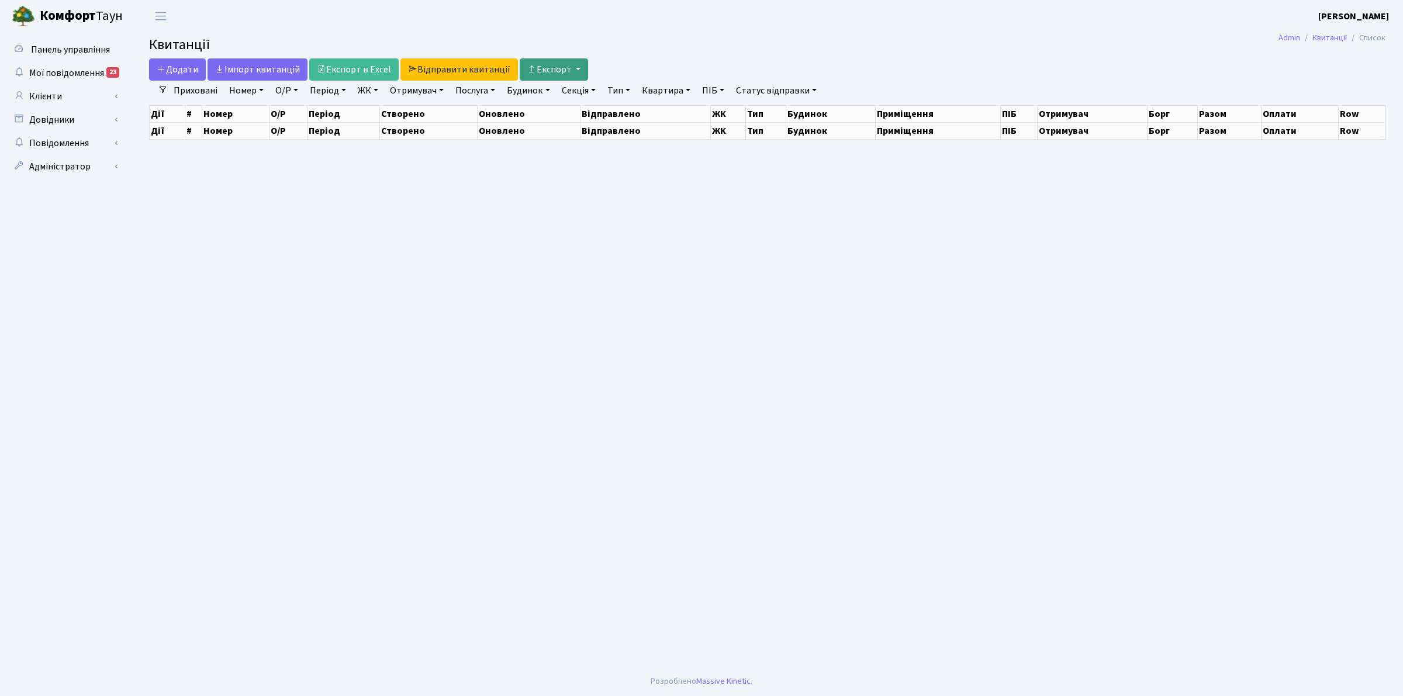
select select "25"
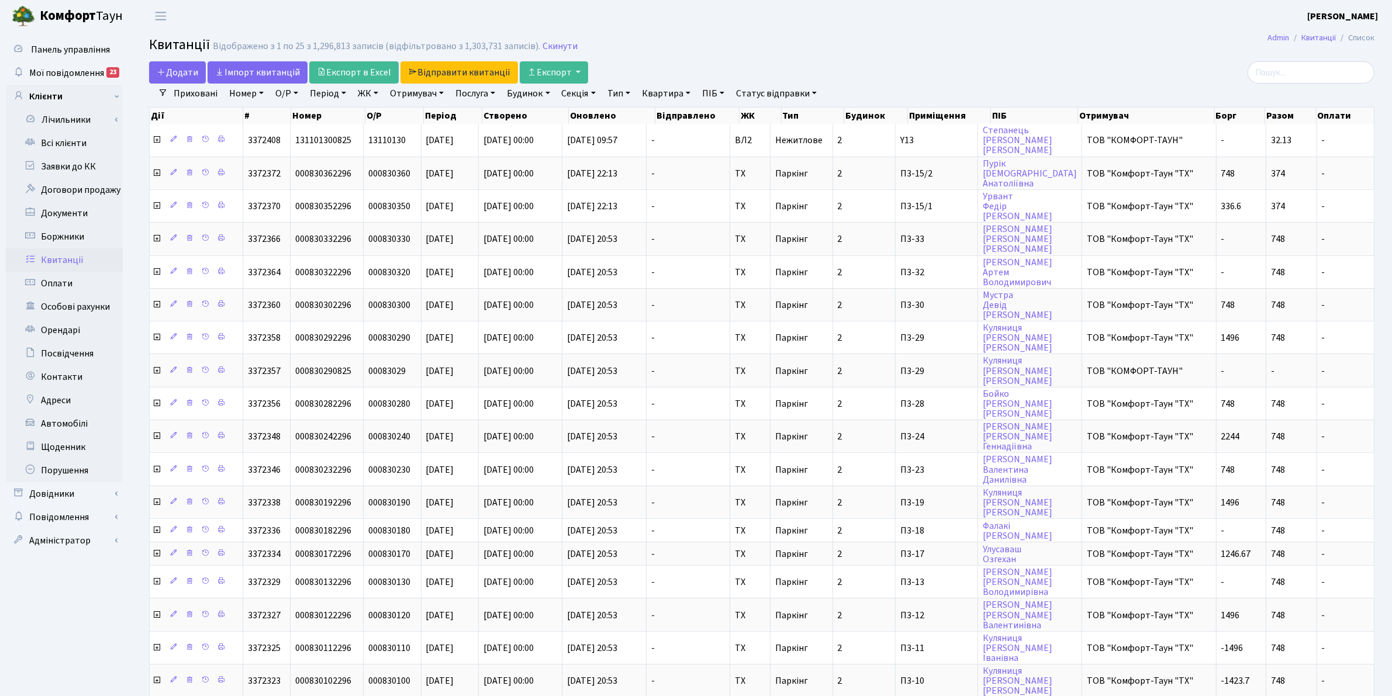
click at [424, 97] on link "Отримувач" at bounding box center [416, 94] width 63 height 20
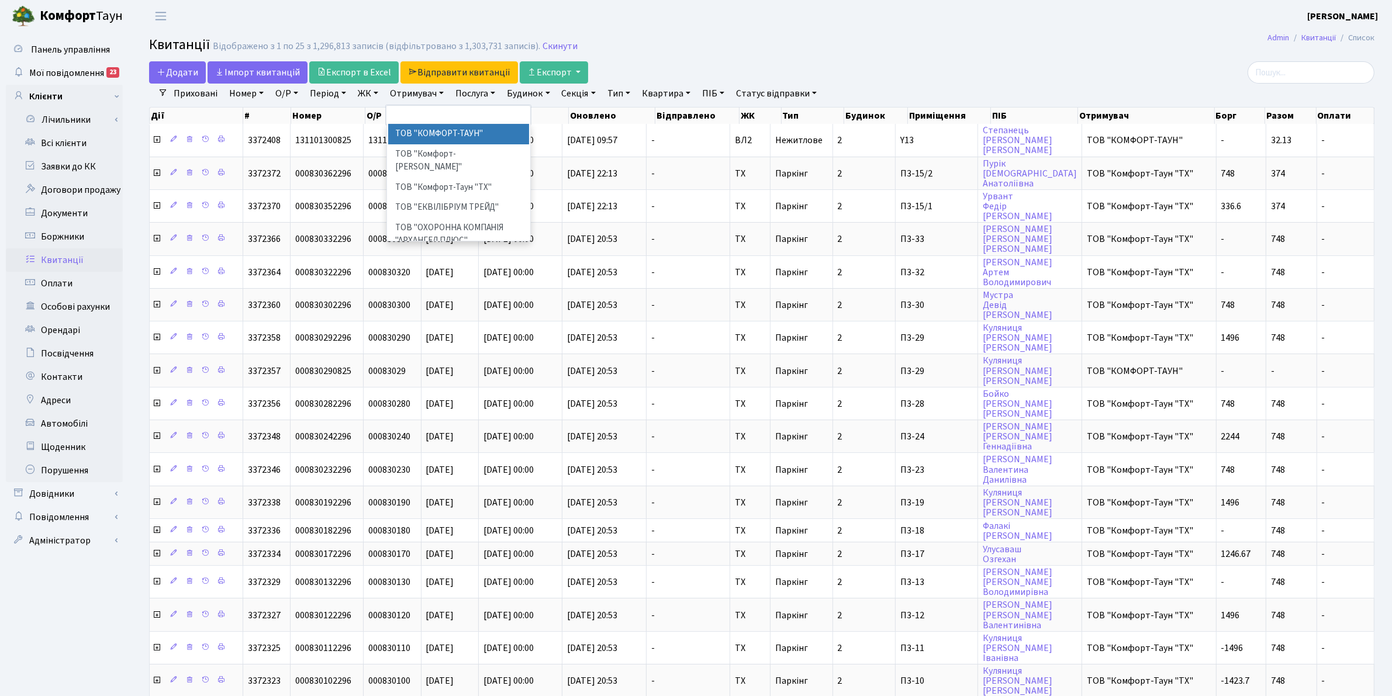
click at [439, 129] on li "ТОВ "КОМФОРТ-ТАУН"" at bounding box center [459, 134] width 142 height 20
select select "1"
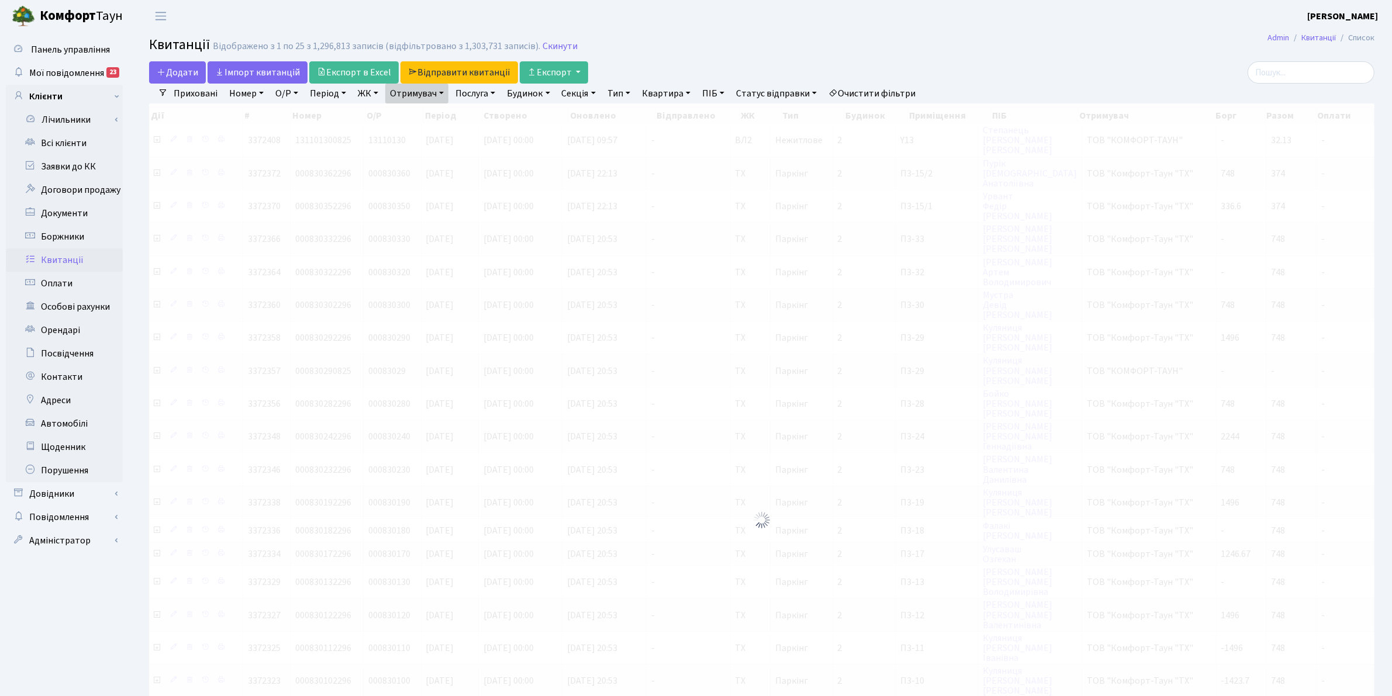
click at [421, 98] on link "Отримувач" at bounding box center [416, 94] width 63 height 20
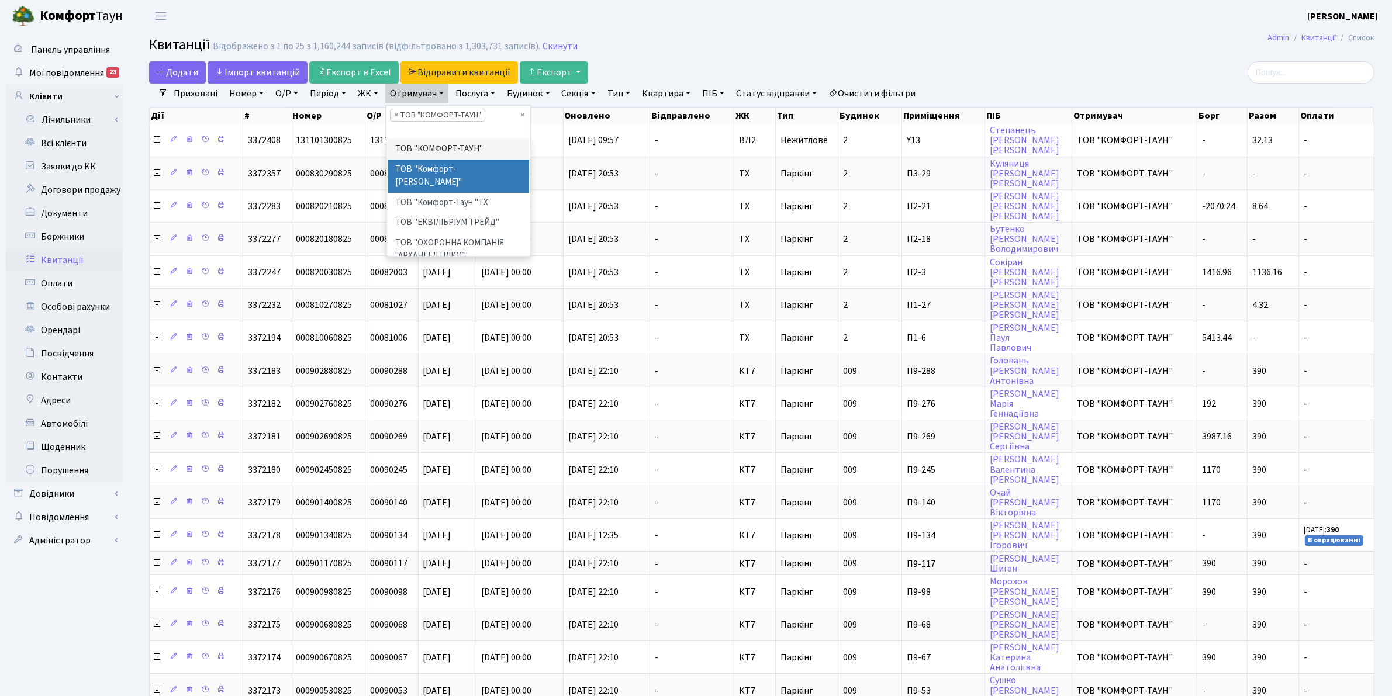
click at [428, 164] on li "ТОВ "Комфорт-[PERSON_NAME]"" at bounding box center [459, 176] width 142 height 33
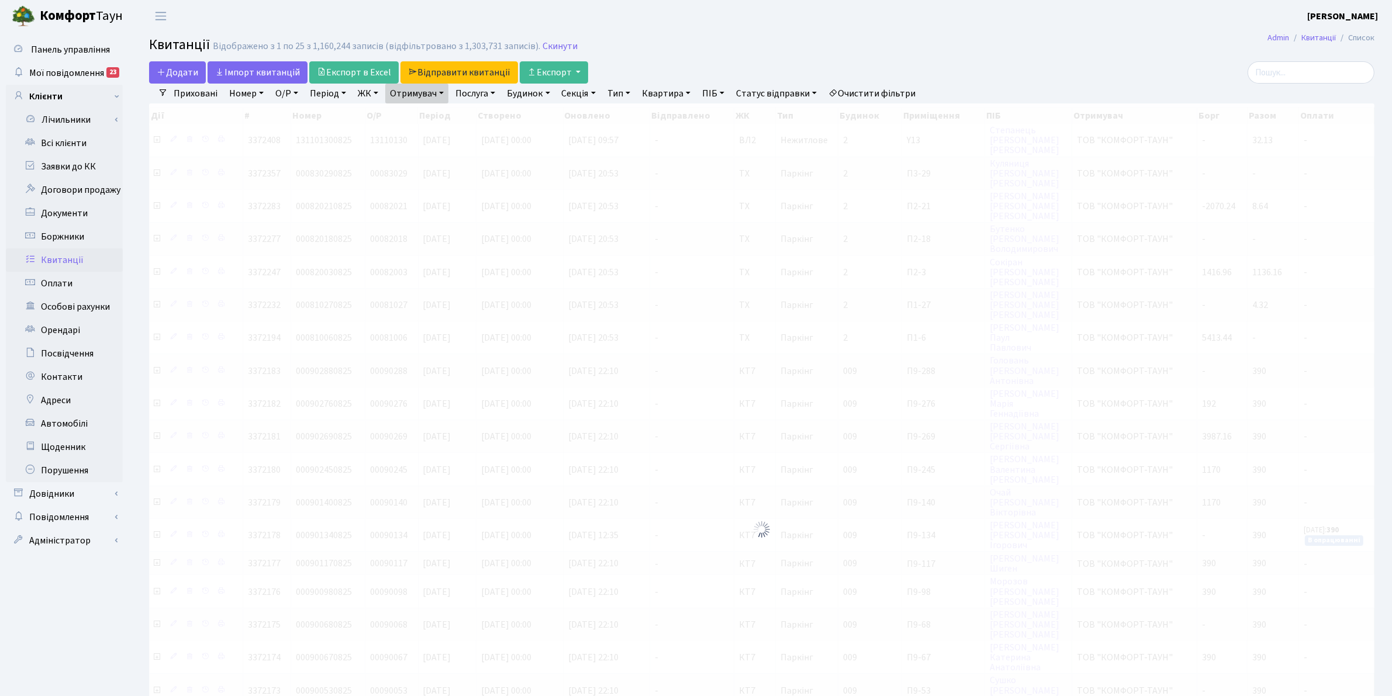
click at [411, 98] on link "Отримувач" at bounding box center [416, 94] width 63 height 20
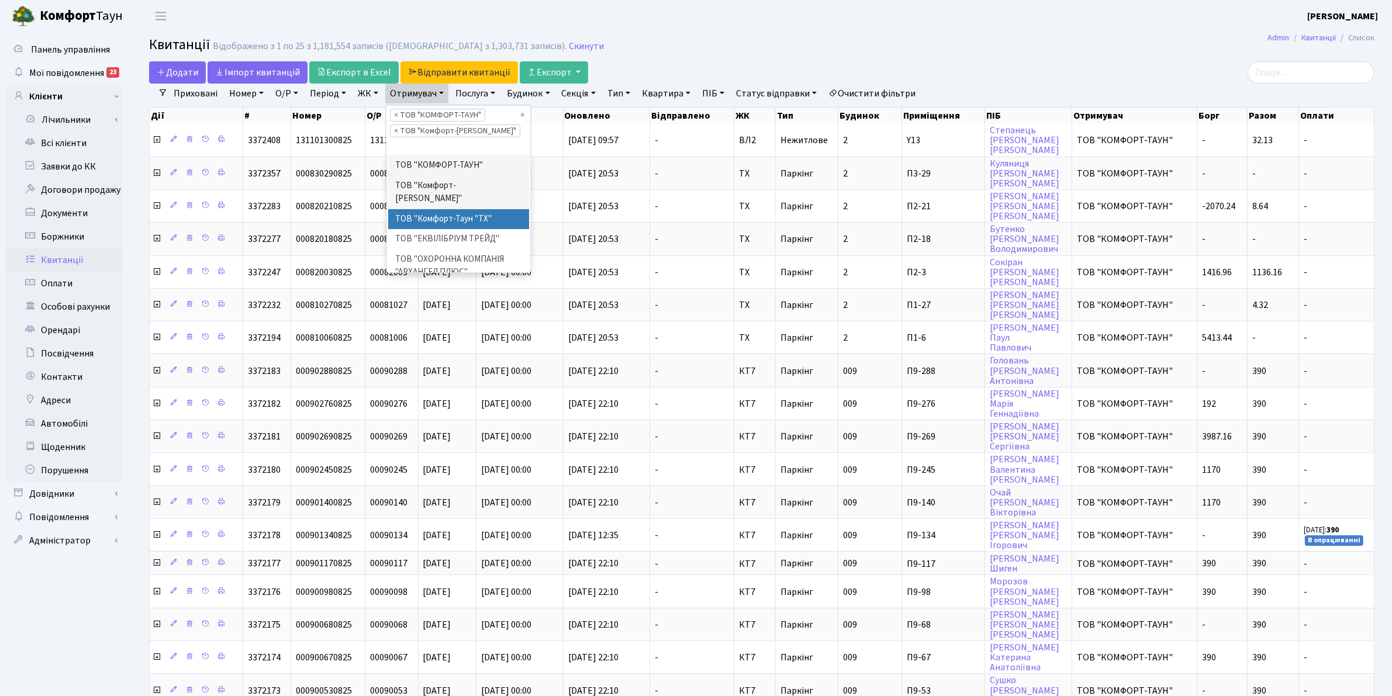
click at [437, 209] on li "ТОВ "Комфорт-Таун "ТХ"" at bounding box center [459, 219] width 142 height 20
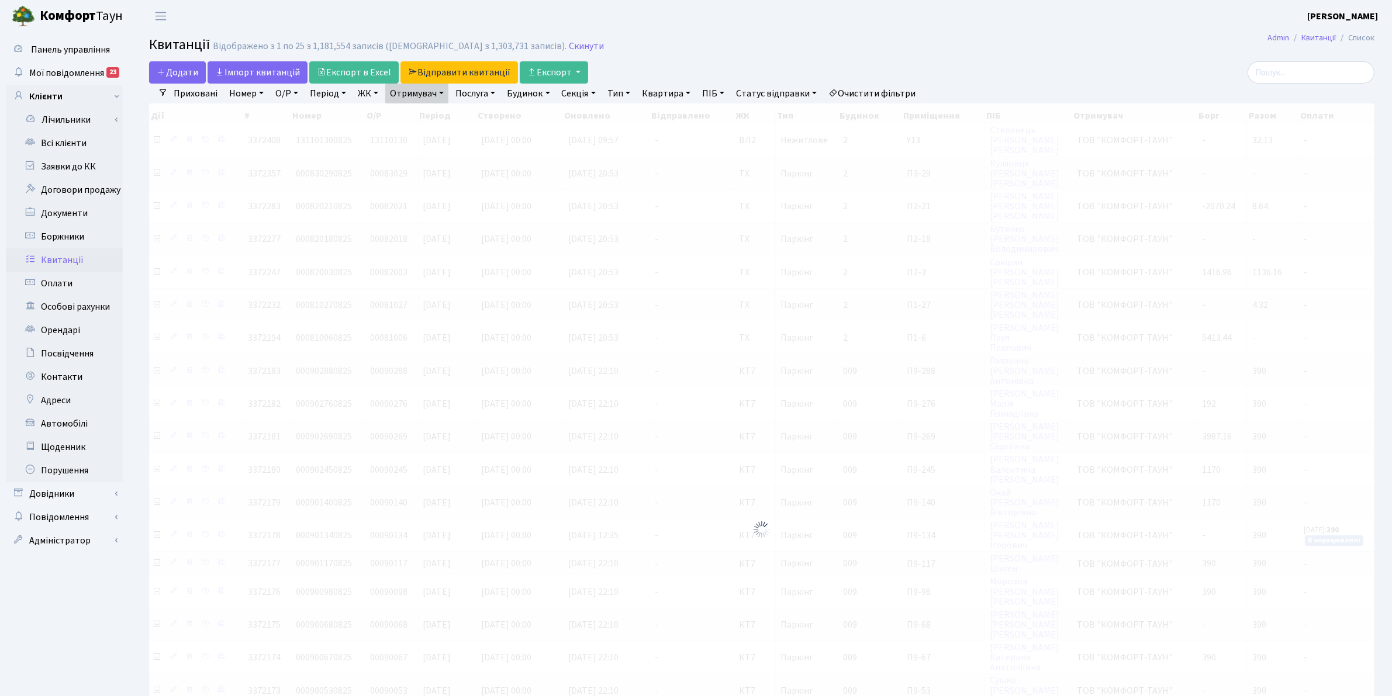
click at [417, 99] on link "Отримувач" at bounding box center [416, 94] width 63 height 20
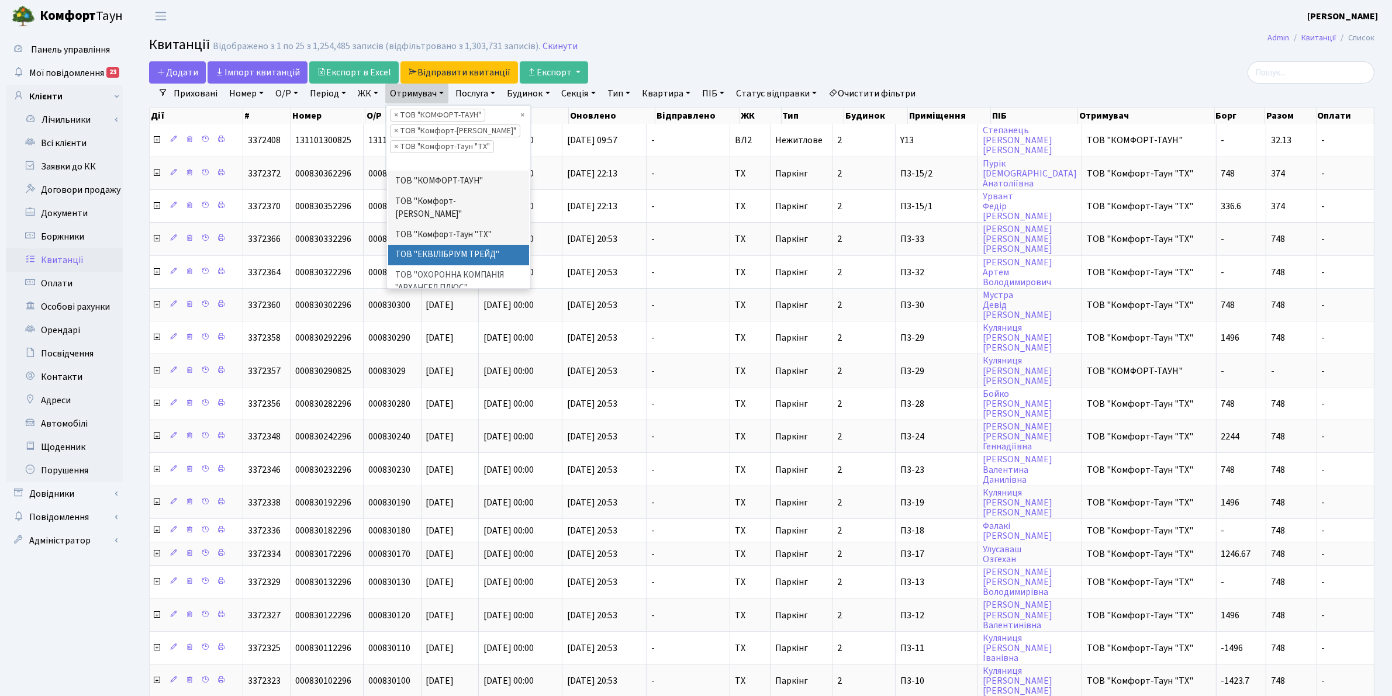
click at [428, 245] on li "ТОВ "ЕКВІЛІБРІУМ ТРЕЙД"" at bounding box center [459, 255] width 142 height 20
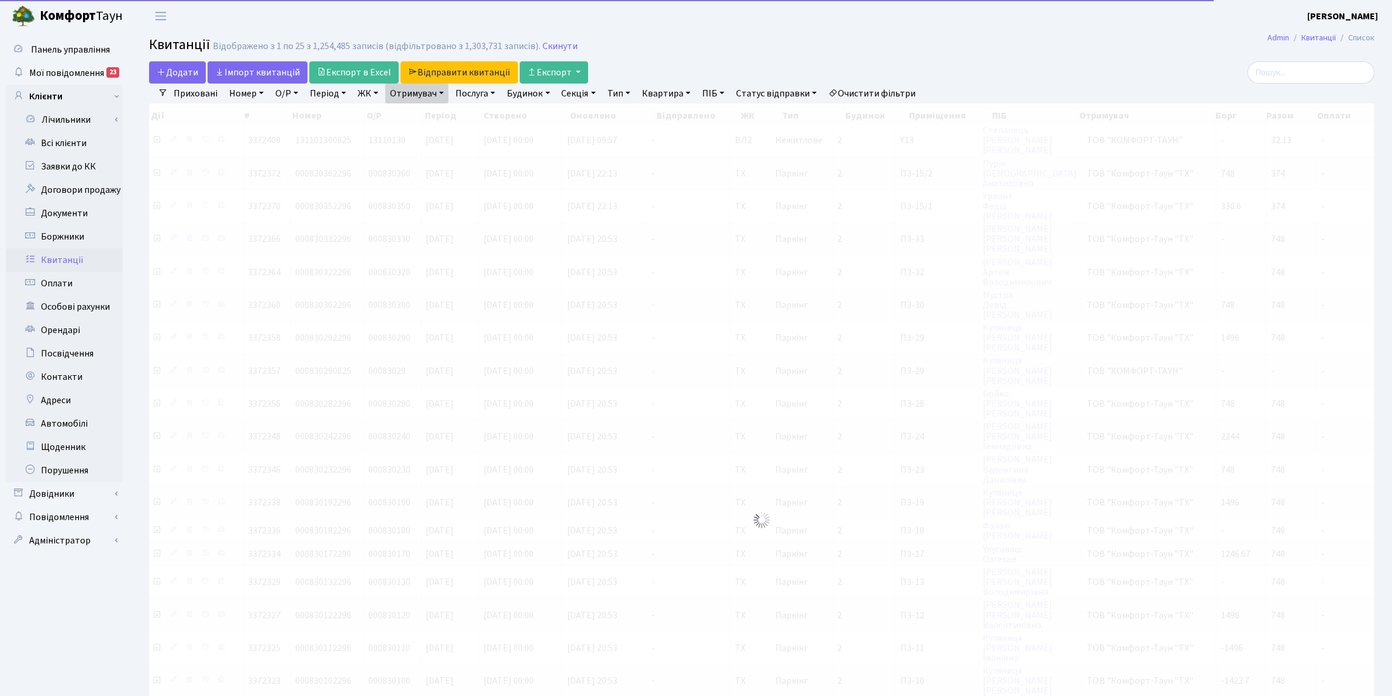
click at [405, 99] on link "Отримувач" at bounding box center [416, 94] width 63 height 20
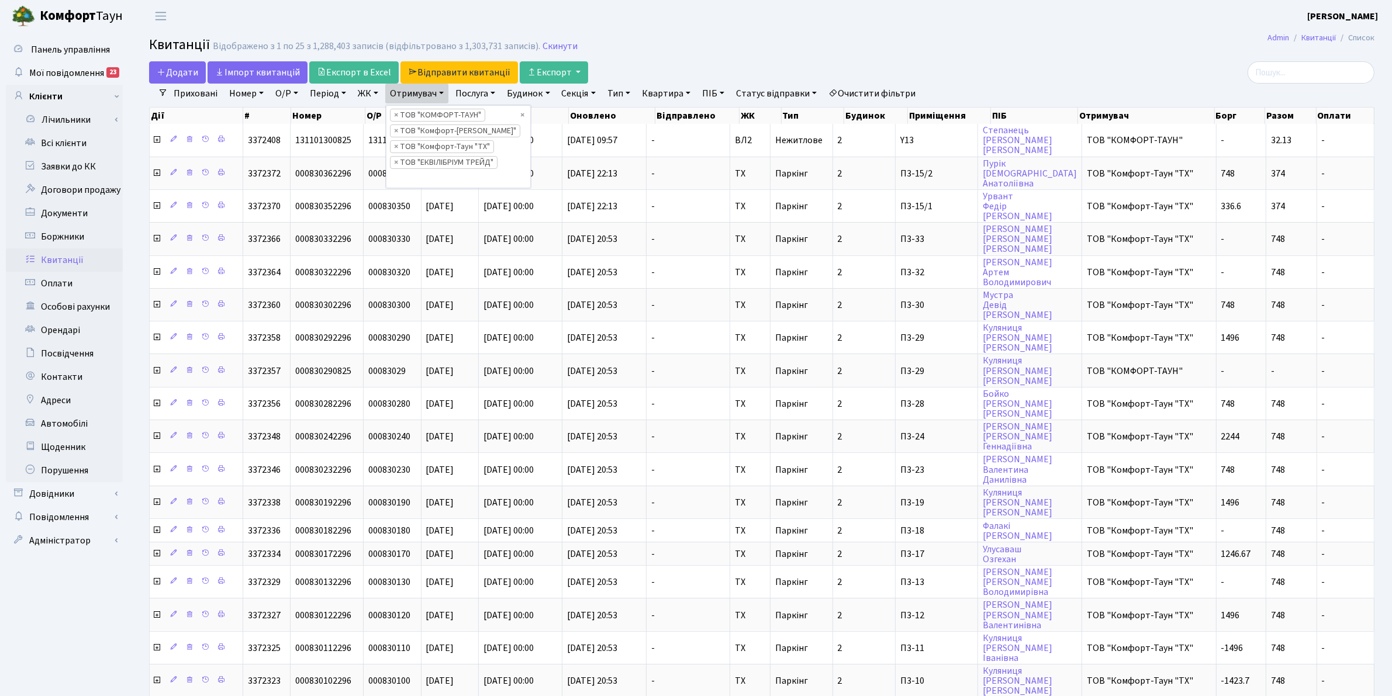
click at [483, 94] on link "Послуга" at bounding box center [475, 94] width 49 height 20
click at [371, 89] on link "ЖК" at bounding box center [368, 94] width 30 height 20
click at [484, 94] on link "Послуга" at bounding box center [475, 94] width 49 height 20
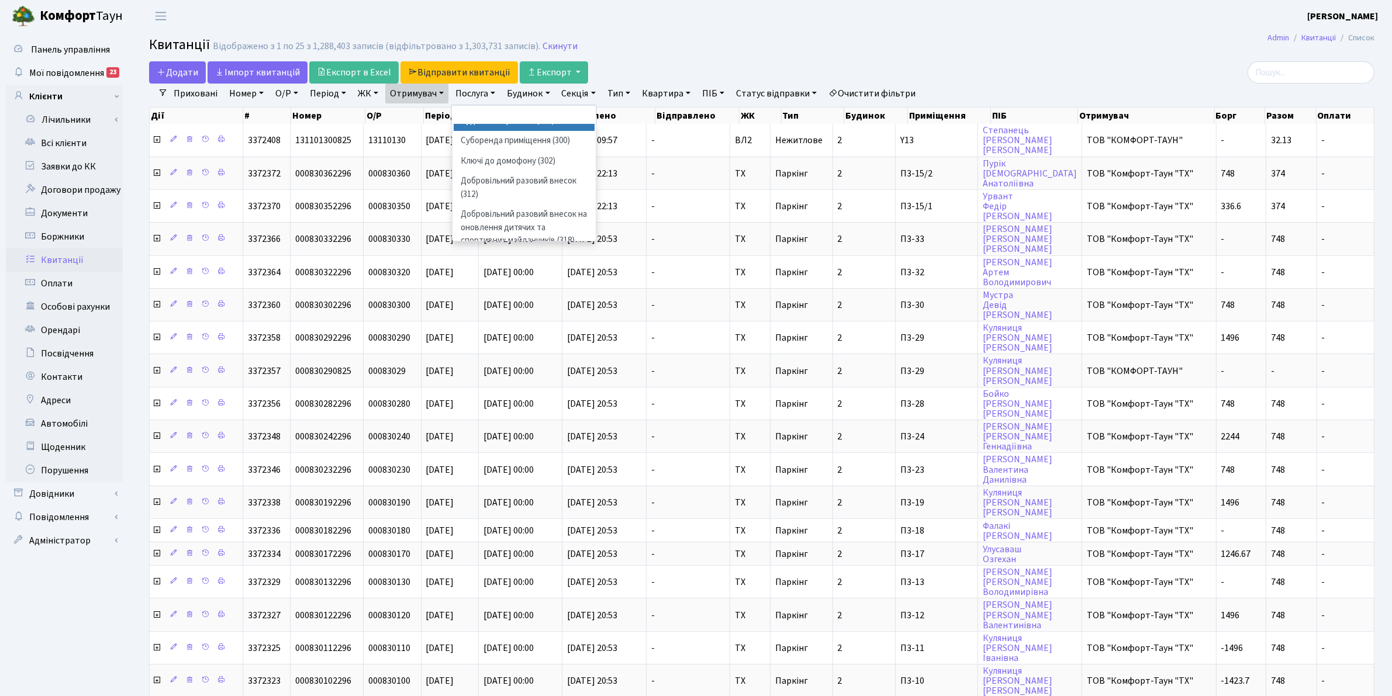
scroll to position [492, 0]
click at [728, 25] on header "Комфорт Таун Корчун І. С. Мій обліковий запис Вийти" at bounding box center [696, 16] width 1392 height 32
click at [546, 70] on button "Експорт" at bounding box center [554, 72] width 68 height 22
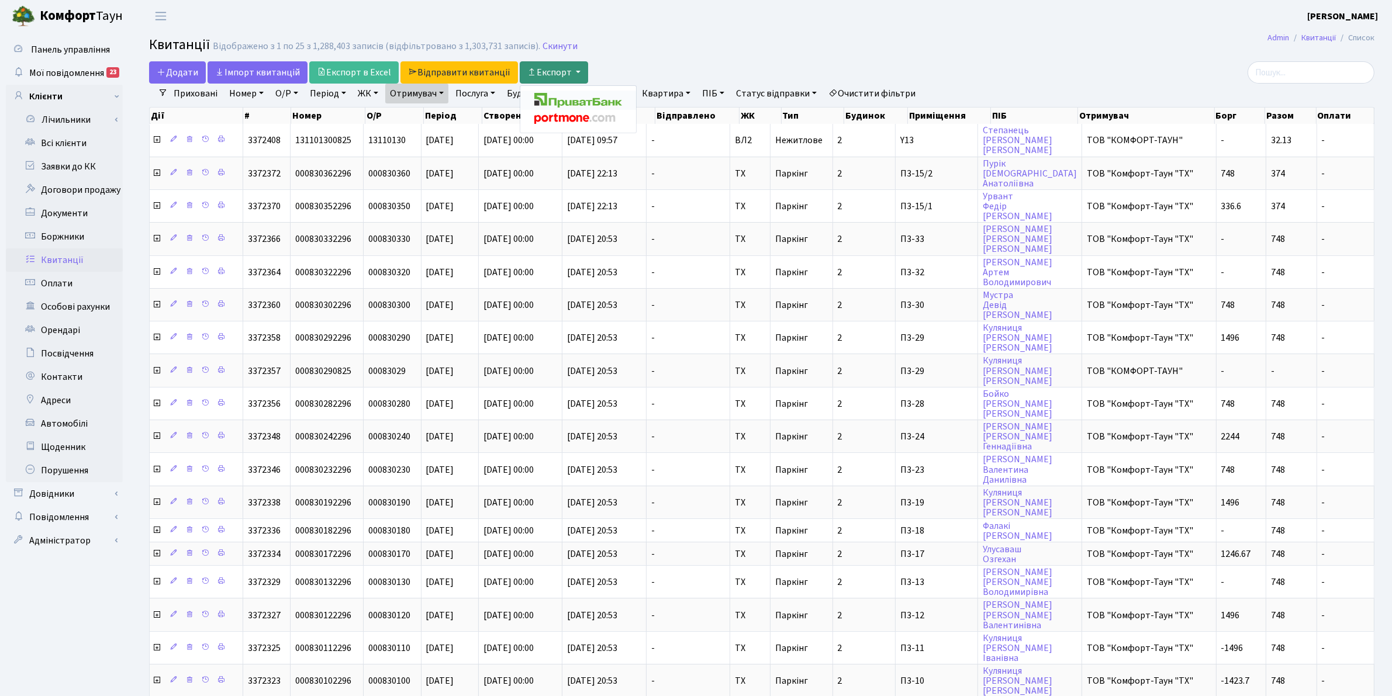
click at [567, 100] on img at bounding box center [578, 100] width 88 height 15
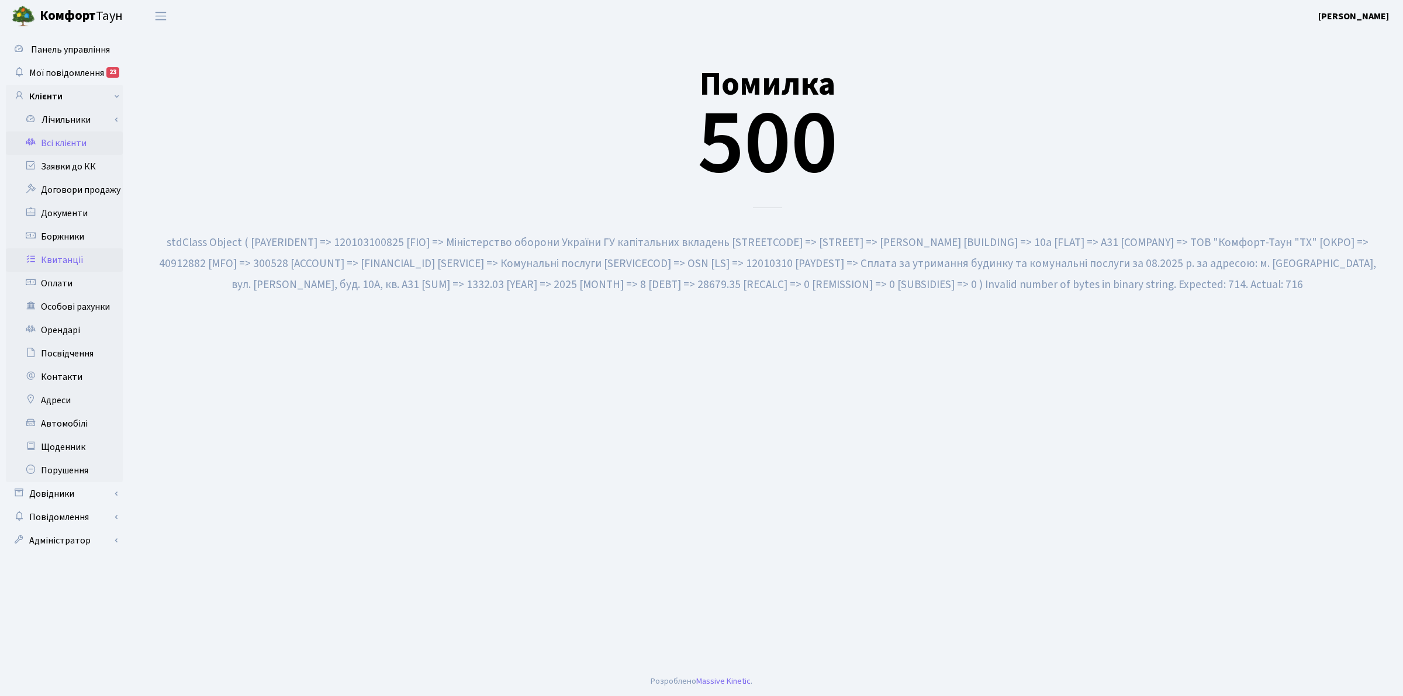
click at [80, 136] on link "Всі клієнти" at bounding box center [64, 143] width 117 height 23
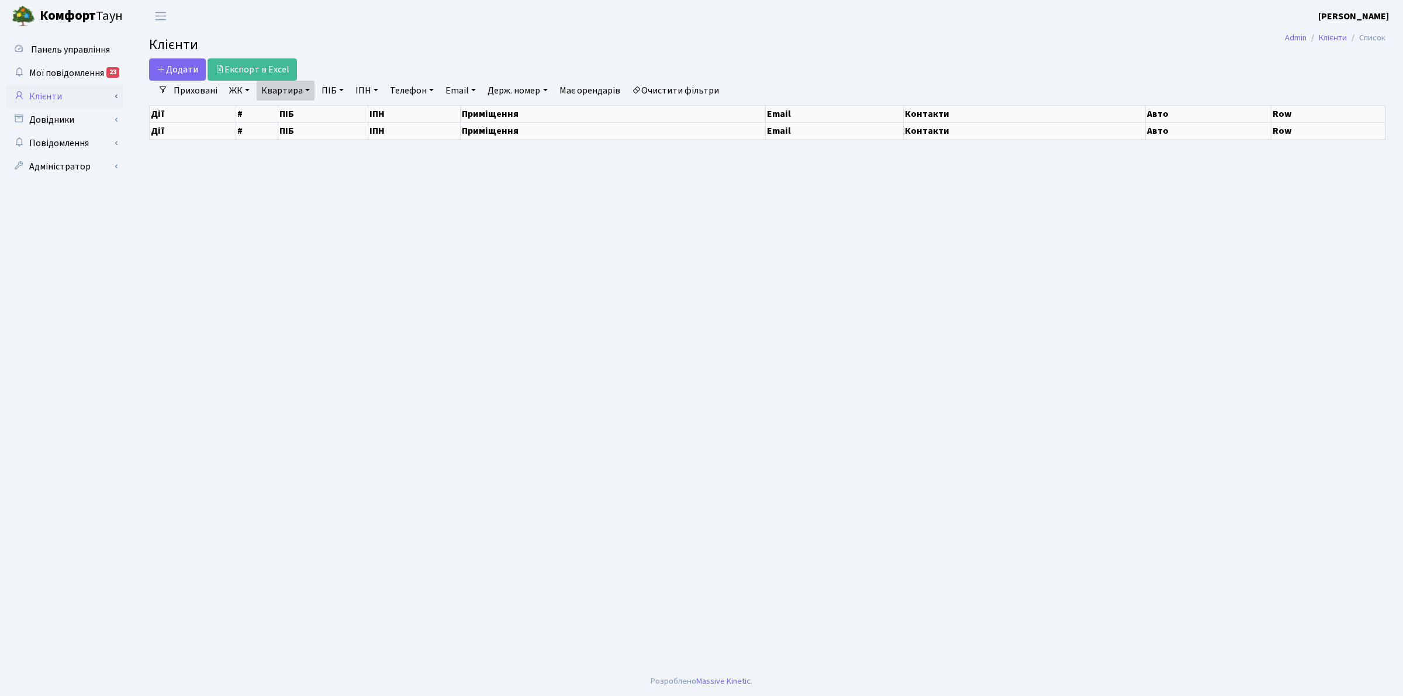
select select "25"
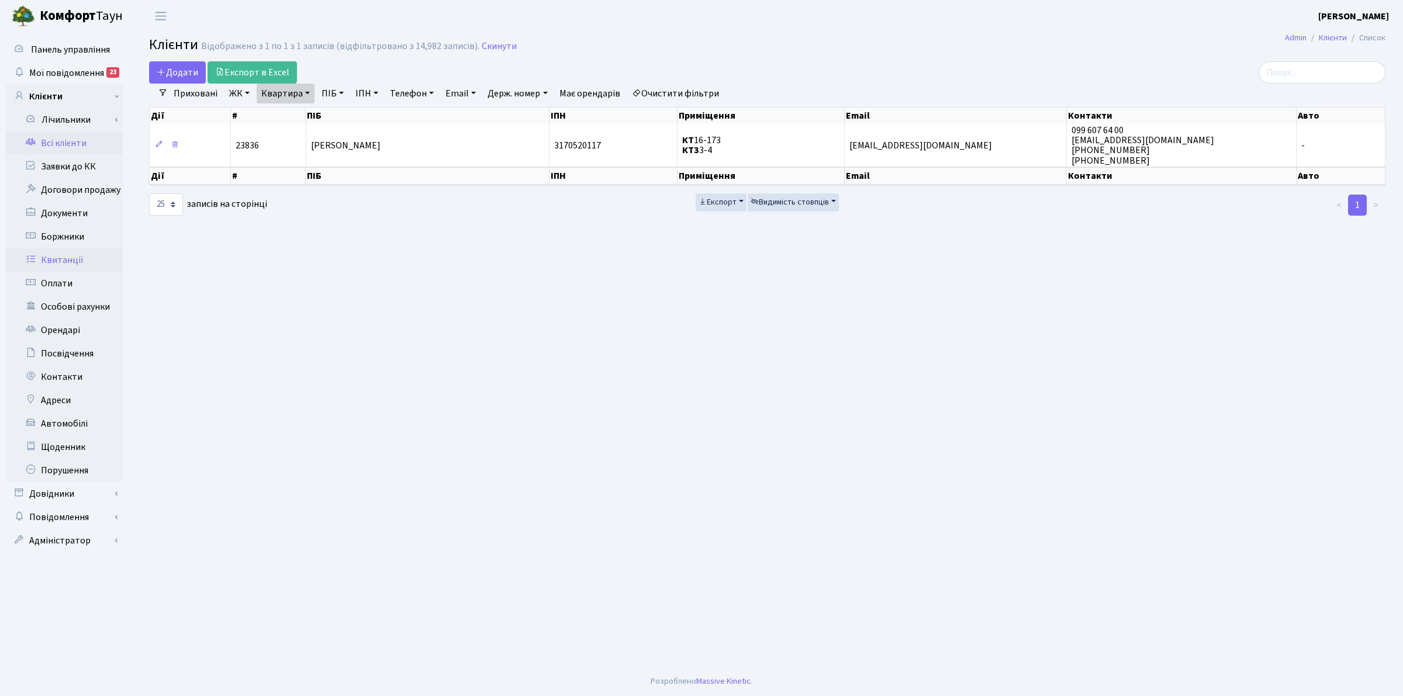
click at [51, 254] on link "Квитанції" at bounding box center [64, 260] width 117 height 23
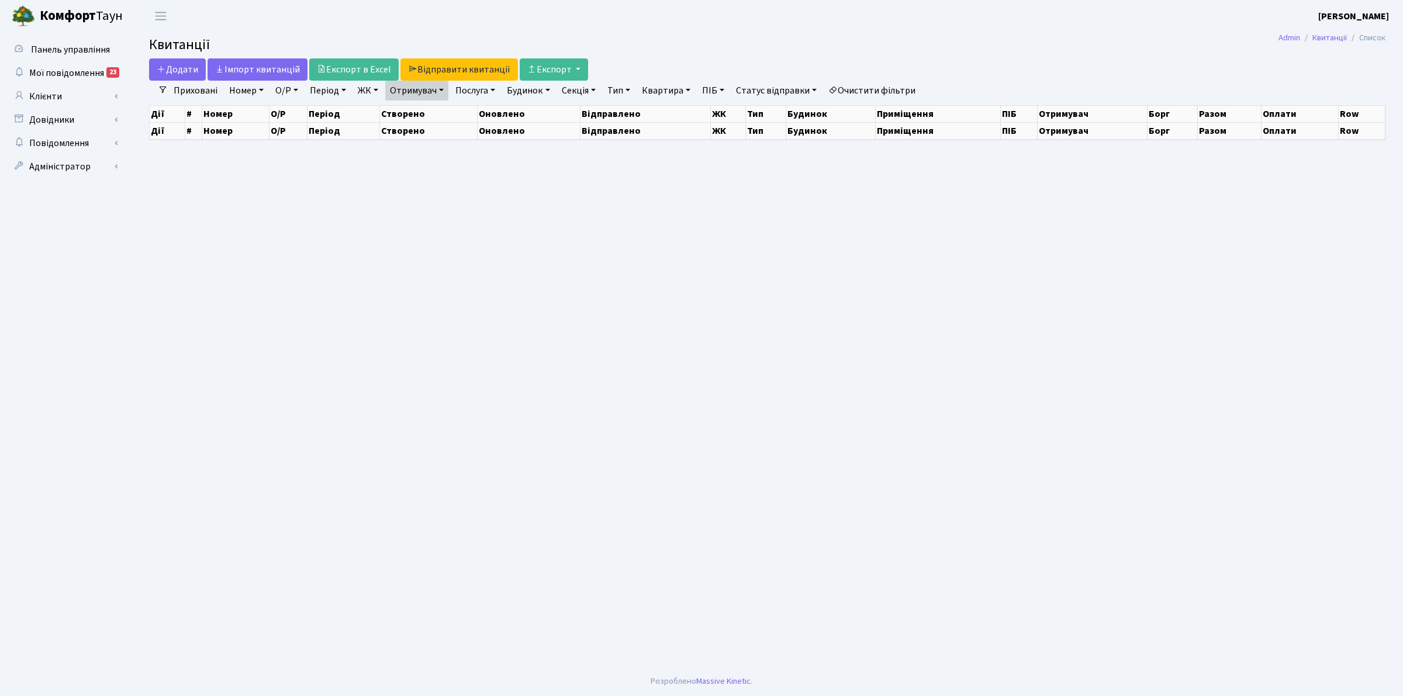
select select "25"
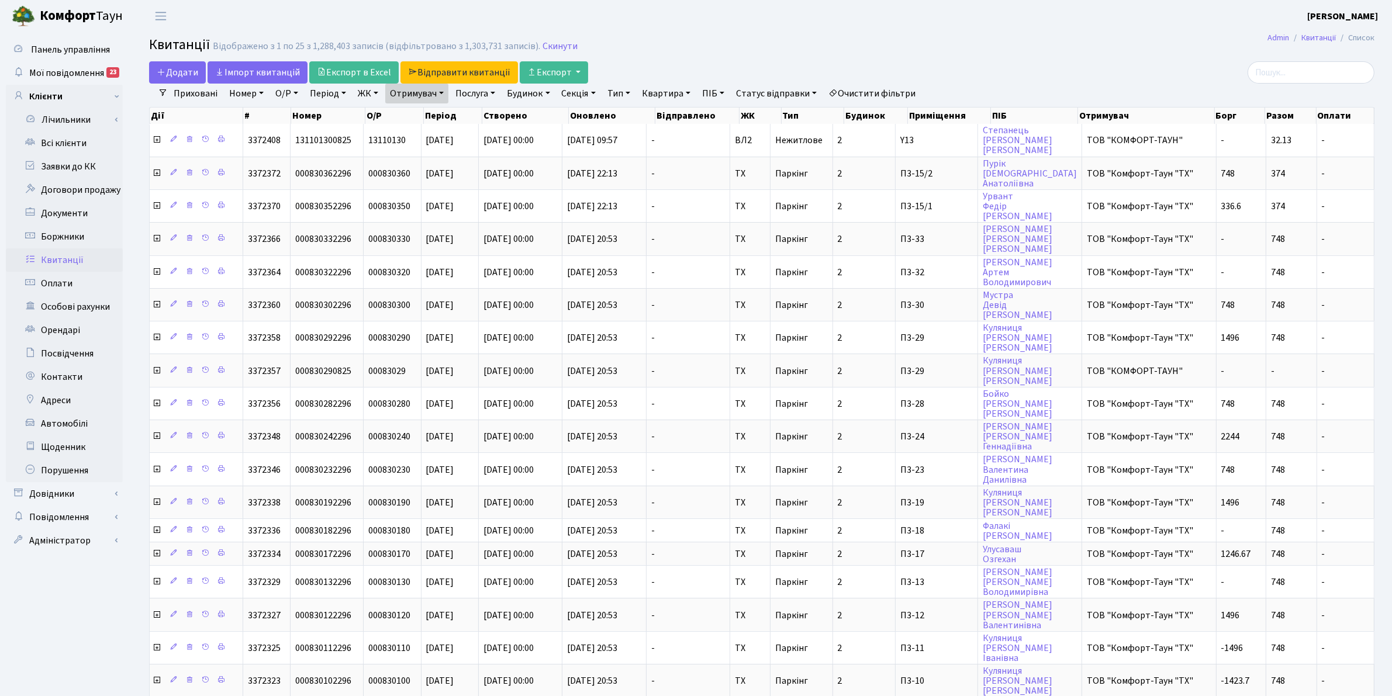
click at [884, 15] on header "Комфорт Таун Корчун І. С. Мій обліковий запис Вийти" at bounding box center [696, 16] width 1392 height 32
click at [569, 39] on h2 "Квитанції Відображено з 1 по 25 з 1,288,403 записів (відфільтровано з 1,303,731…" at bounding box center [762, 47] width 1226 height 20
click at [562, 44] on link "Скинути" at bounding box center [560, 46] width 35 height 11
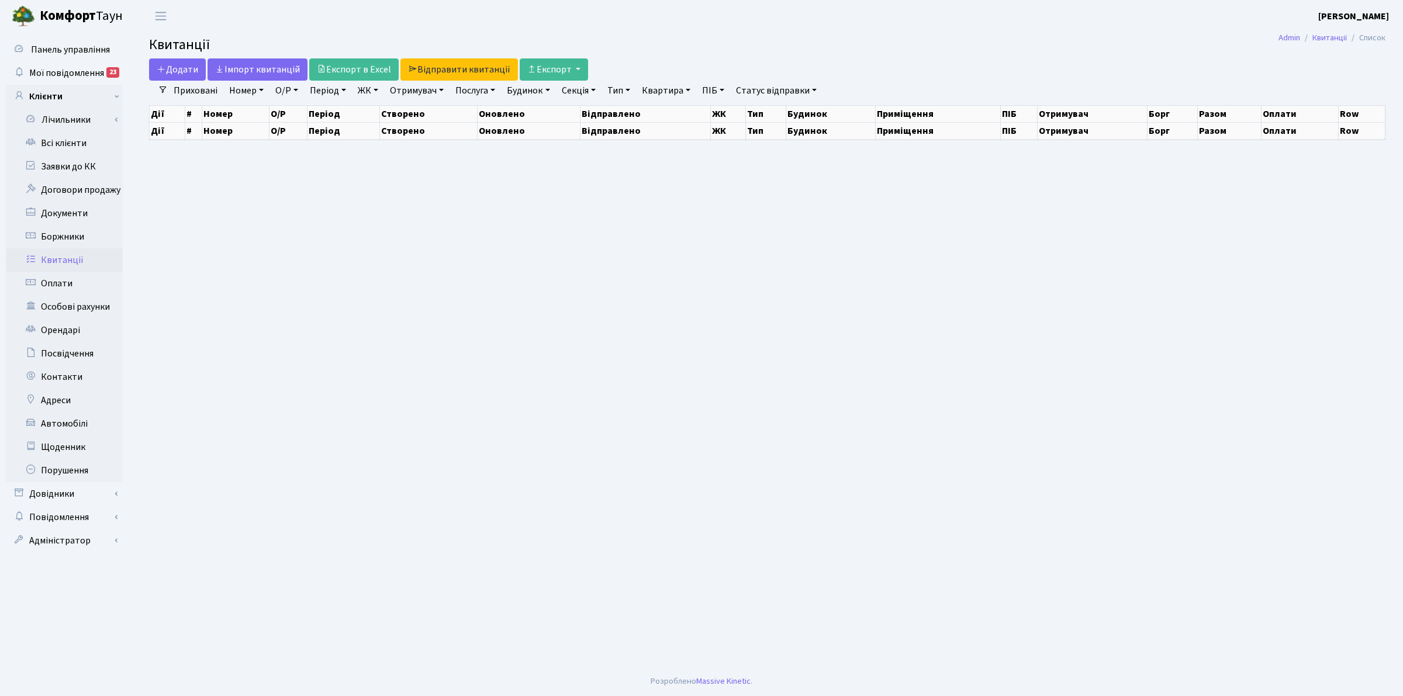
select select "25"
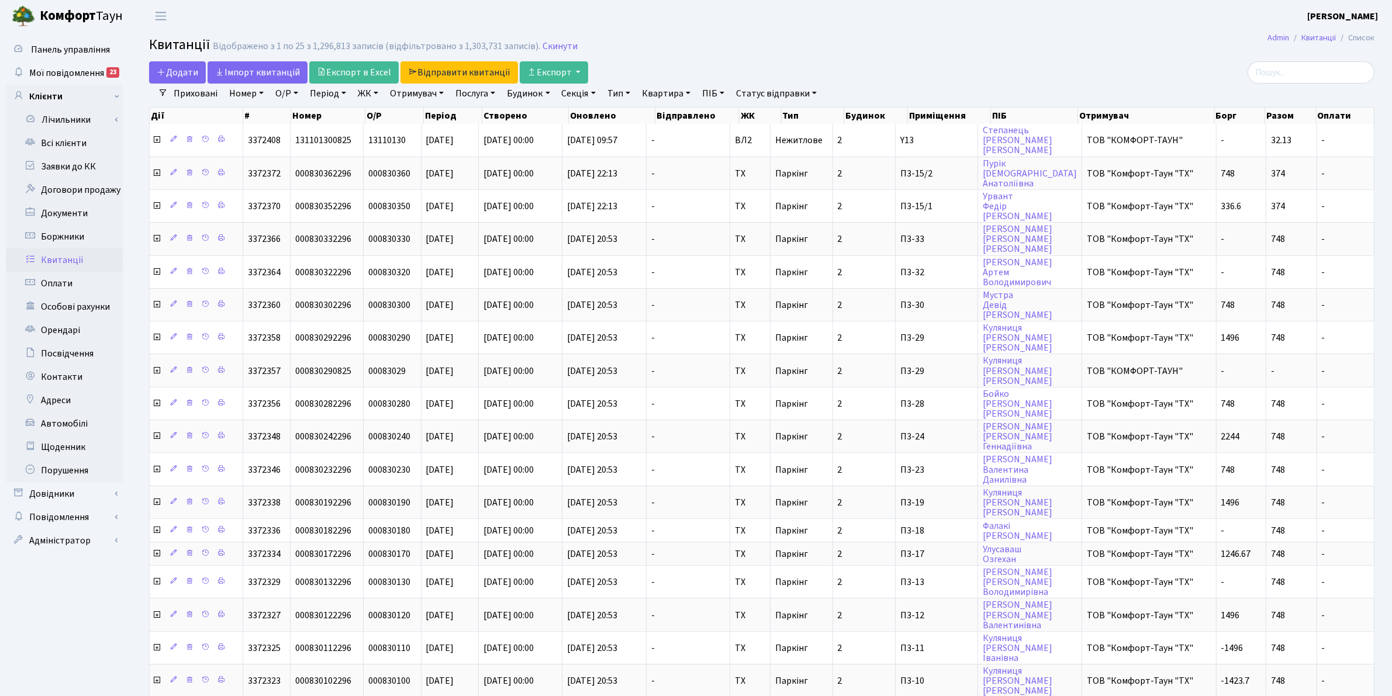
click at [68, 264] on link "Квитанції" at bounding box center [64, 260] width 117 height 23
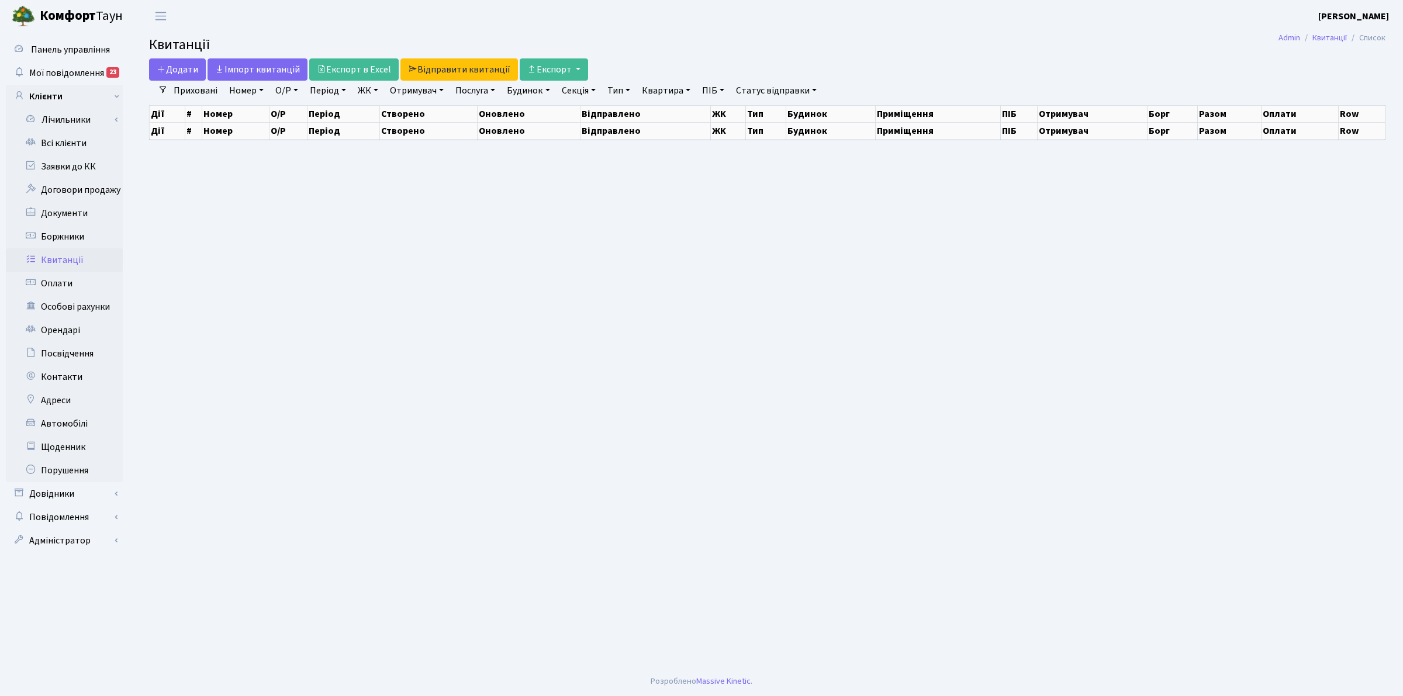
select select "25"
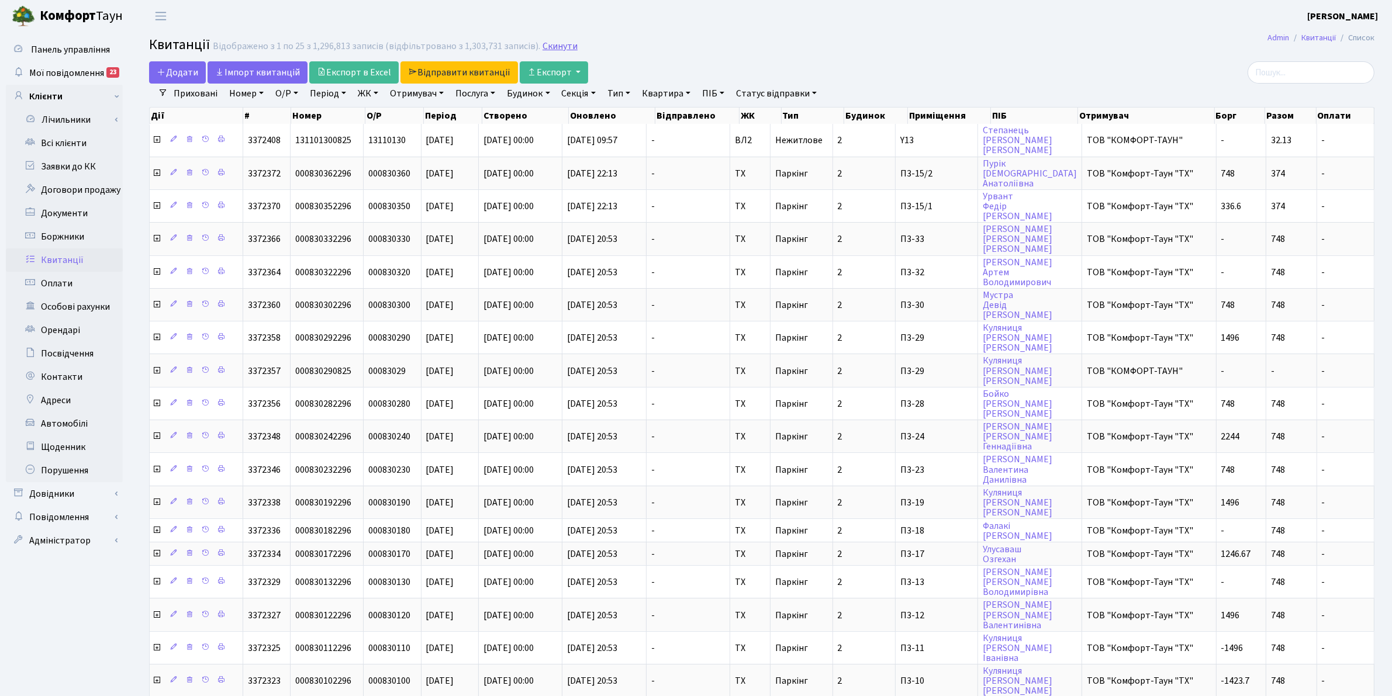
click at [556, 45] on link "Скинути" at bounding box center [560, 46] width 35 height 11
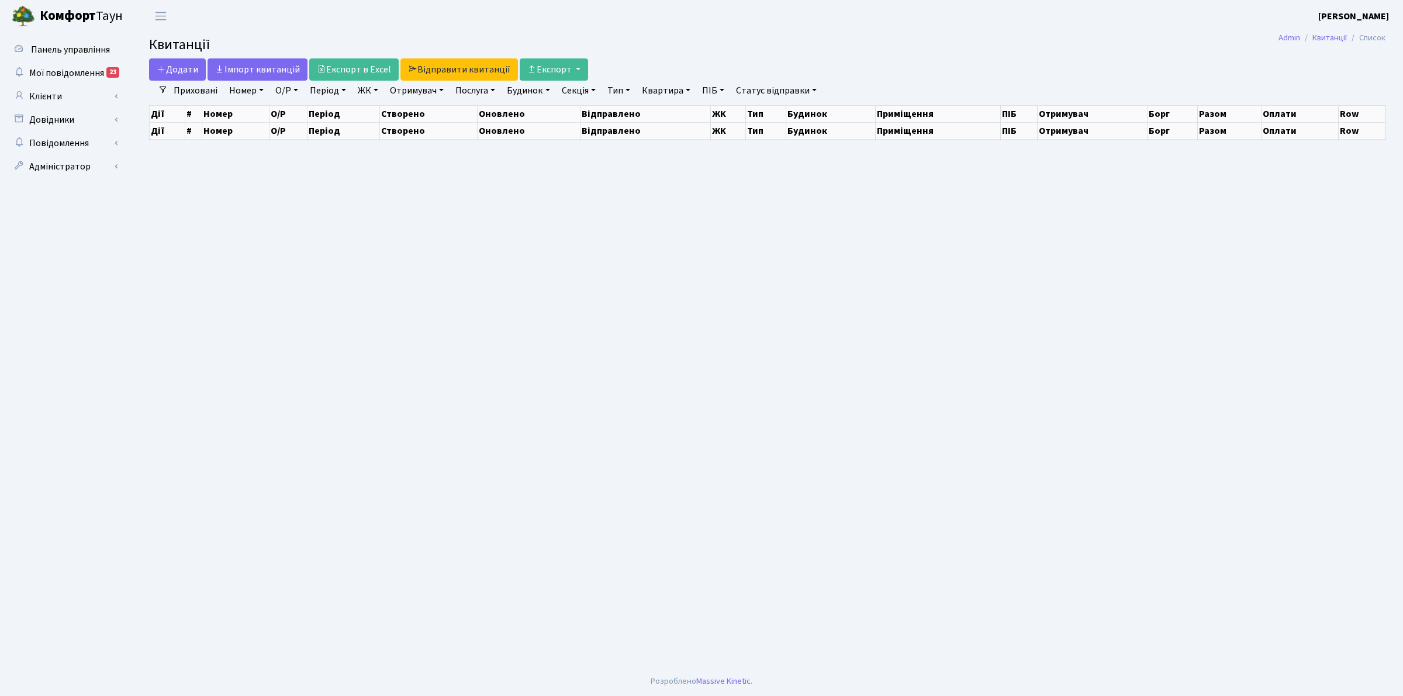
select select
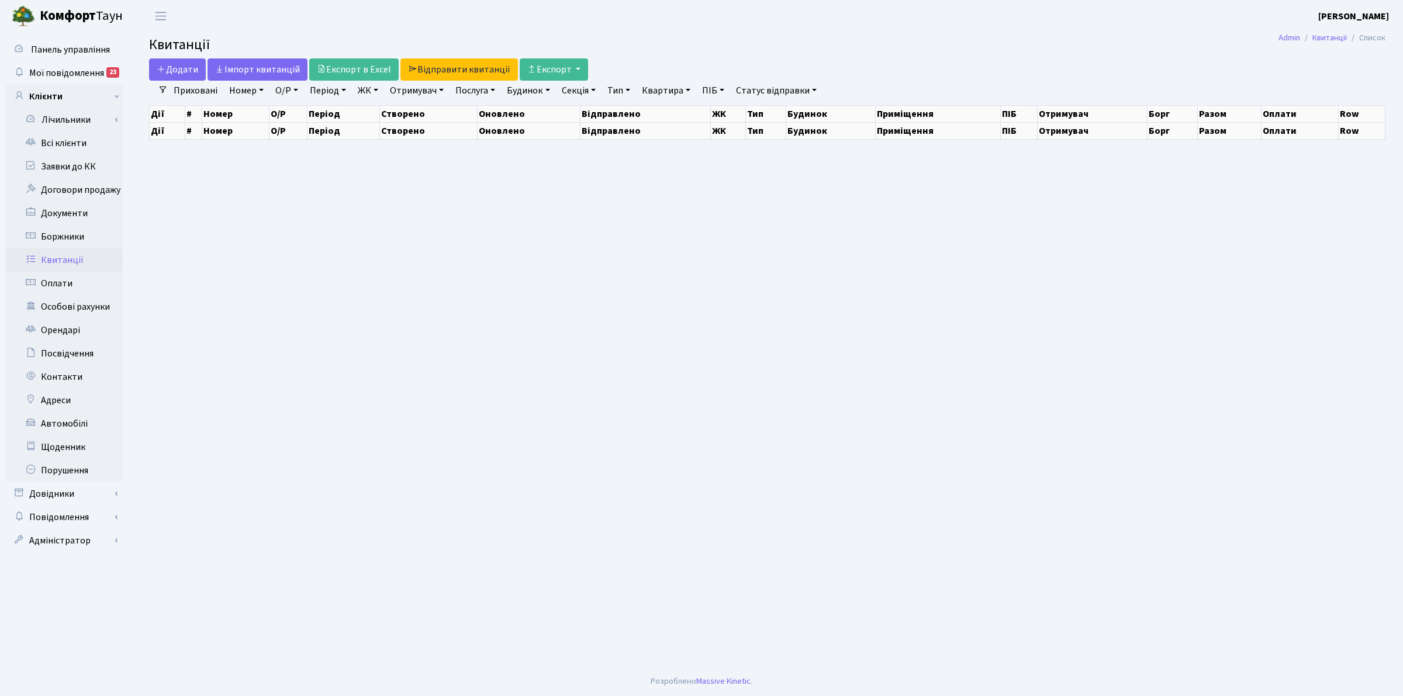
select select "25"
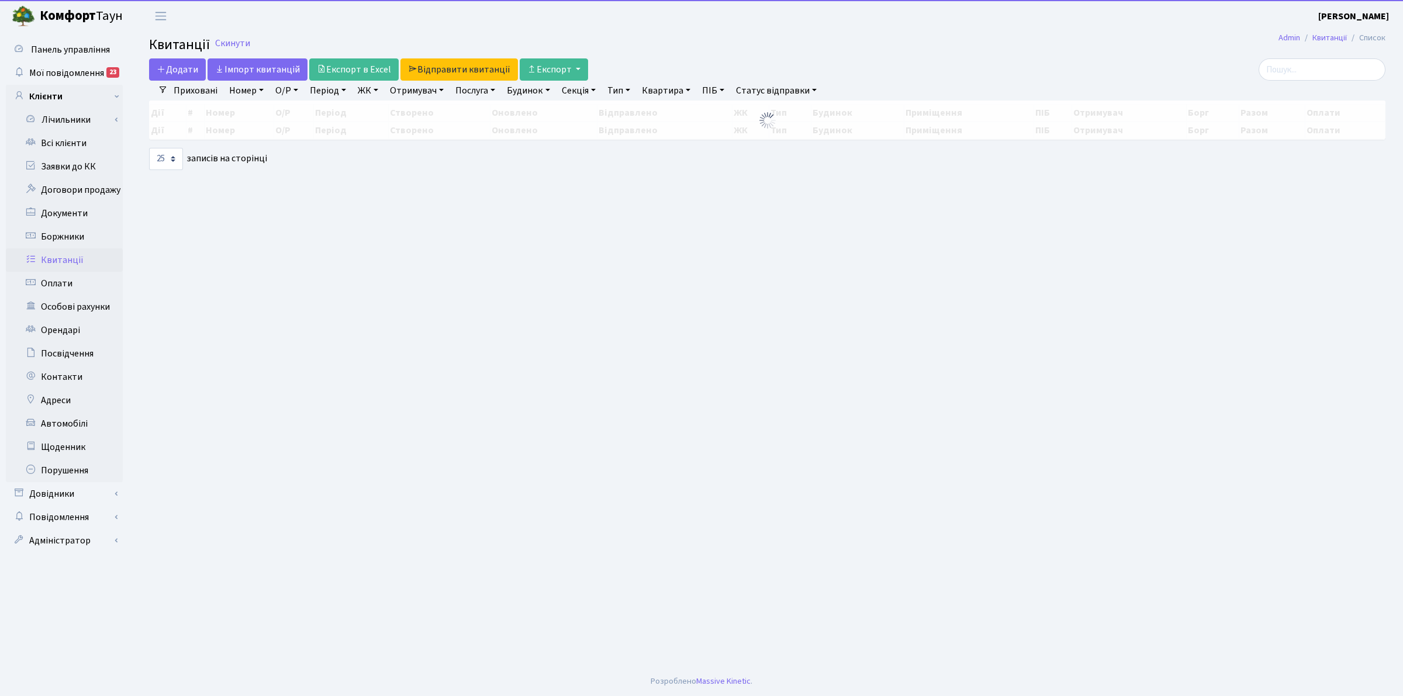
click at [431, 91] on link "Отримувач" at bounding box center [416, 91] width 63 height 20
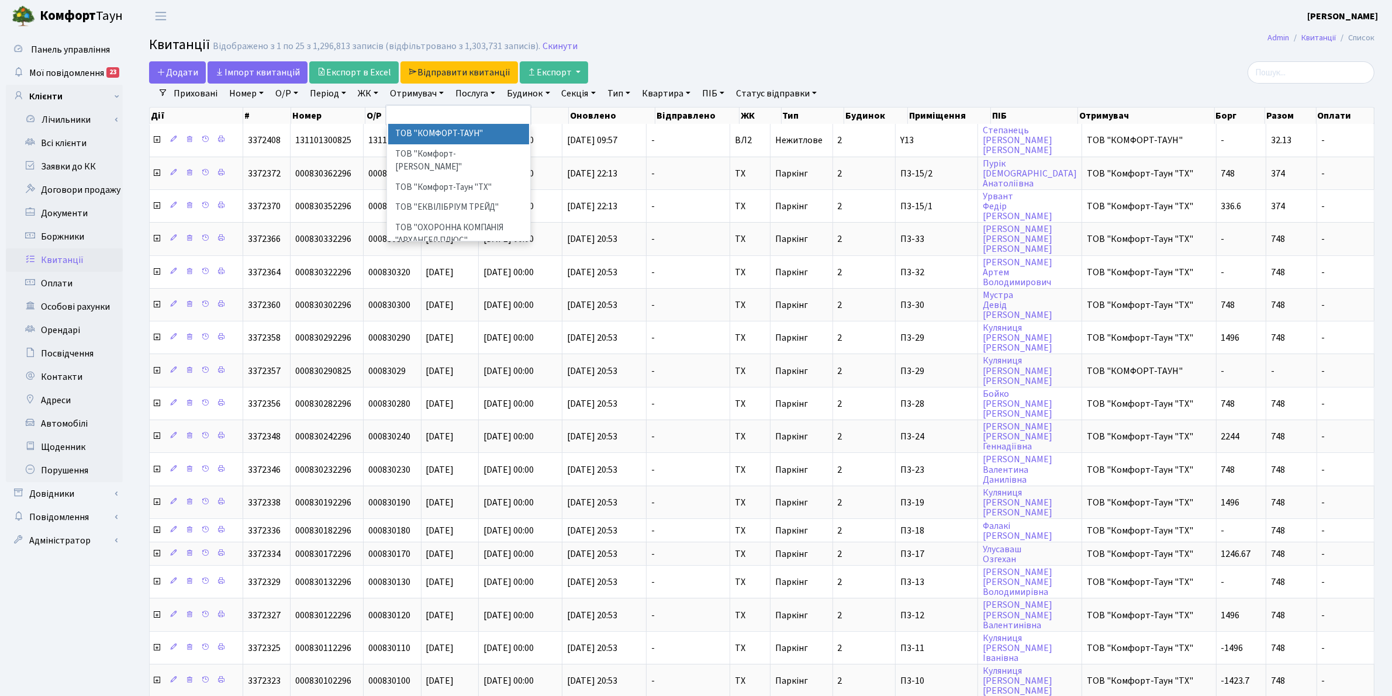
click at [436, 133] on li "ТОВ "КОМФОРТ-ТАУН"" at bounding box center [459, 134] width 142 height 20
select select "1"
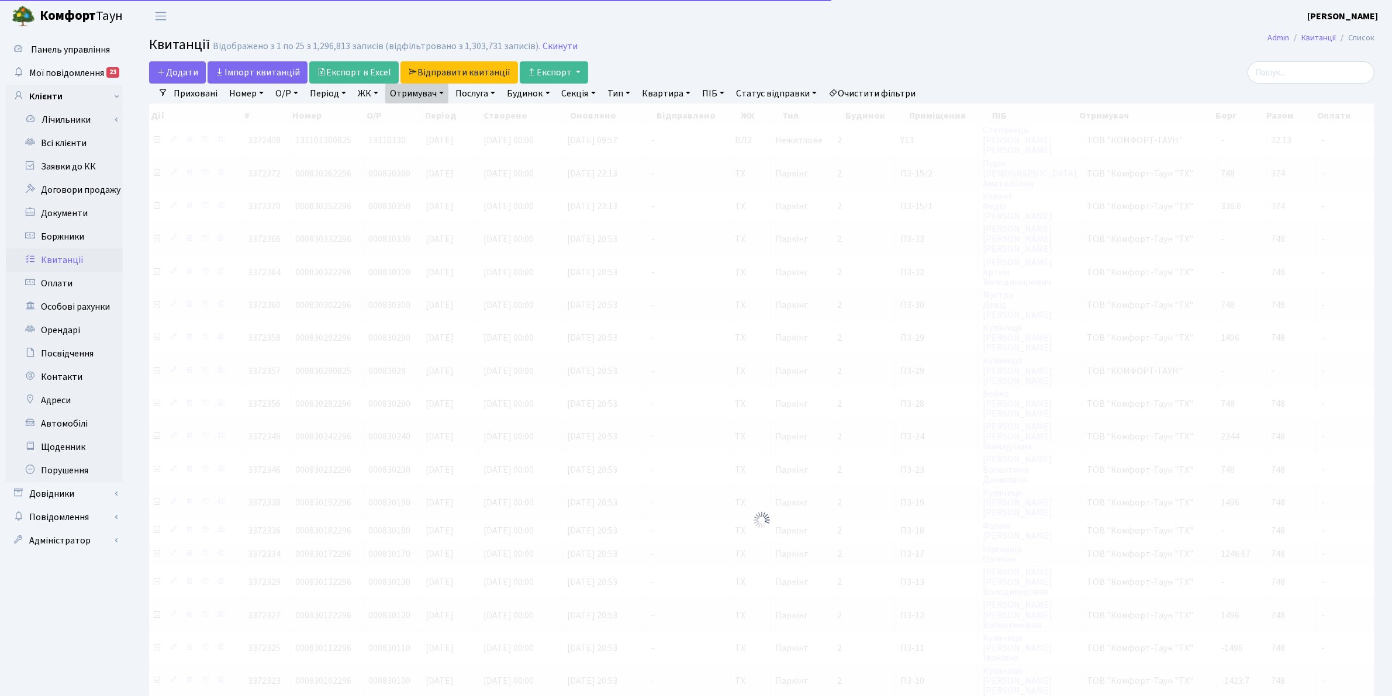
click at [425, 98] on link "Отримувач" at bounding box center [416, 94] width 63 height 20
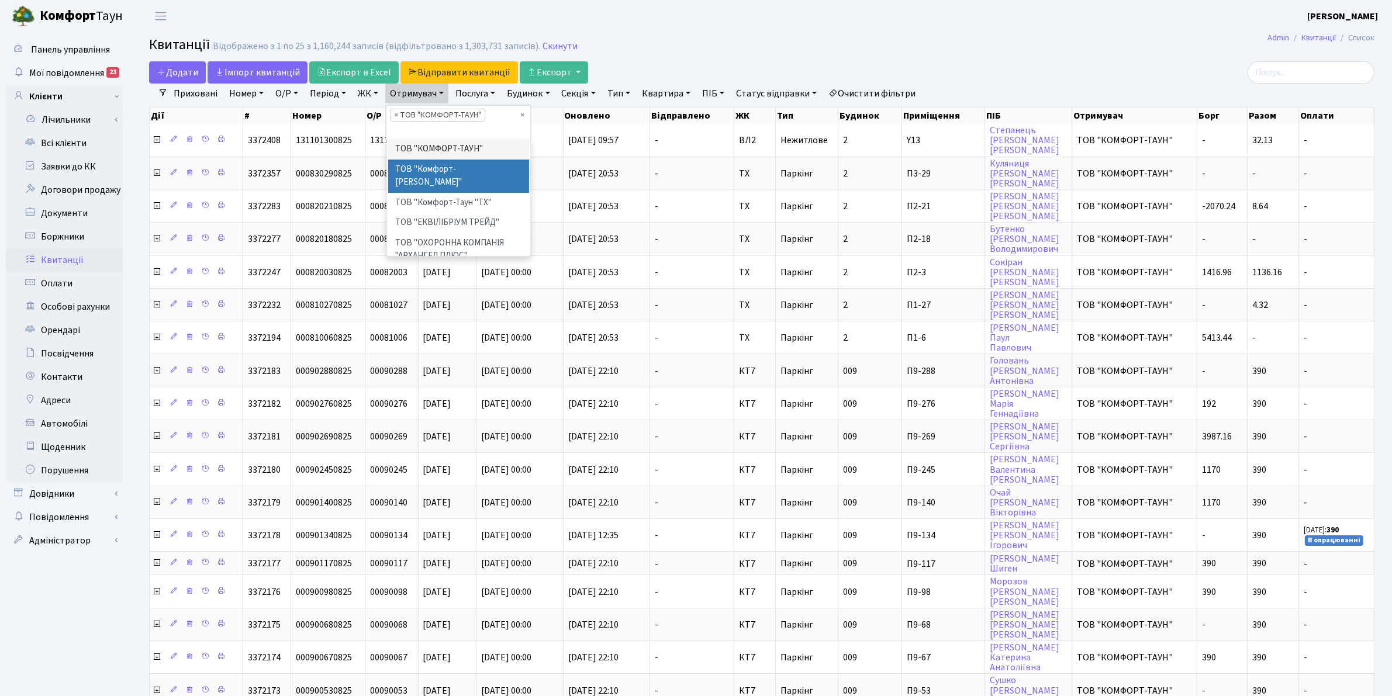
click at [433, 162] on li "ТОВ "Комфорт-Таун Ріелт"" at bounding box center [459, 176] width 142 height 33
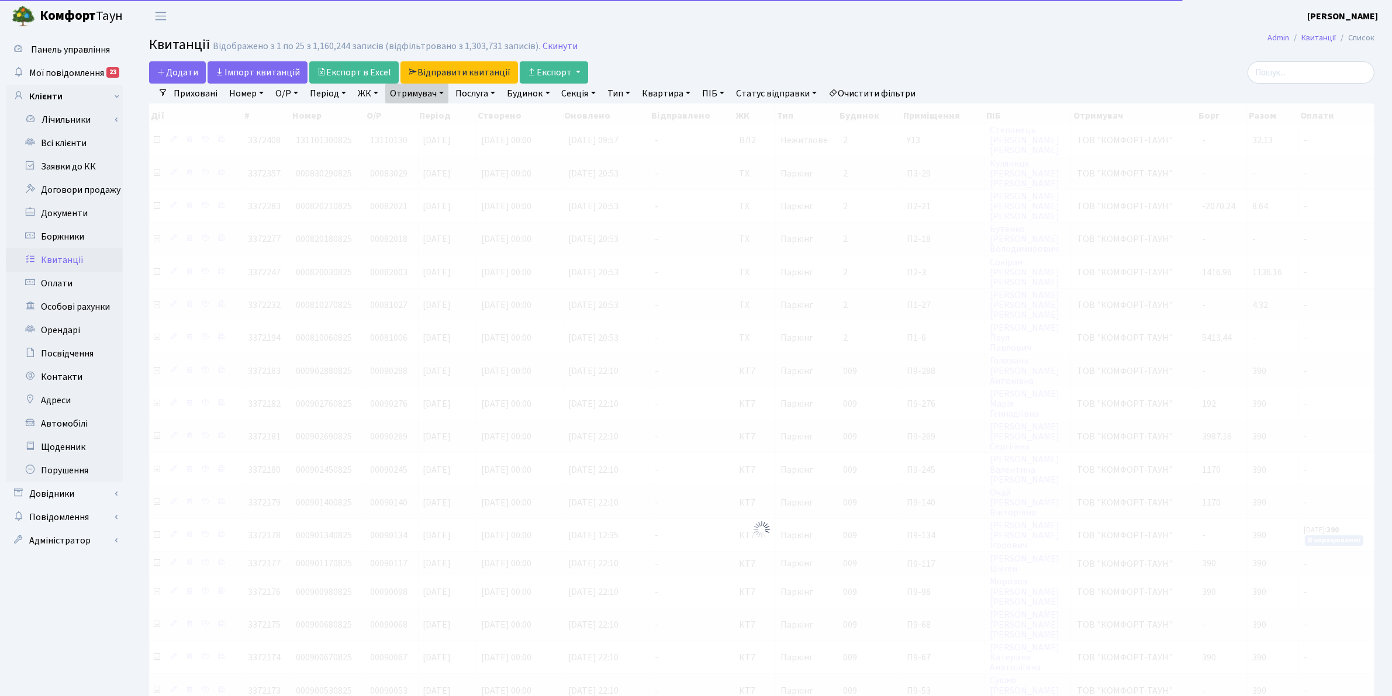
click at [430, 104] on div at bounding box center [762, 530] width 1226 height 853
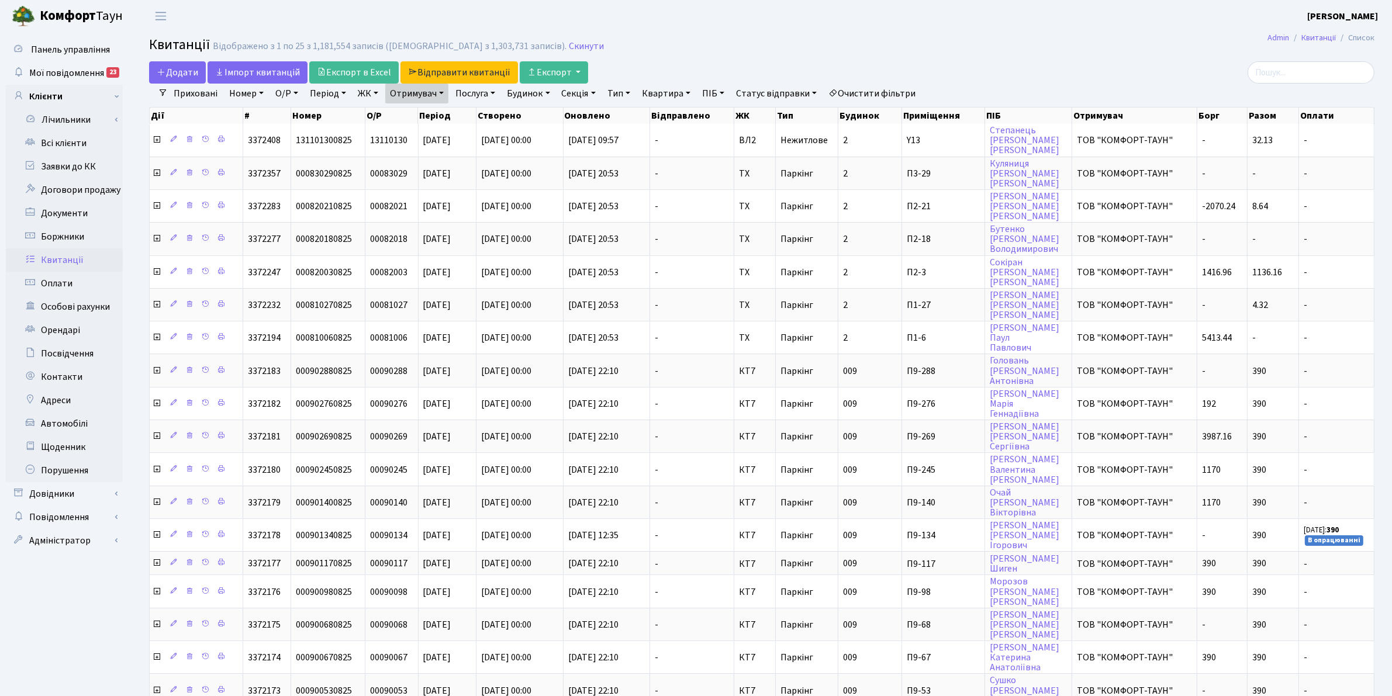
click at [430, 98] on link "Отримувач" at bounding box center [416, 94] width 63 height 20
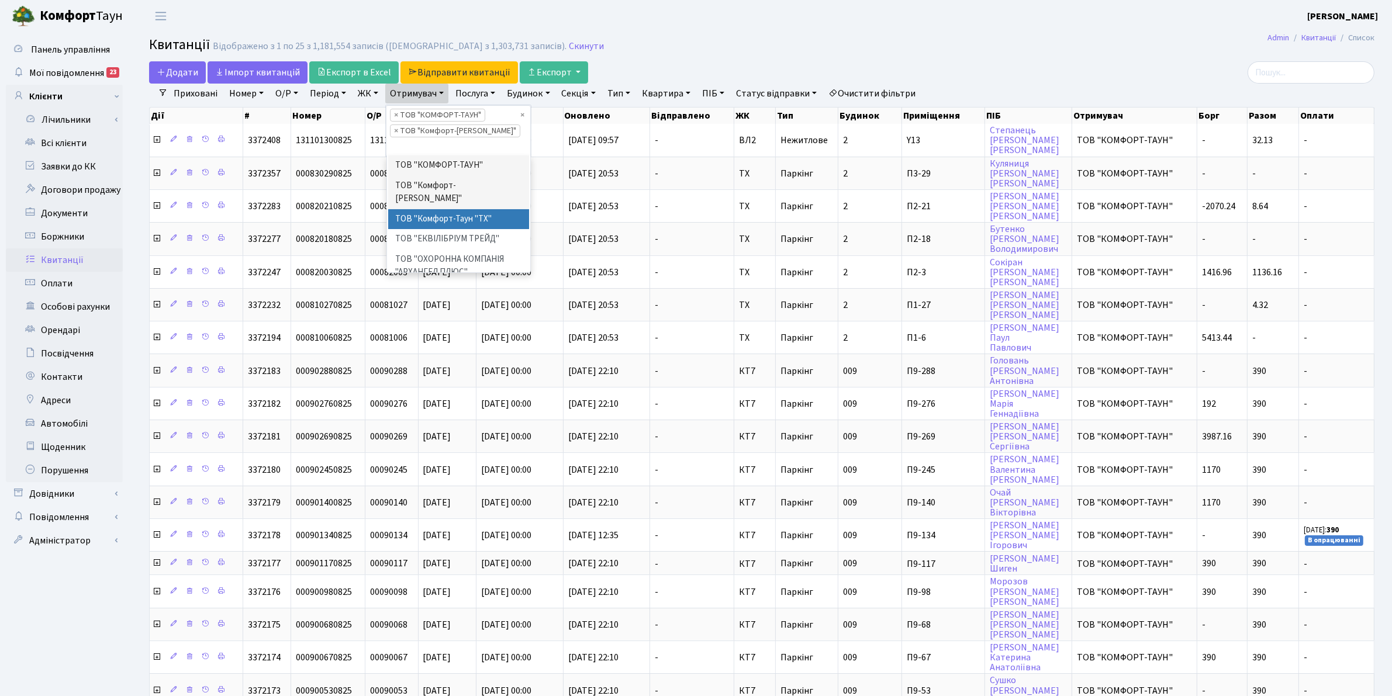
click at [443, 209] on li "ТОВ "Комфорт-Таун "ТХ"" at bounding box center [459, 219] width 142 height 20
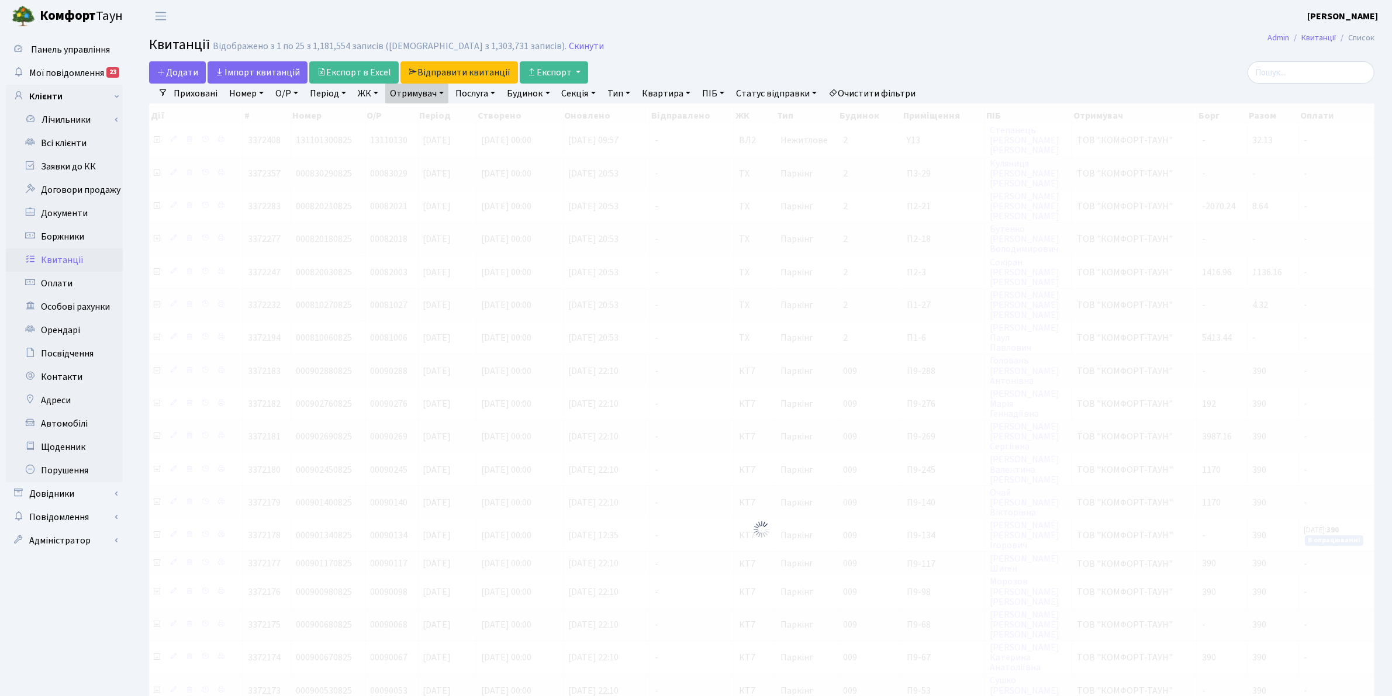
click at [425, 105] on div at bounding box center [762, 530] width 1226 height 853
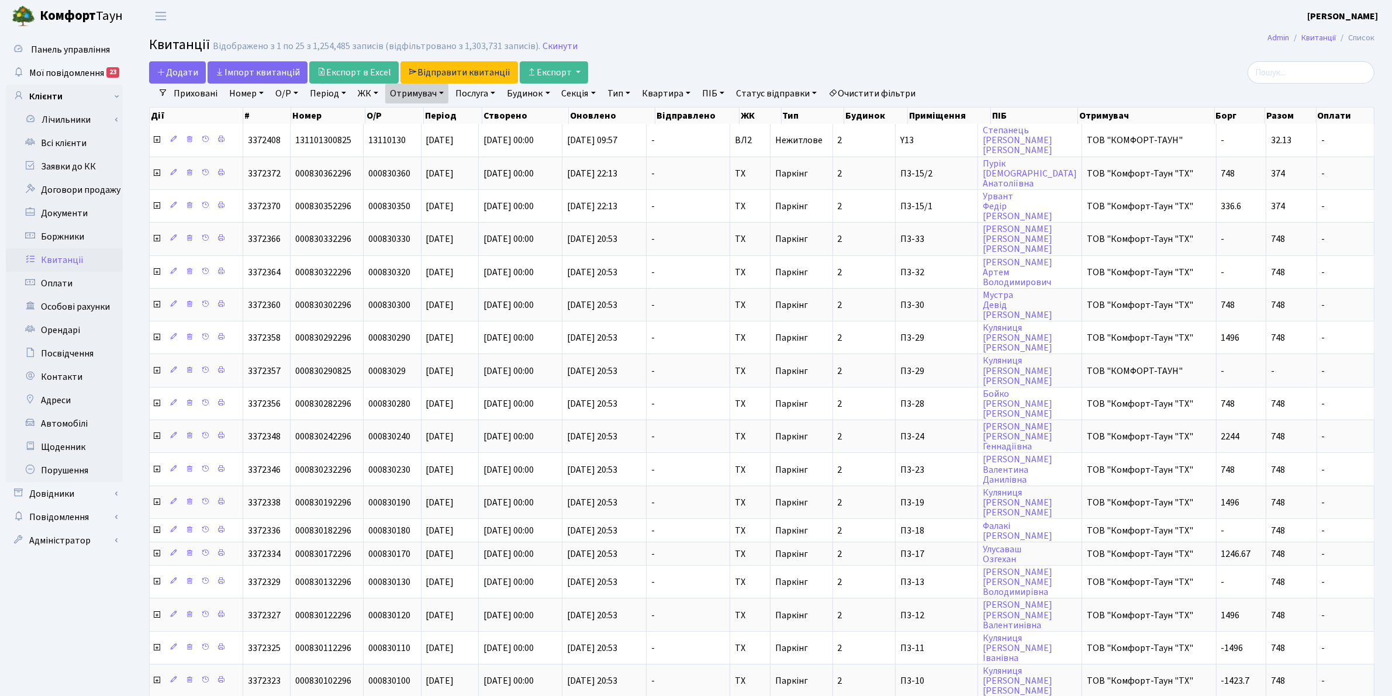
click at [425, 95] on link "Отримувач" at bounding box center [416, 94] width 63 height 20
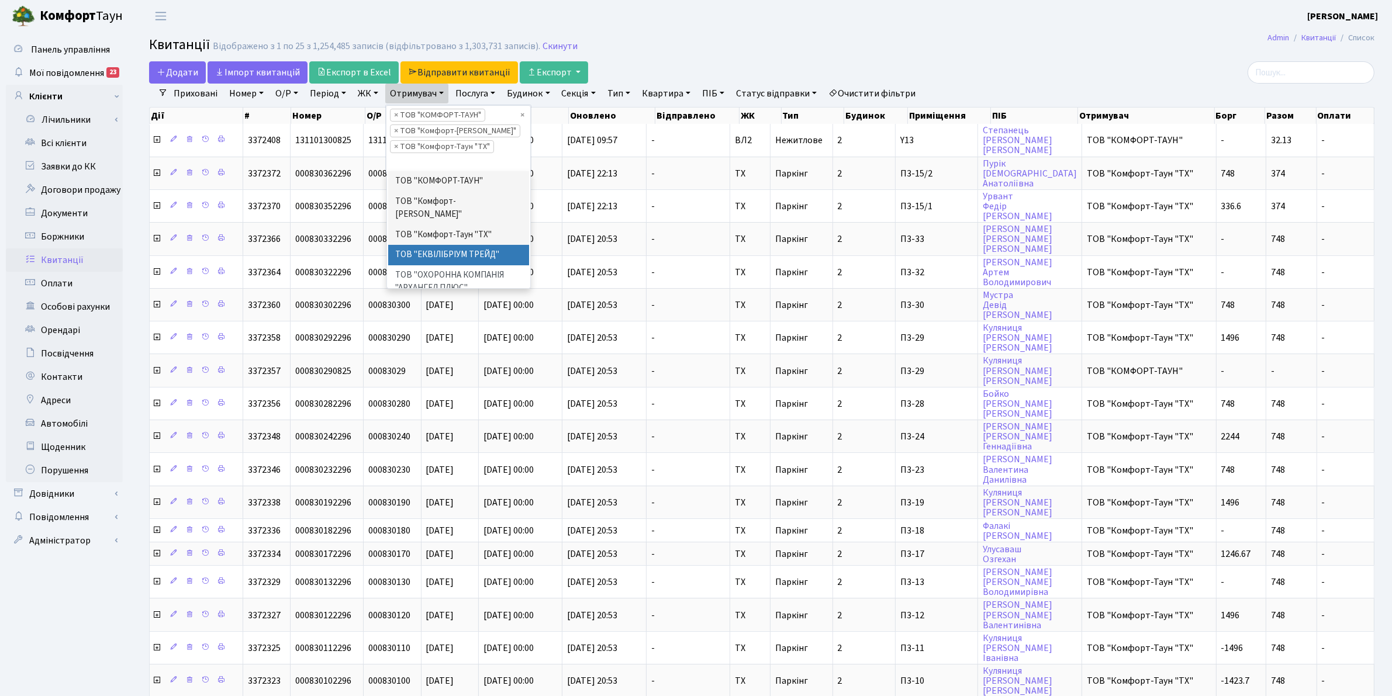
click at [451, 245] on li "ТОВ "ЕКВІЛІБРІУМ ТРЕЙД"" at bounding box center [459, 255] width 142 height 20
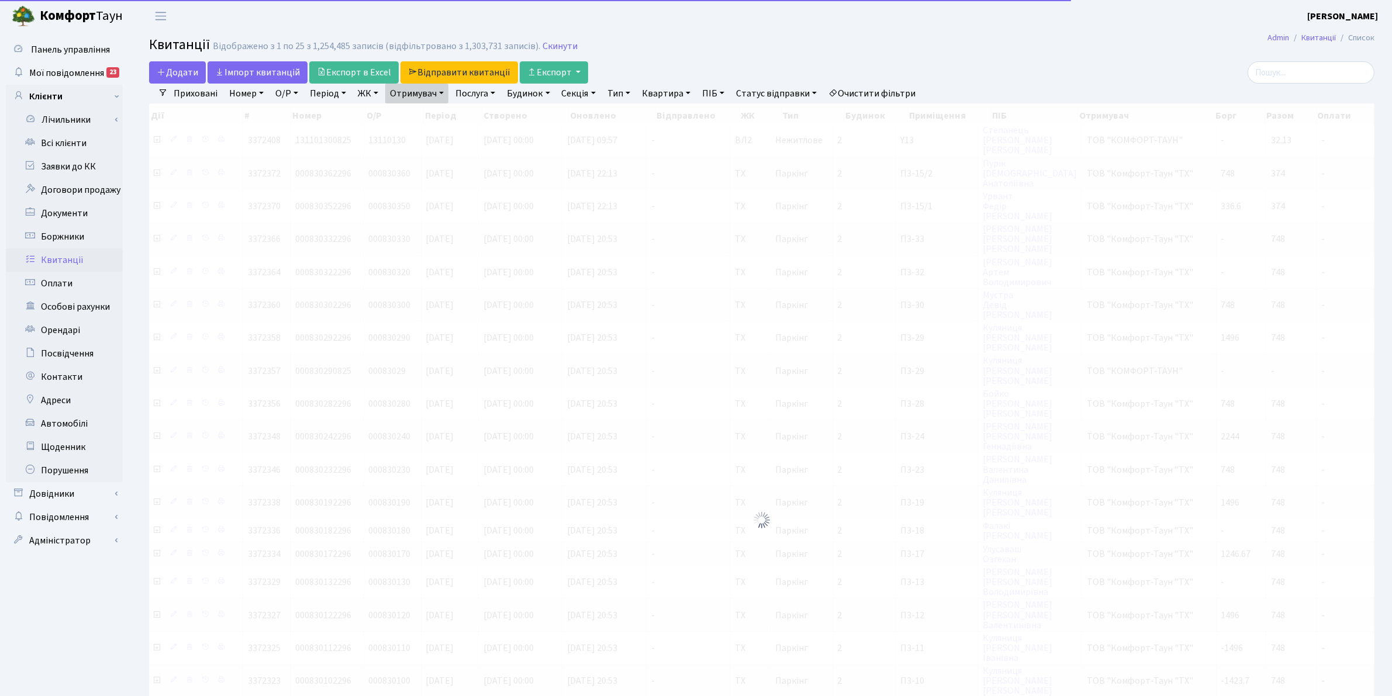
click at [408, 96] on link "Отримувач" at bounding box center [416, 94] width 63 height 20
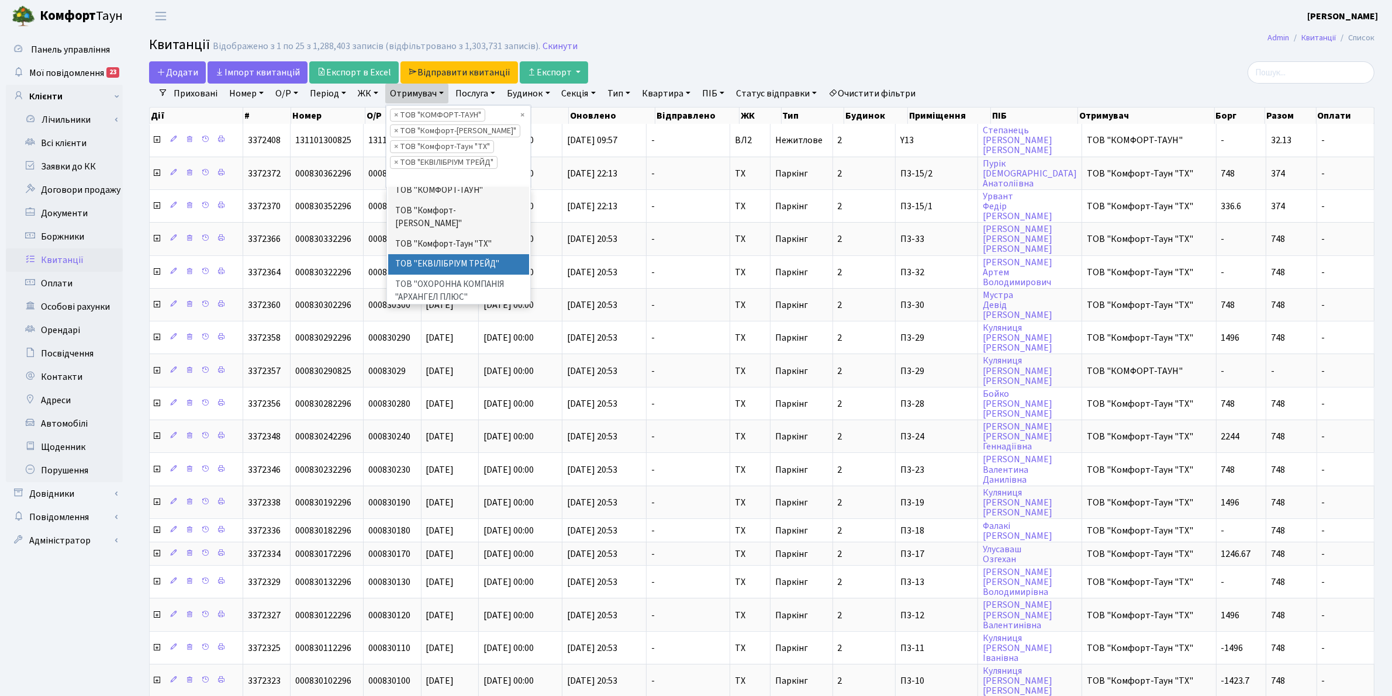
scroll to position [18, 0]
click at [682, 50] on h2 "Квитанції Відображено з 1 по 25 з 1,288,403 записів (відфільтровано з 1,303,731…" at bounding box center [762, 47] width 1226 height 20
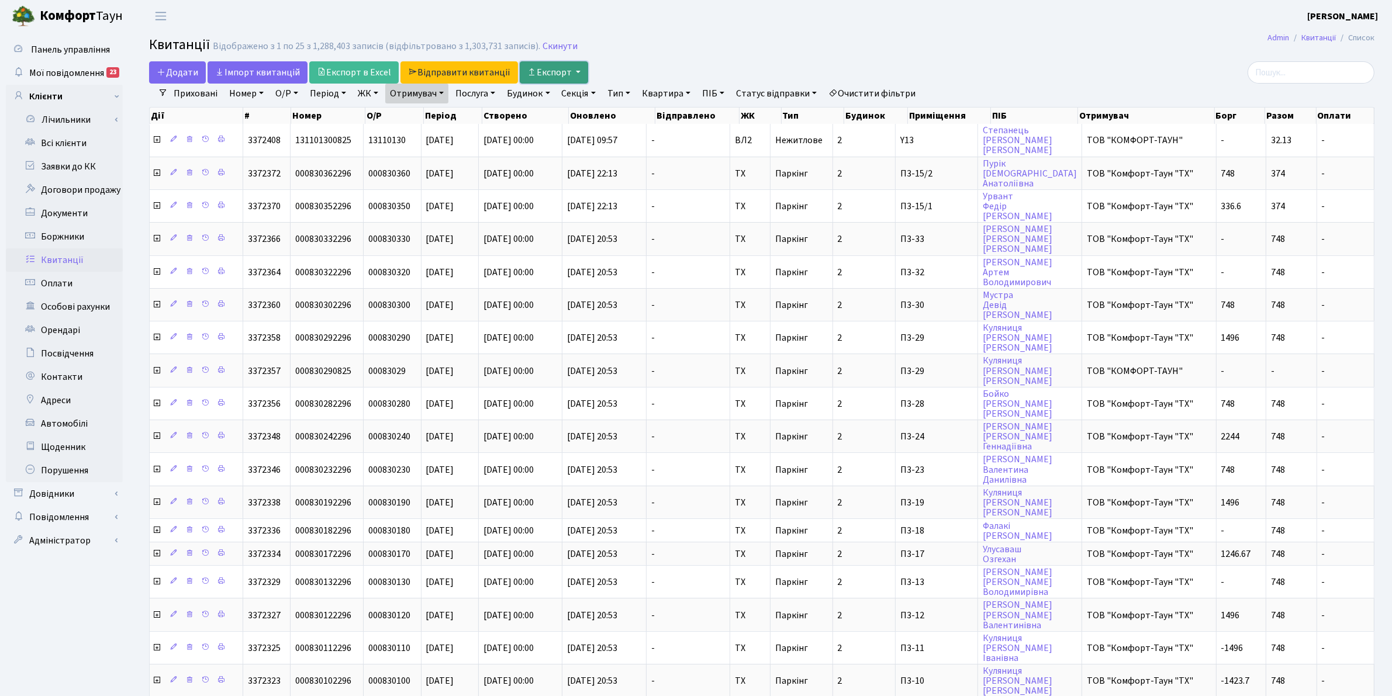
click at [557, 71] on button "Експорт" at bounding box center [554, 72] width 68 height 22
click at [562, 99] on img at bounding box center [578, 100] width 88 height 15
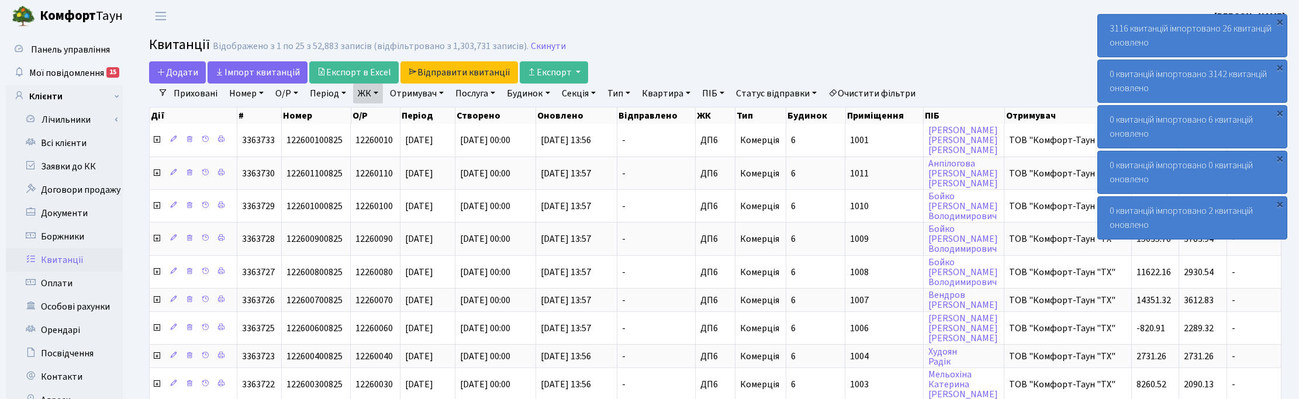
select select "25"
click at [994, 50] on h2 "Квитанції Відображено з 1 по 25 з 52,883 записів (відфільтровано з 1,303,731 за…" at bounding box center [715, 47] width 1133 height 20
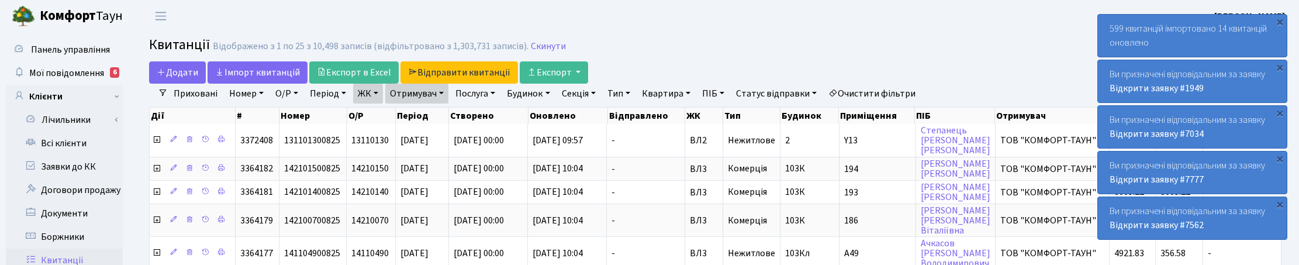
select select "25"
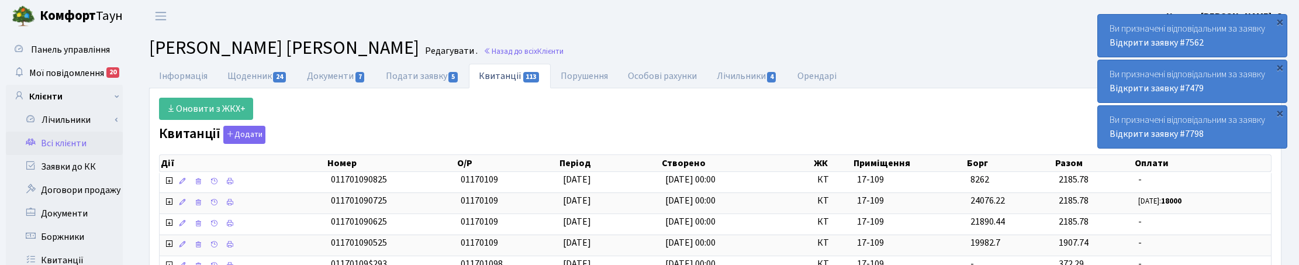
select select "25"
click at [48, 136] on link "Всі клієнти" at bounding box center [64, 143] width 117 height 23
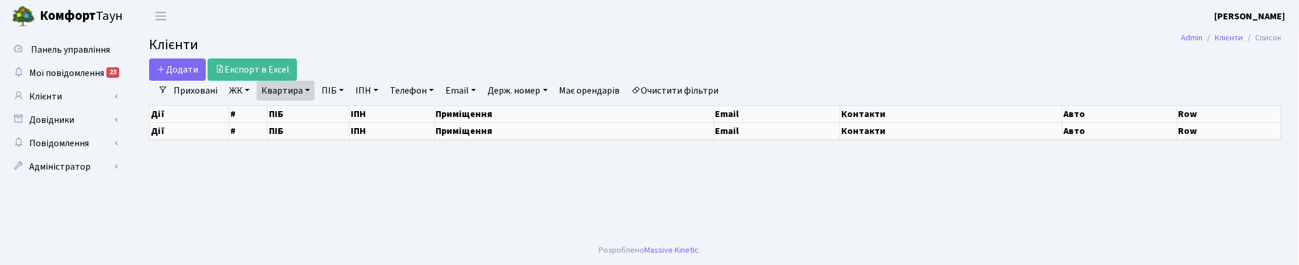
select select "25"
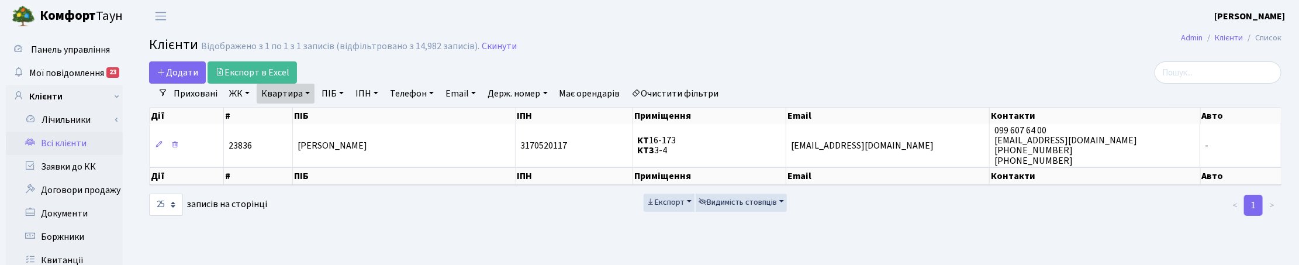
click at [303, 92] on link "Квартира" at bounding box center [286, 94] width 58 height 20
click at [278, 116] on input "16-173" at bounding box center [291, 116] width 68 height 22
type input "173"
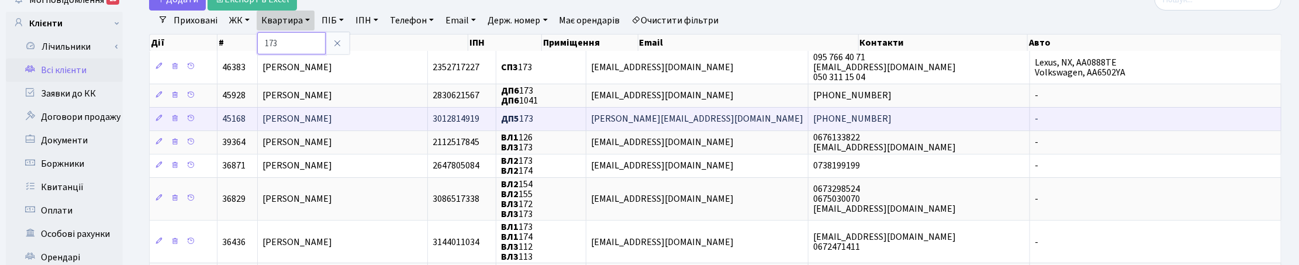
scroll to position [146, 0]
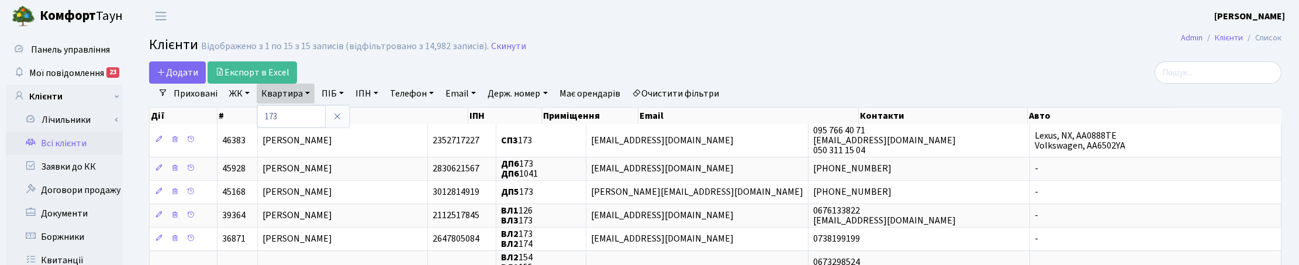
select select "25"
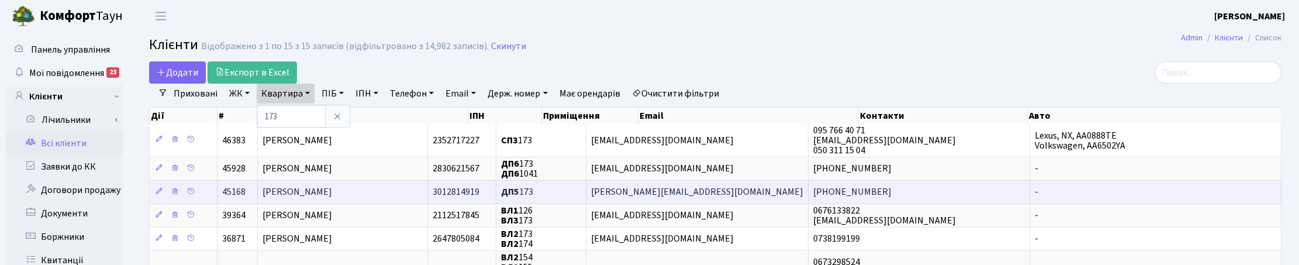
scroll to position [146, 0]
